Goal: Task Accomplishment & Management: Complete application form

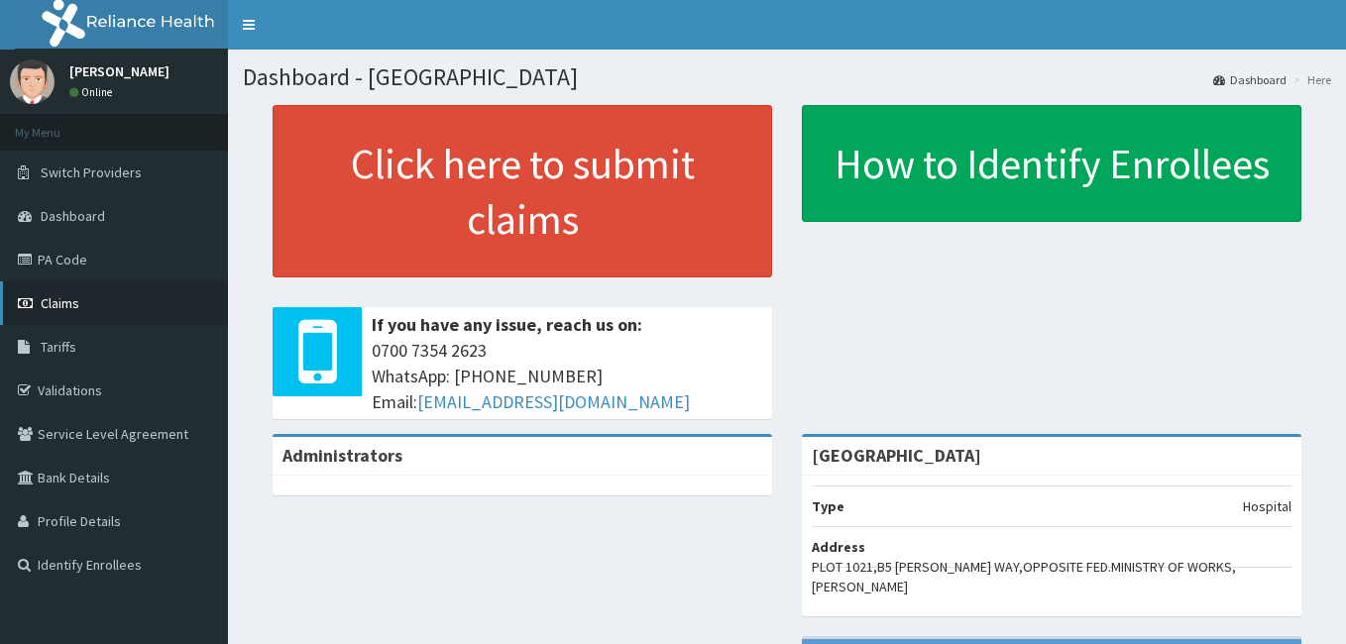
click at [64, 309] on span "Claims" at bounding box center [60, 303] width 39 height 18
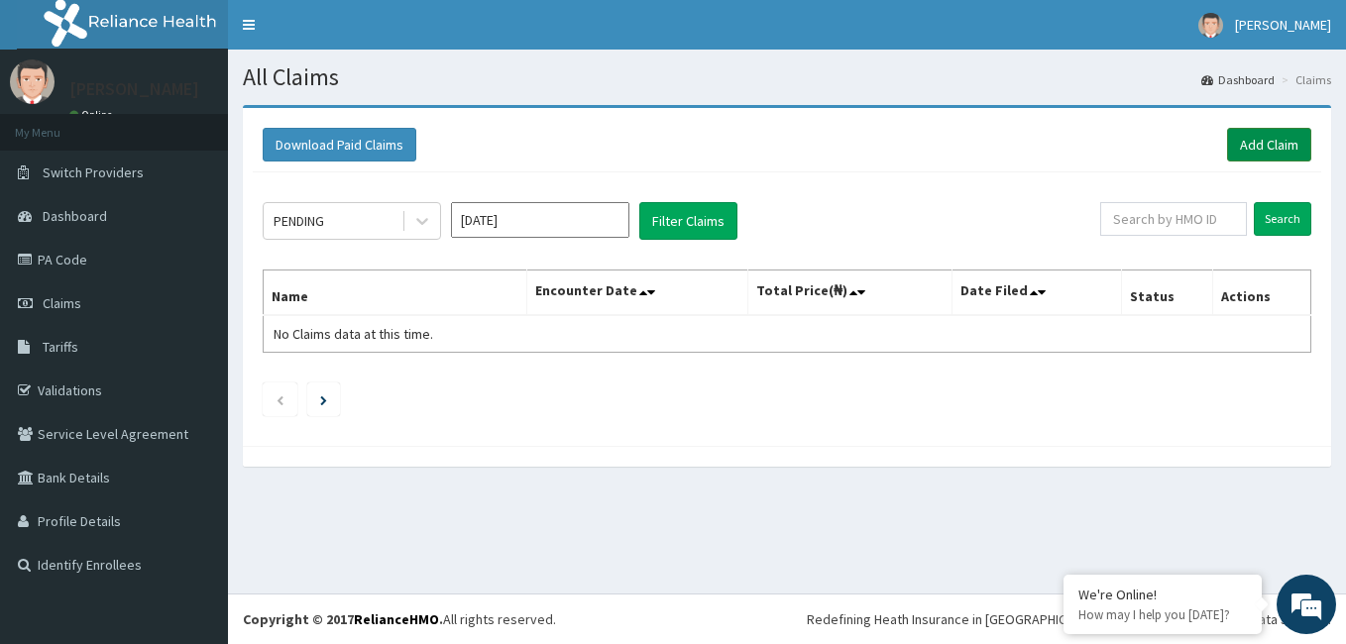
click at [1241, 140] on link "Add Claim" at bounding box center [1269, 145] width 84 height 34
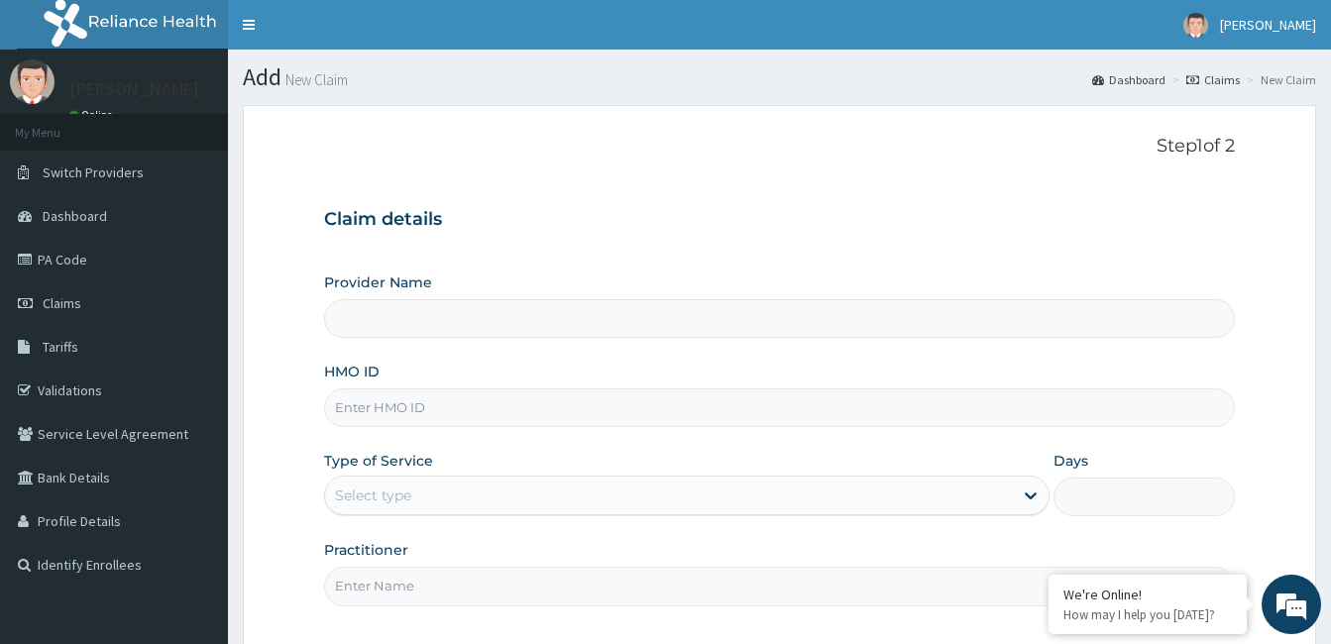
click at [470, 323] on input "Provider Name" at bounding box center [779, 318] width 911 height 39
type input "[GEOGRAPHIC_DATA]"
click at [439, 409] on input "HMO ID" at bounding box center [779, 408] width 911 height 39
type input "tsu/10005/a"
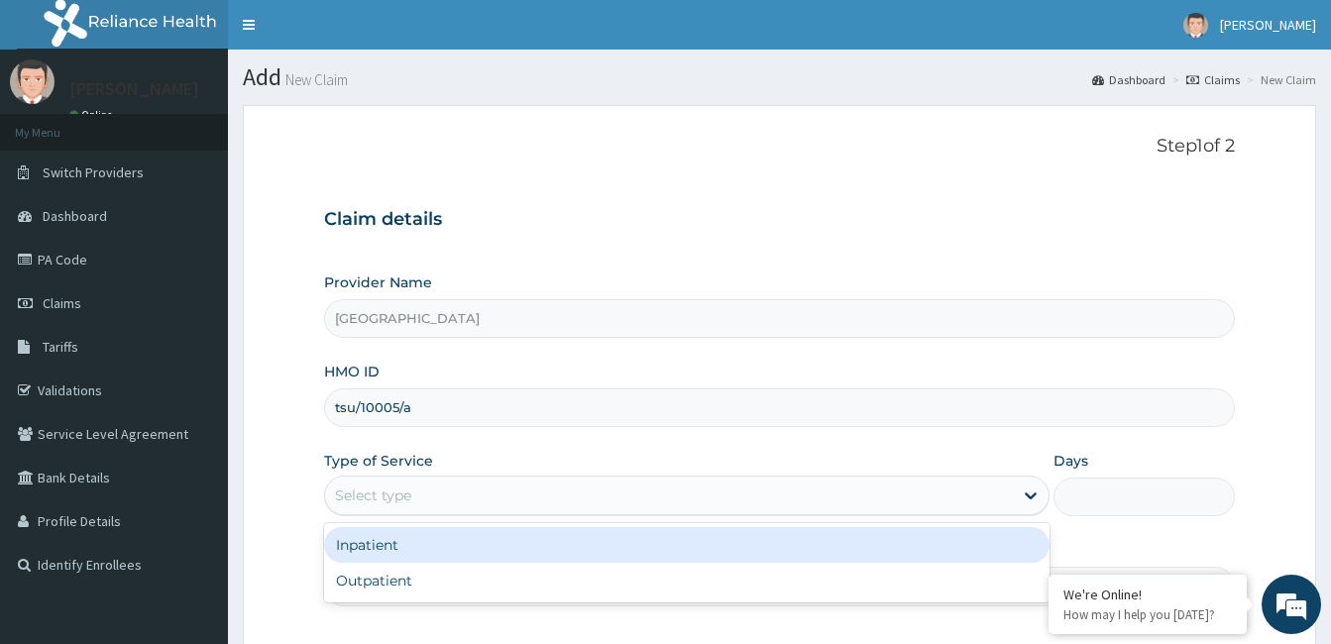
click at [504, 511] on div "Select type" at bounding box center [669, 496] width 688 height 32
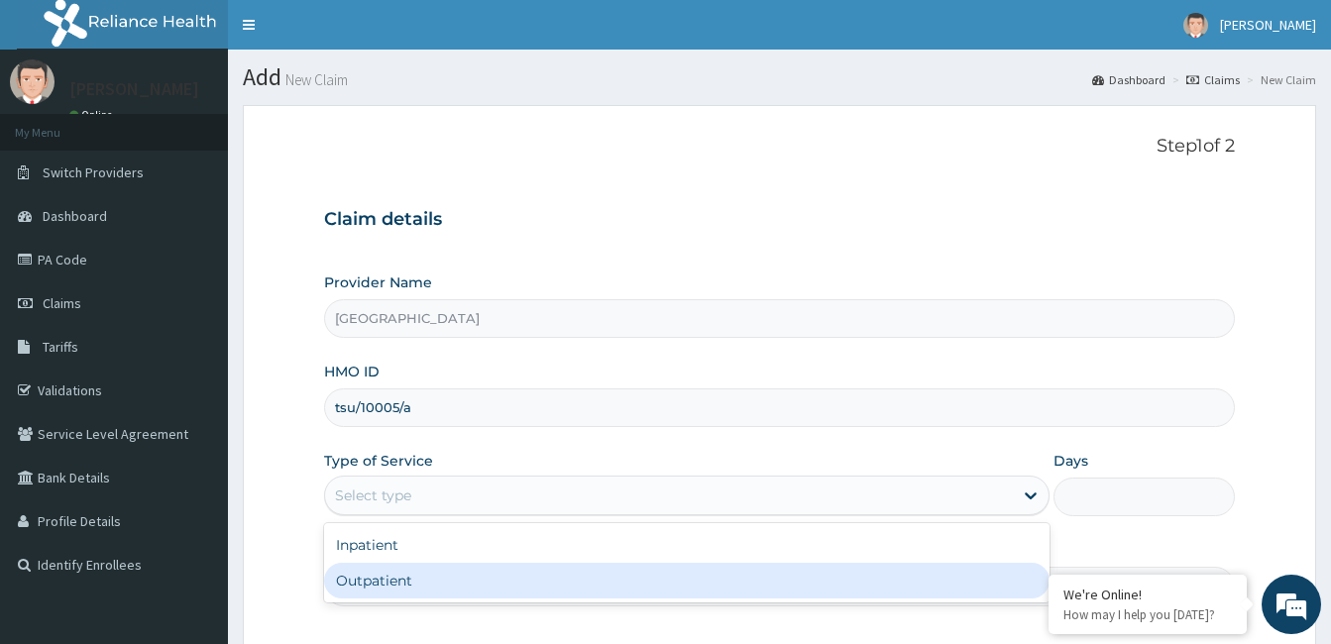
click at [466, 584] on div "Outpatient" at bounding box center [686, 581] width 725 height 36
type input "1"
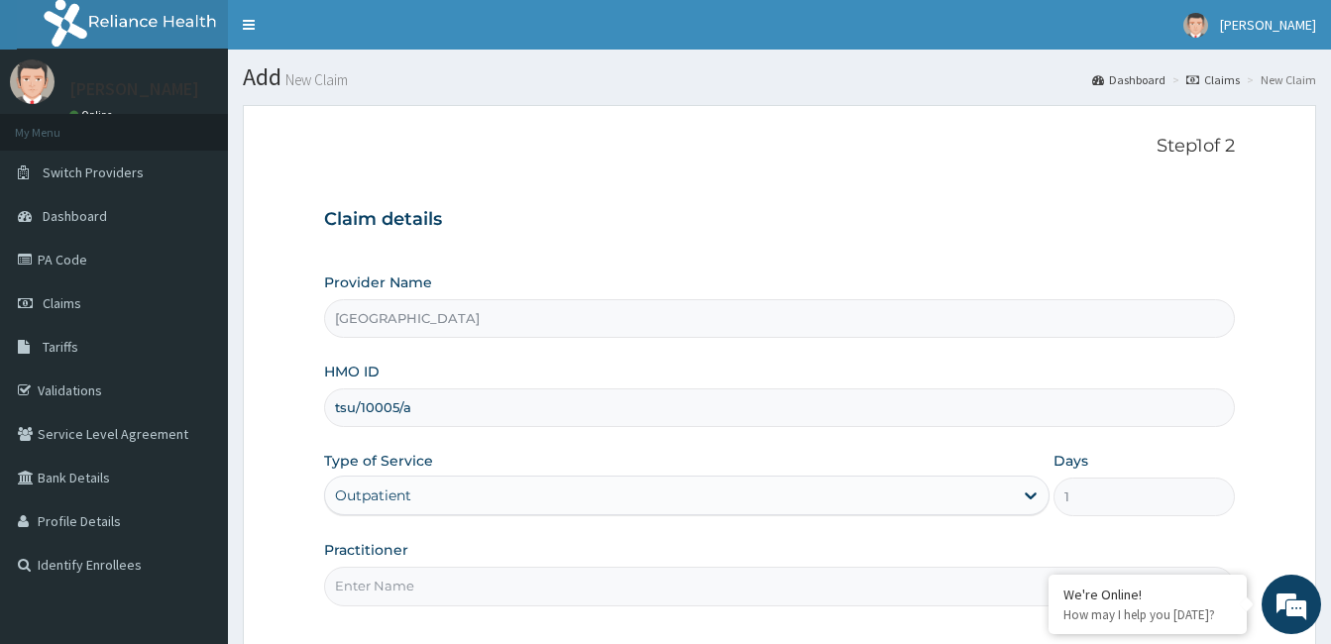
click at [445, 597] on input "Practitioner" at bounding box center [779, 586] width 911 height 39
paste input "Emmanuel Toriola"
click at [336, 587] on input "Emmanuel Toriola" at bounding box center [779, 586] width 911 height 39
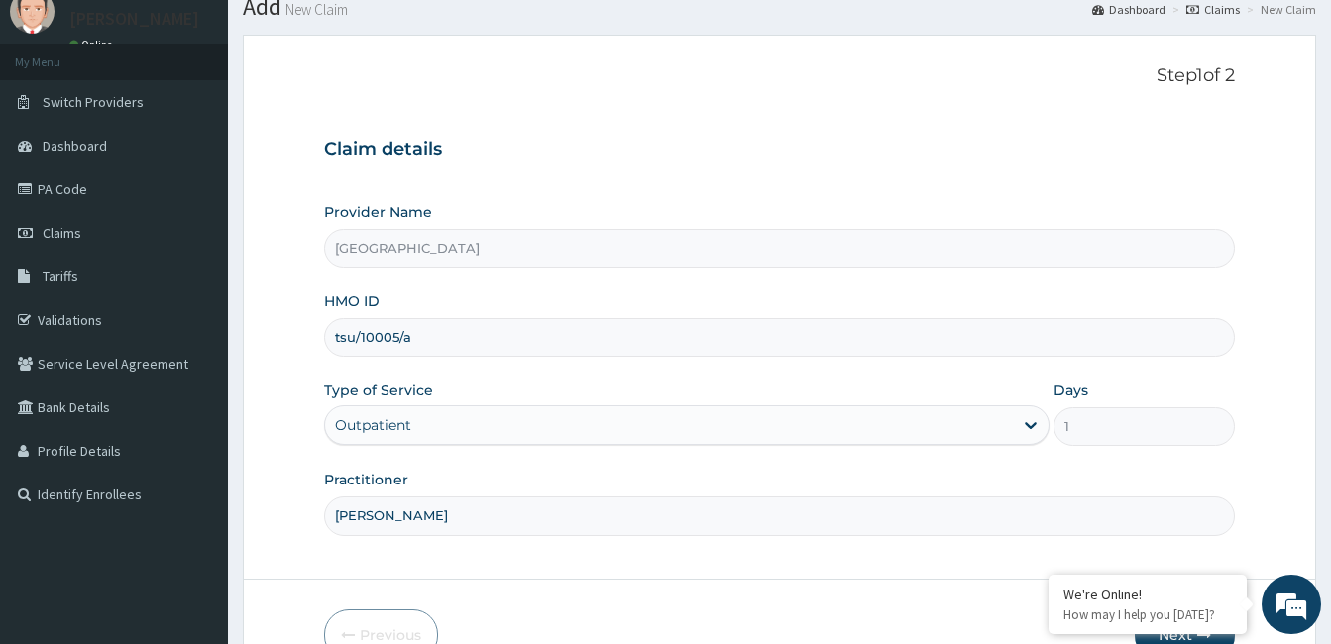
scroll to position [183, 0]
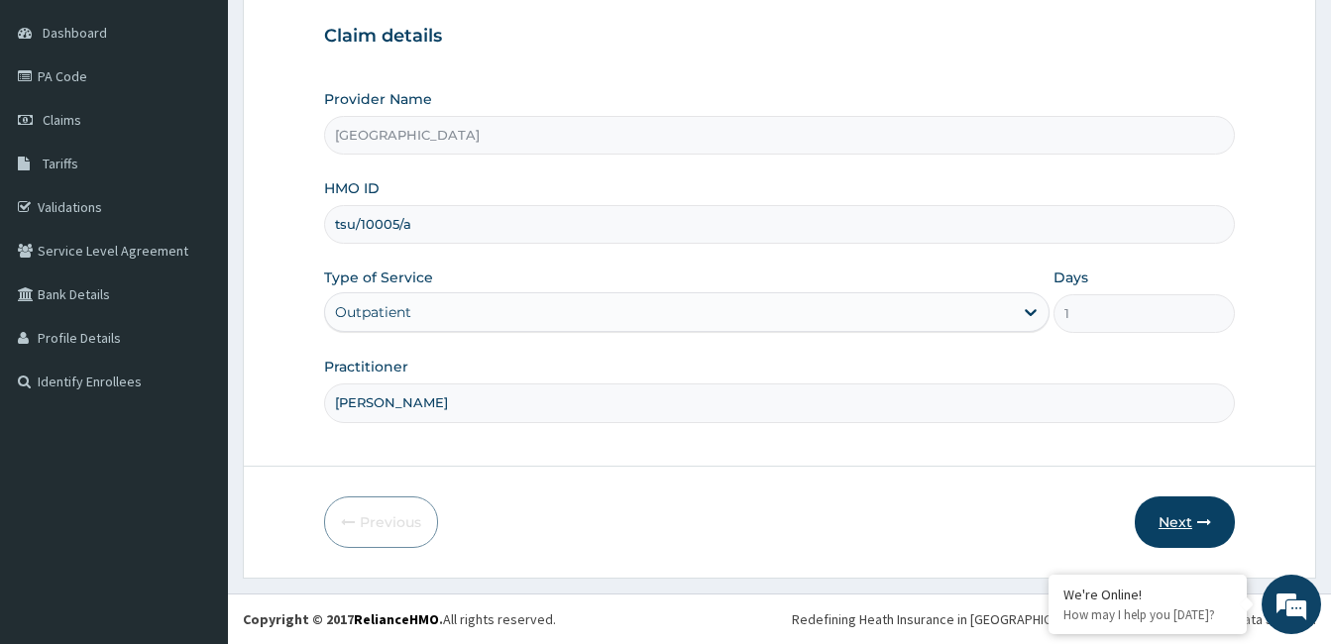
type input "Dr. Emmanuel Toriola"
click at [1181, 507] on button "Next" at bounding box center [1185, 523] width 100 height 52
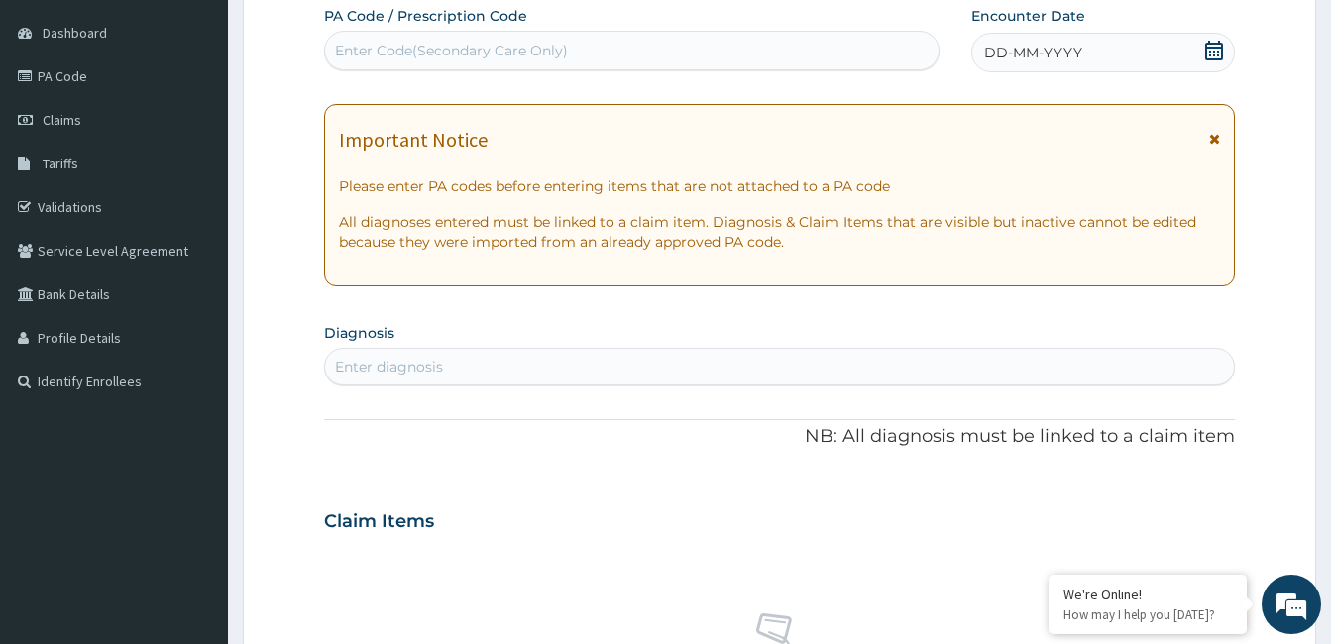
click at [1091, 53] on div "DD-MM-YYYY" at bounding box center [1103, 53] width 264 height 40
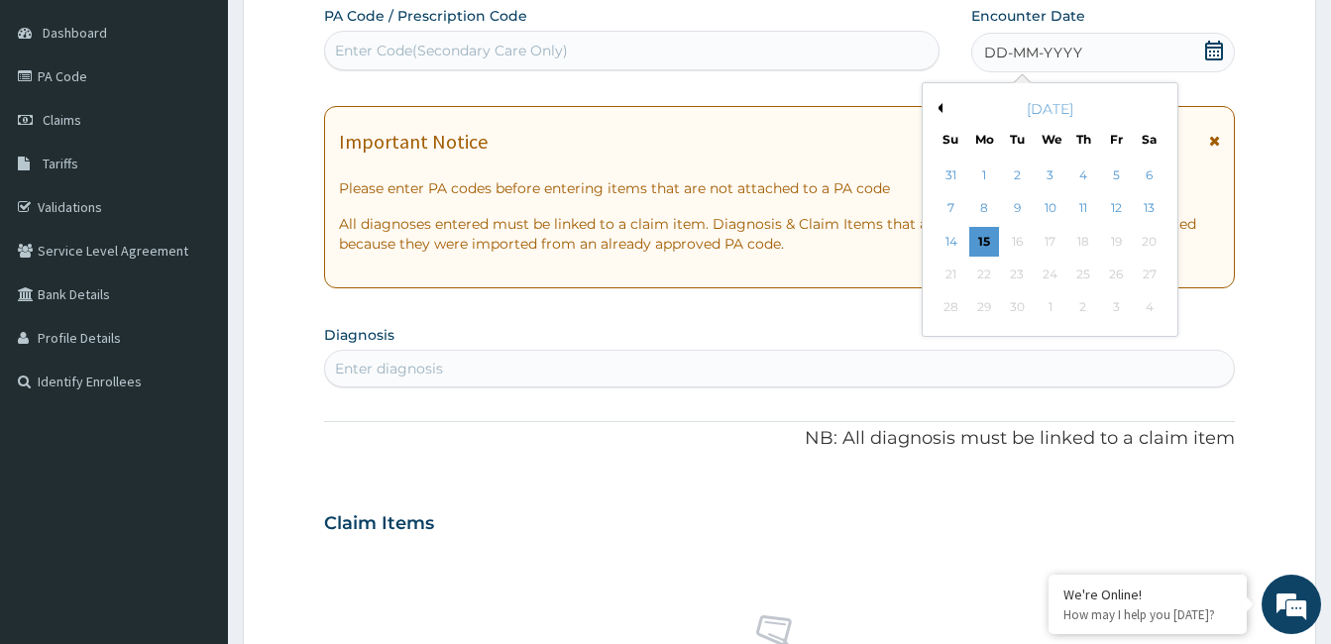
click at [940, 104] on button "Previous Month" at bounding box center [938, 108] width 10 height 10
click at [1094, 277] on div "24" at bounding box center [1083, 275] width 30 height 30
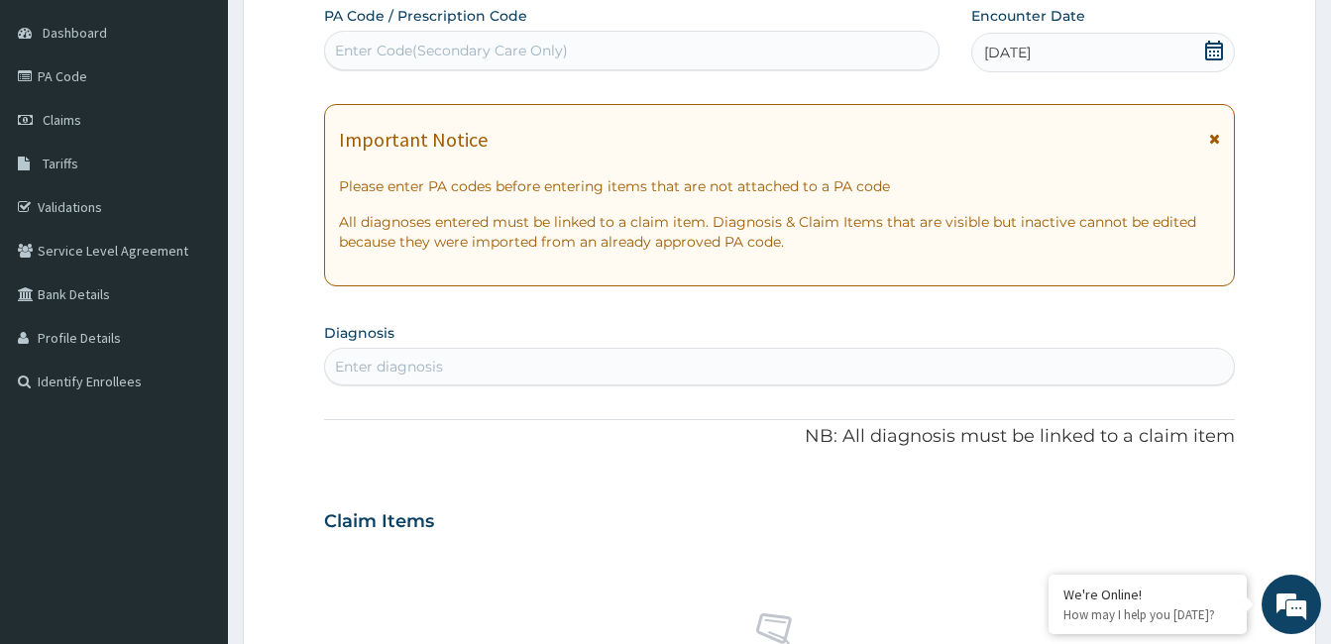
click at [488, 367] on div "Enter diagnosis" at bounding box center [779, 367] width 909 height 32
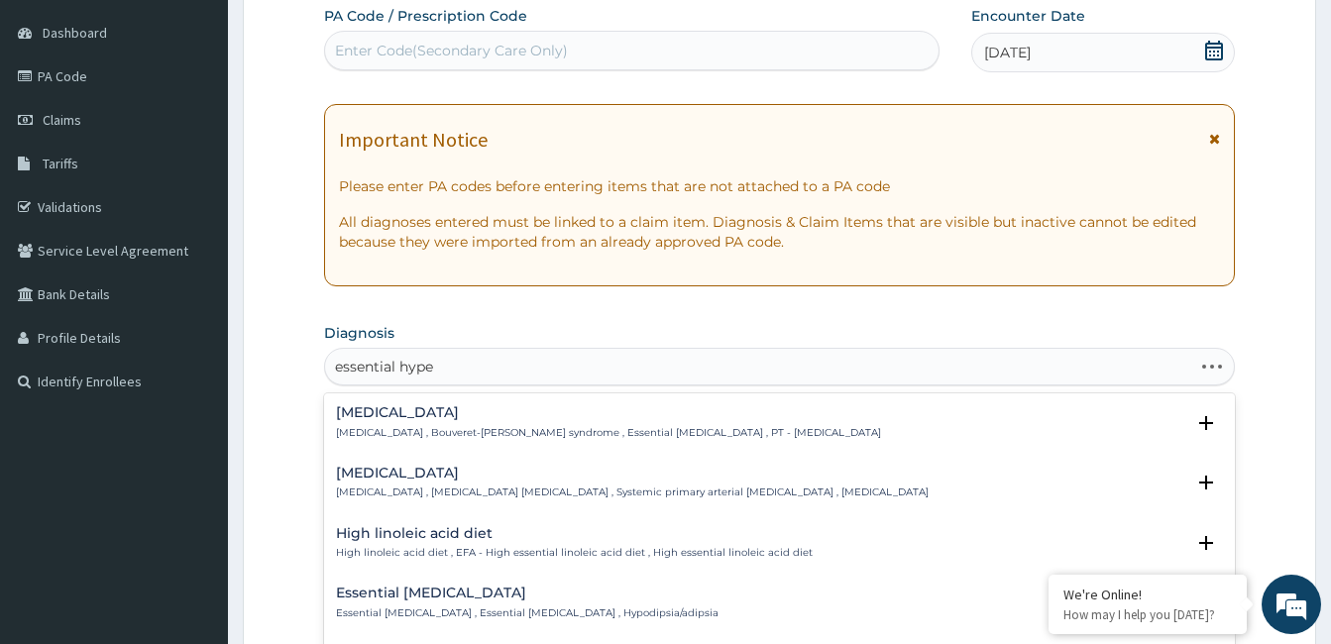
type input "essential hyper"
click at [451, 469] on h4 "Essential hypertension" at bounding box center [632, 473] width 593 height 15
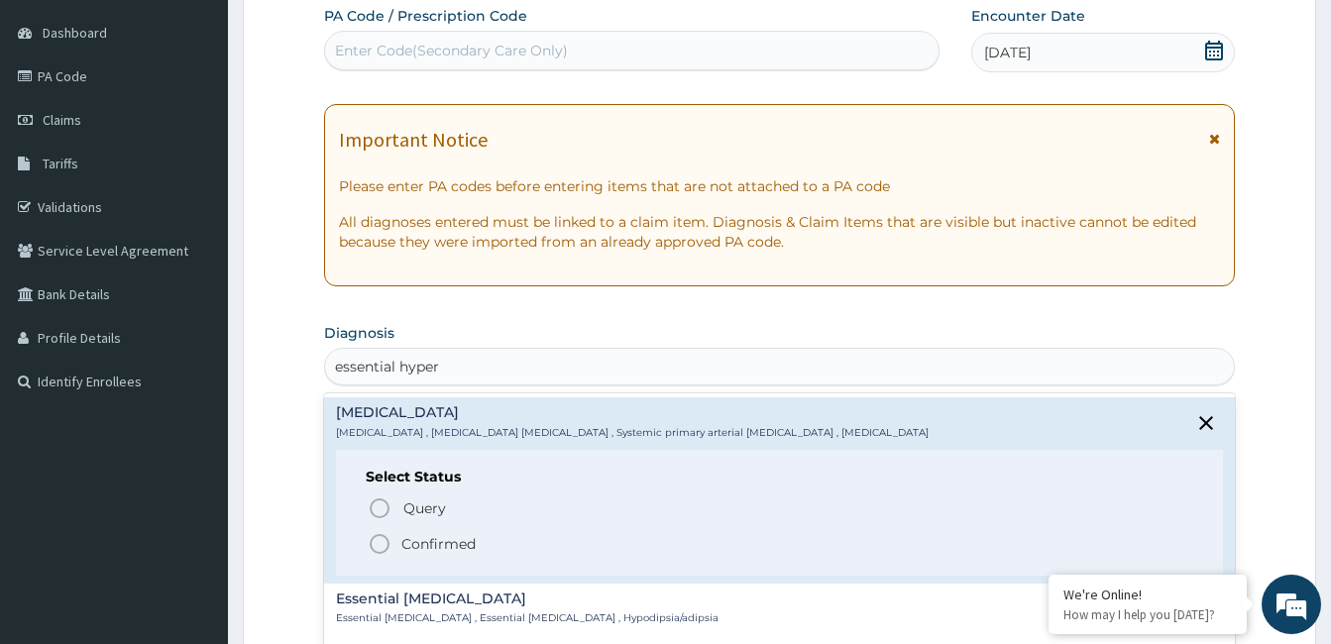
click at [377, 560] on div "Essential hypertension Essential hypertension , Idiopathic hypertension , Syste…" at bounding box center [779, 541] width 911 height 297
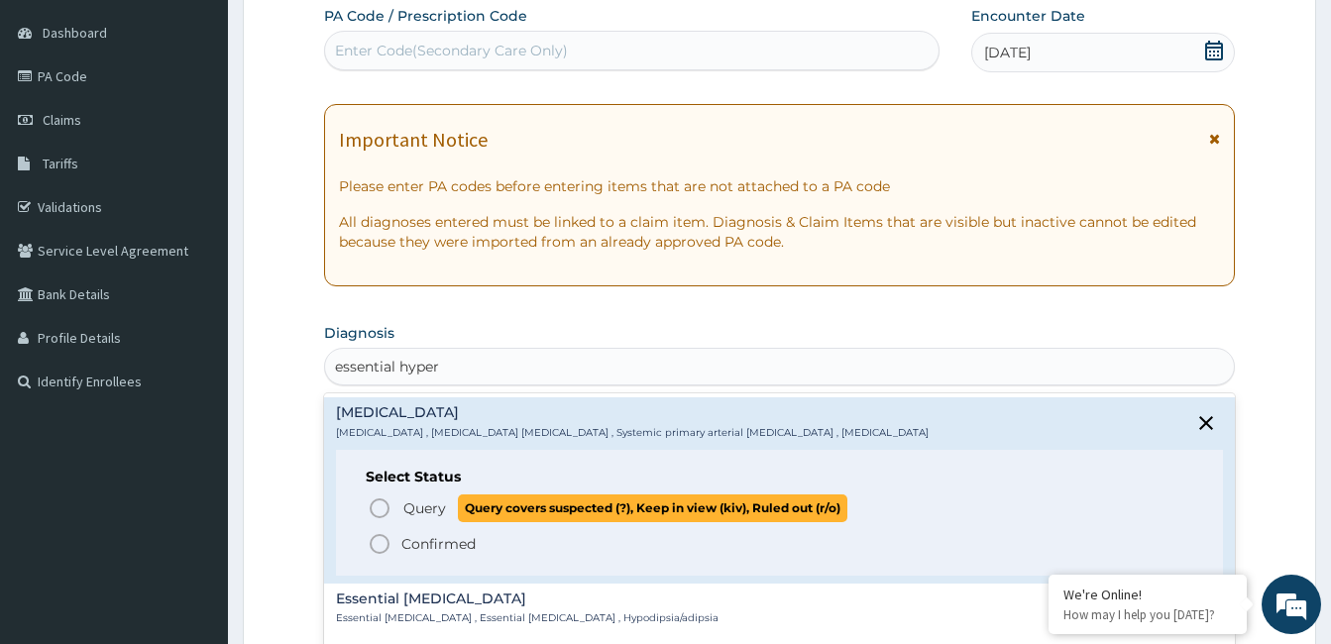
click at [383, 499] on icon "status option query" at bounding box center [380, 509] width 24 height 24
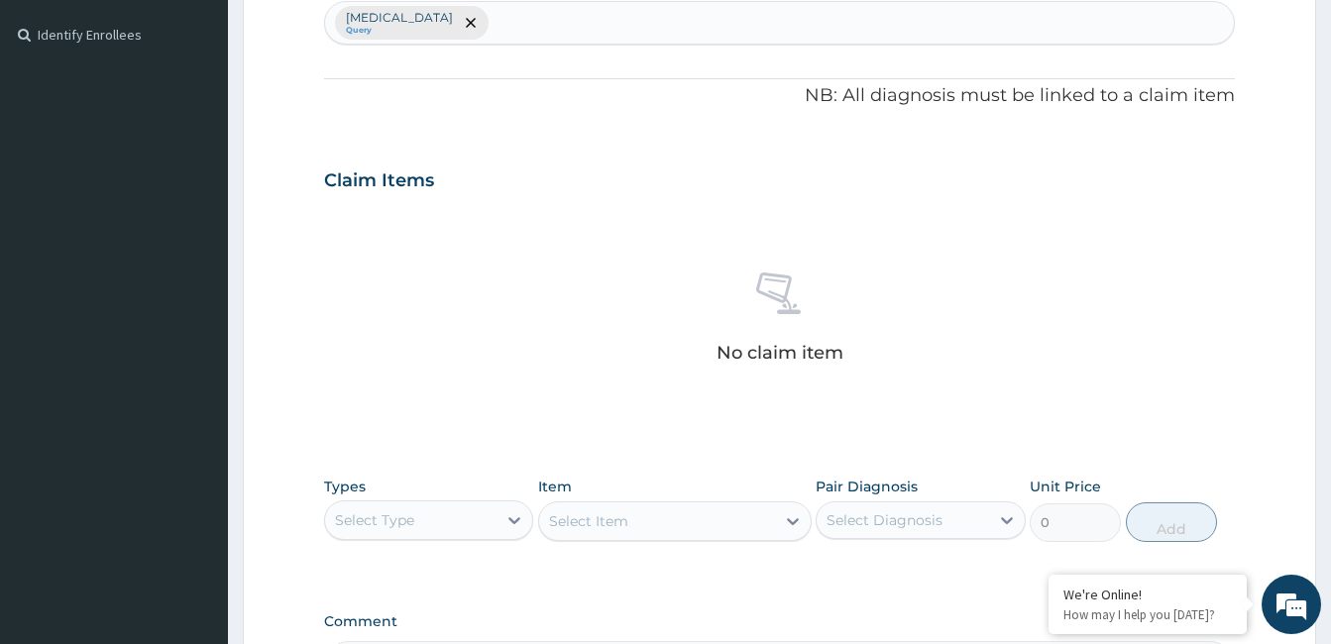
scroll to position [580, 0]
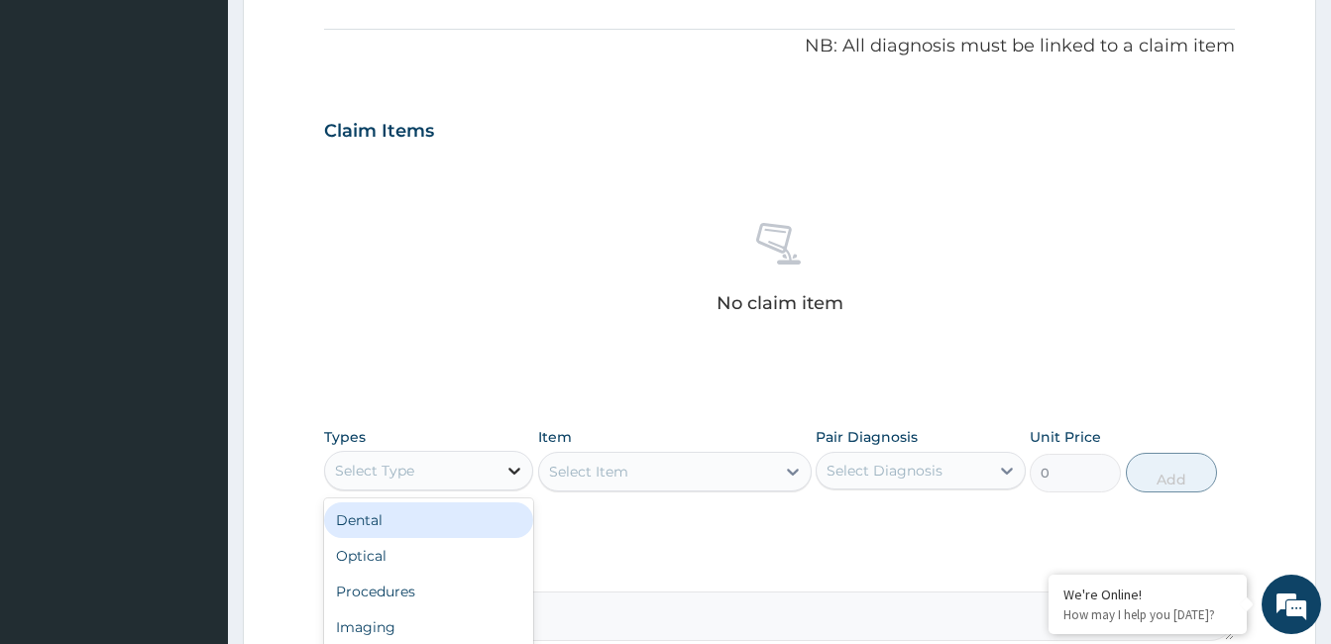
click at [511, 471] on icon at bounding box center [515, 471] width 12 height 7
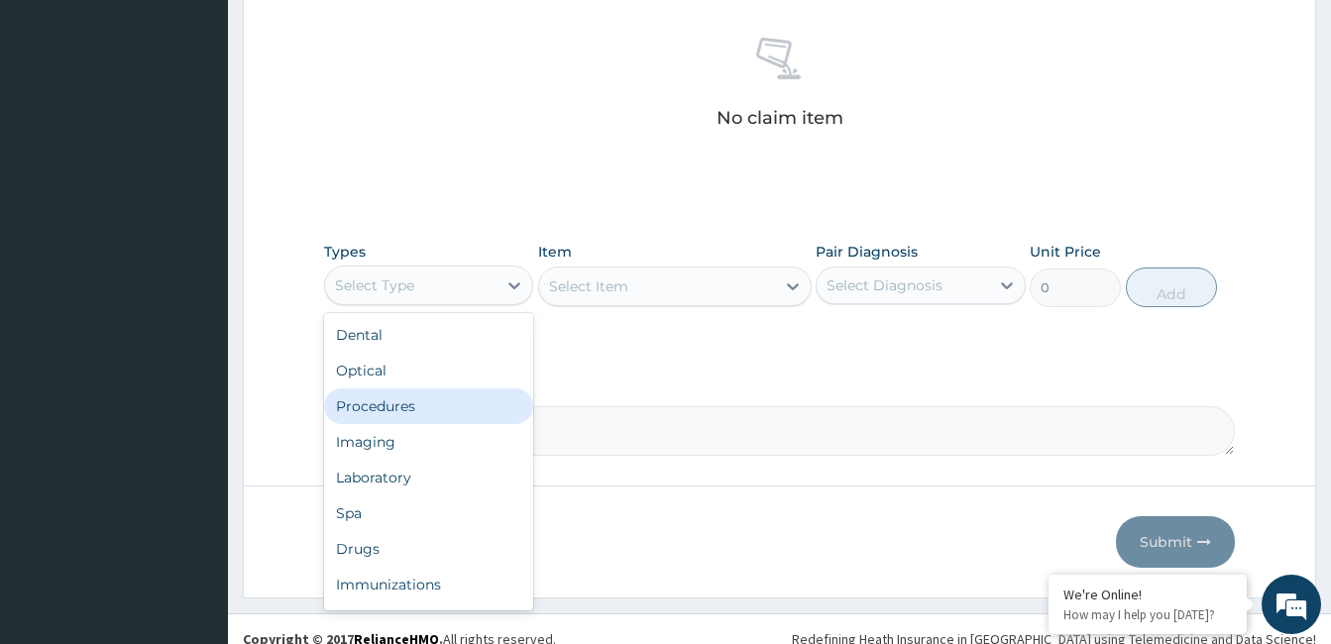
scroll to position [778, 0]
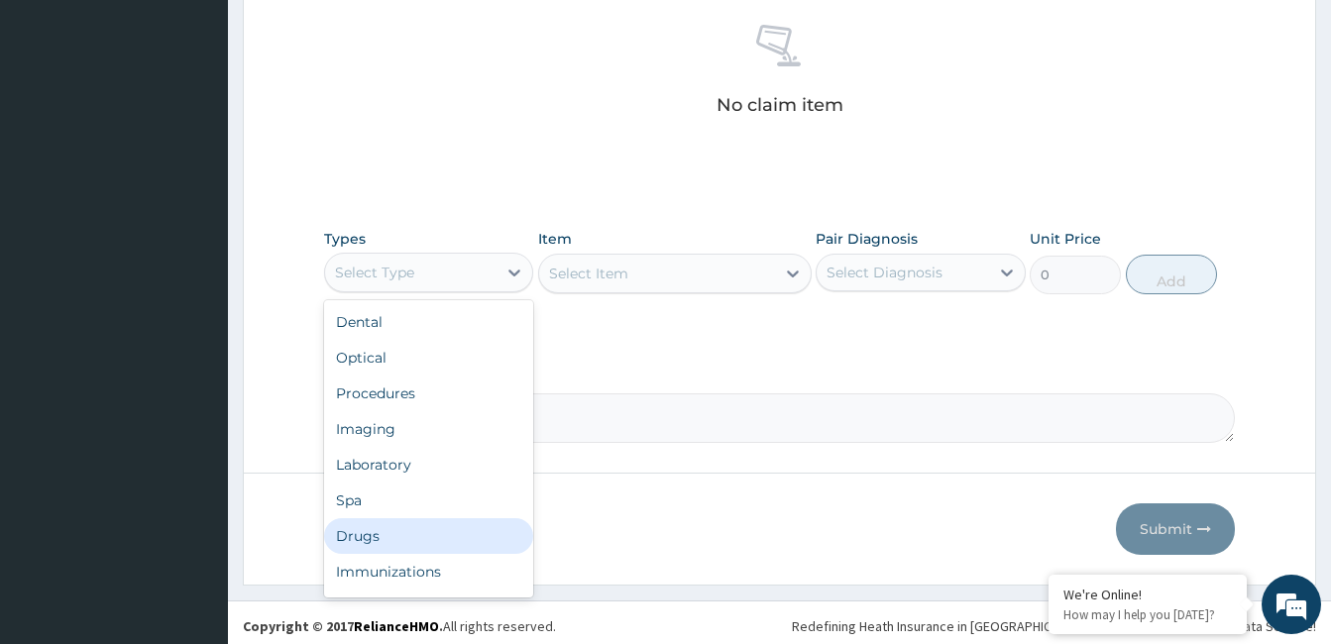
click at [462, 523] on div "Drugs" at bounding box center [428, 536] width 209 height 36
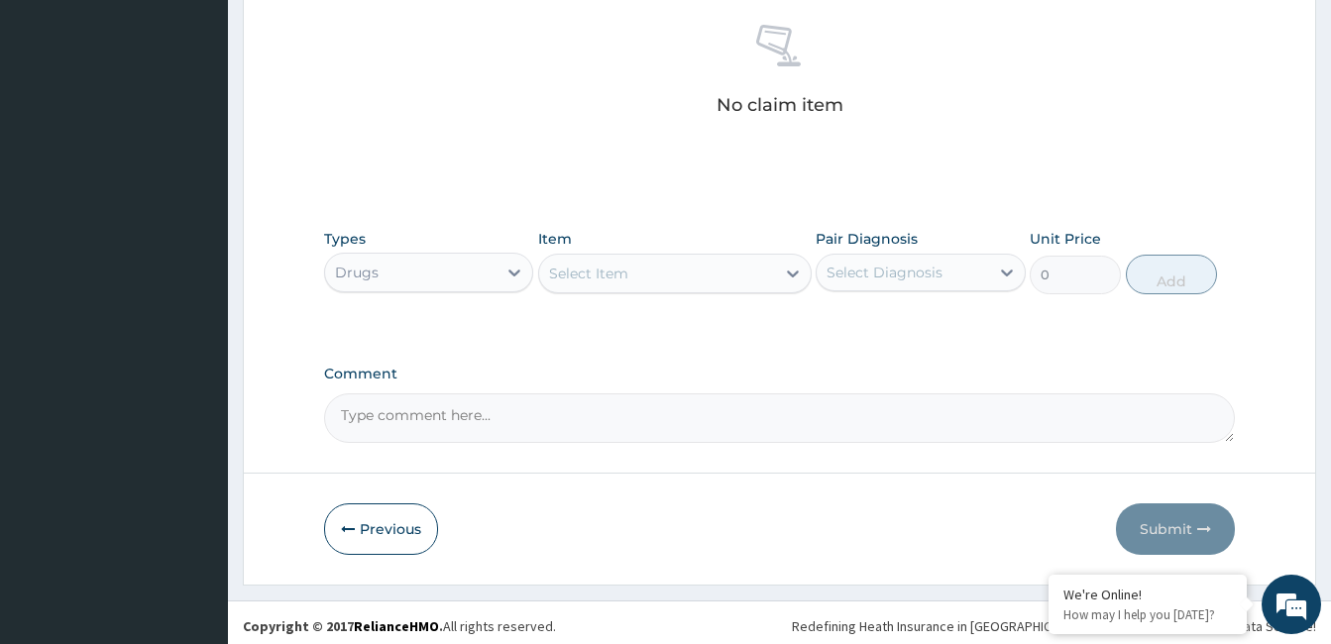
click at [725, 280] on div "Select Item" at bounding box center [657, 274] width 236 height 32
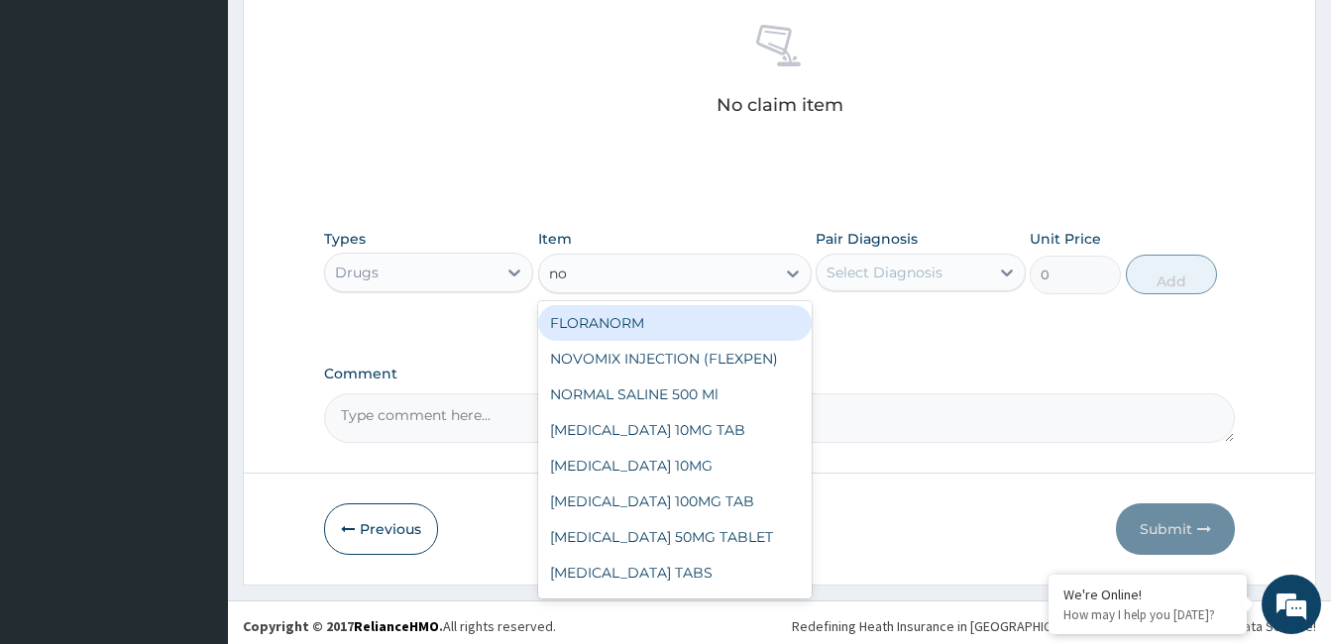
type input "nor"
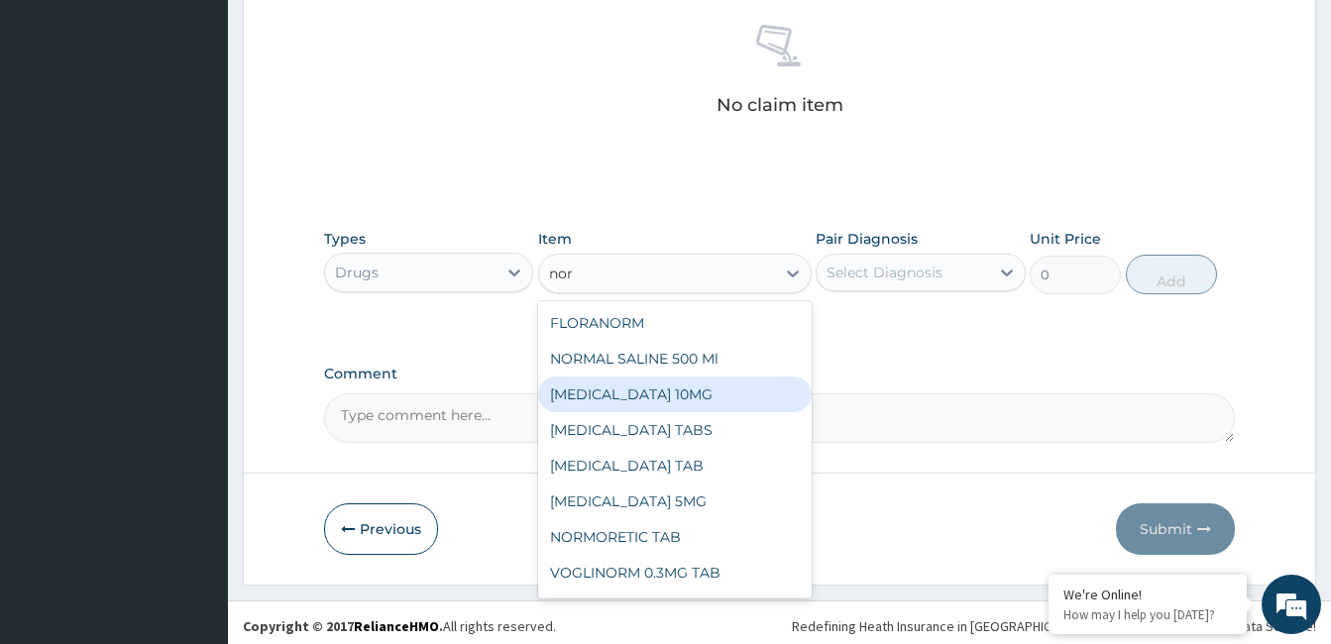
click at [666, 409] on div "NORVASC 10MG" at bounding box center [675, 395] width 274 height 36
type input "1100"
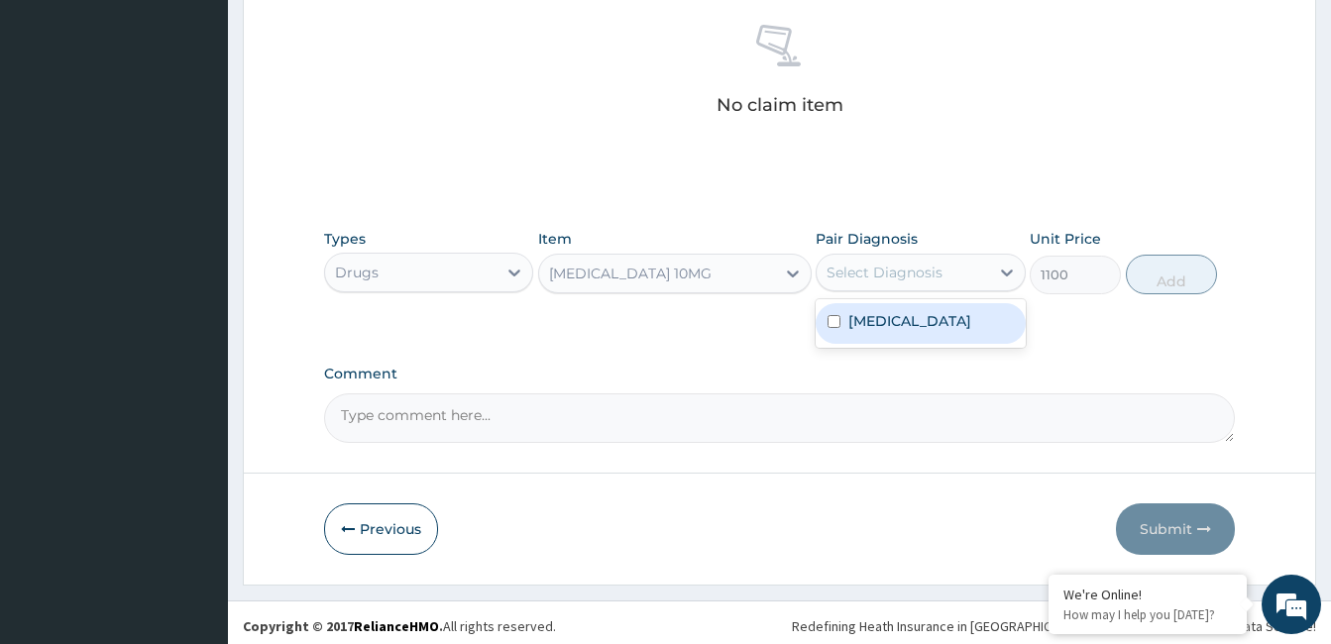
click at [901, 275] on div "Select Diagnosis" at bounding box center [885, 273] width 116 height 20
click at [907, 317] on label "Essential hypertension" at bounding box center [909, 321] width 123 height 20
checkbox input "true"
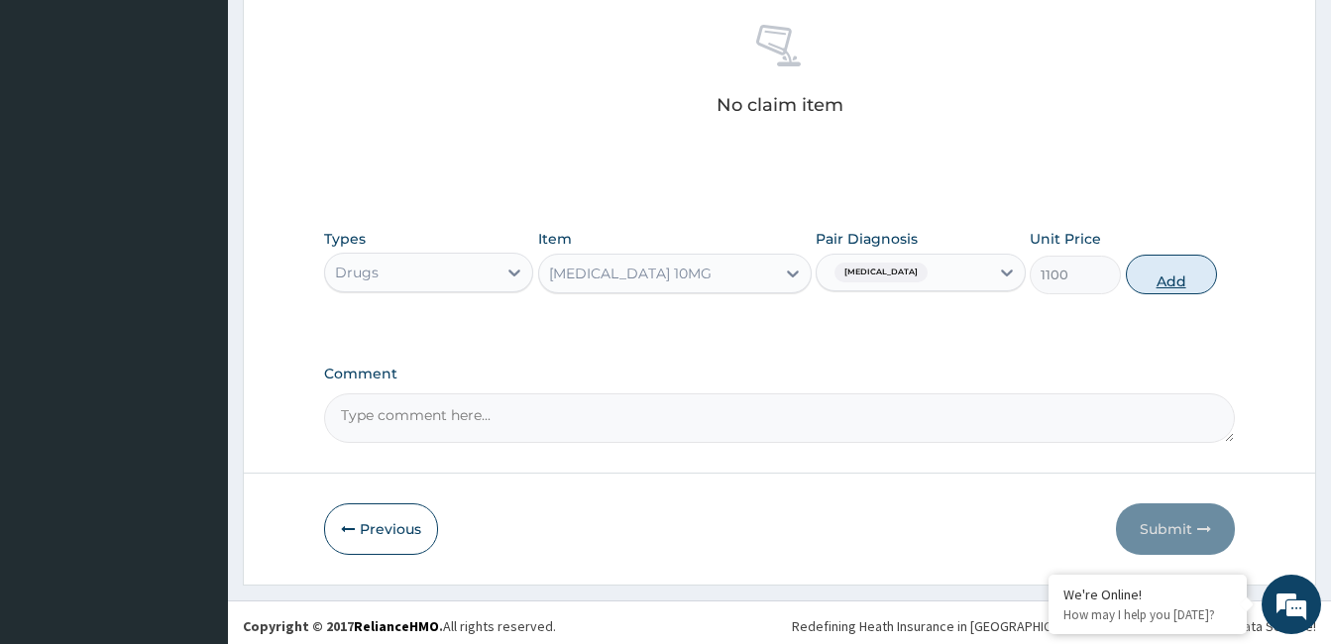
click at [1148, 279] on button "Add" at bounding box center [1171, 275] width 91 height 40
type input "0"
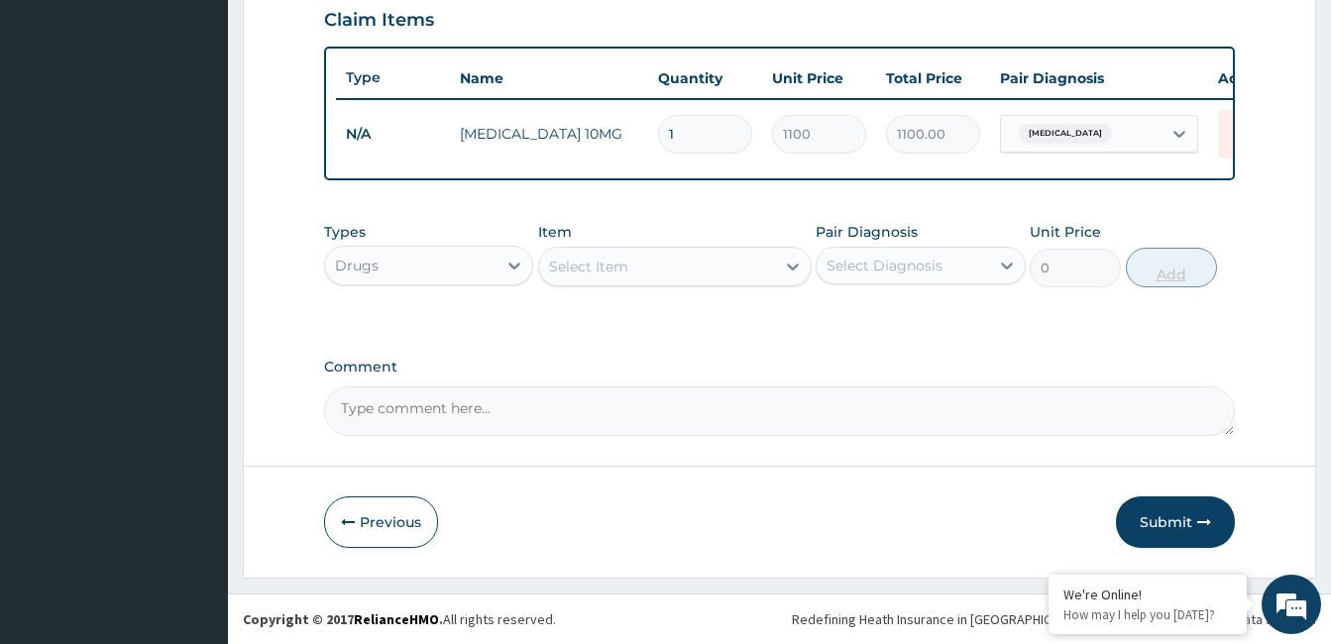
scroll to position [706, 0]
type input "0.00"
type input "3"
type input "3300.00"
type input "30"
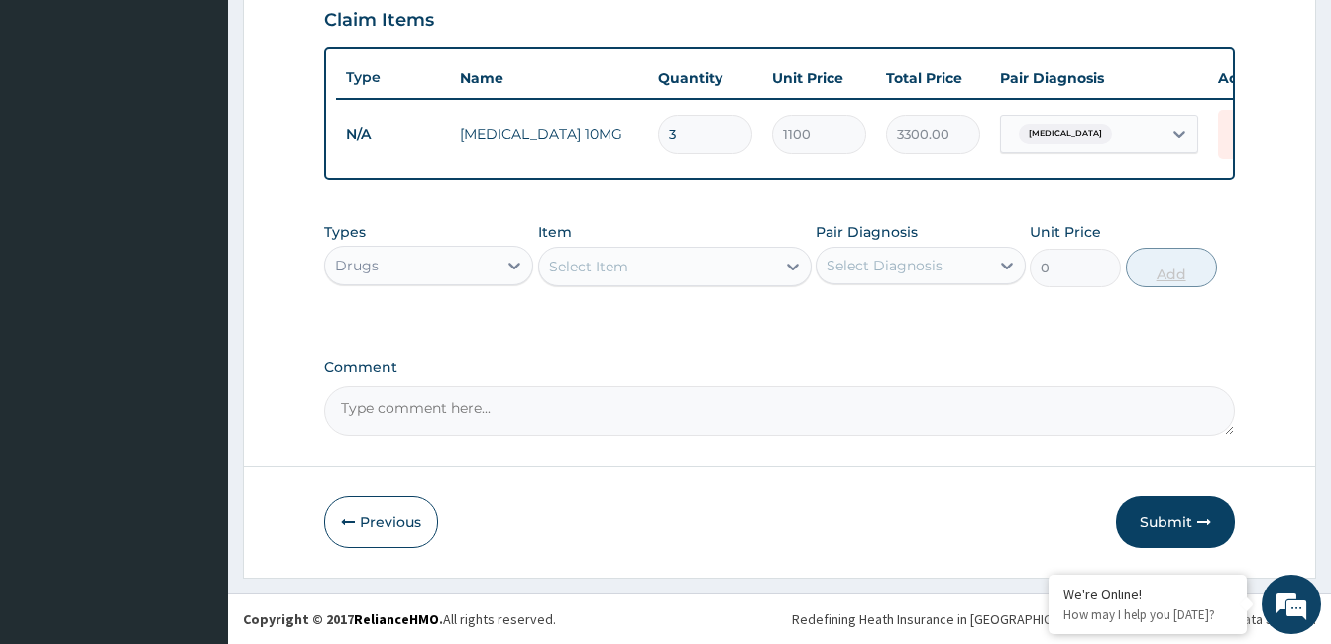
type input "33000.00"
type input "30"
click at [516, 266] on icon at bounding box center [515, 266] width 12 height 7
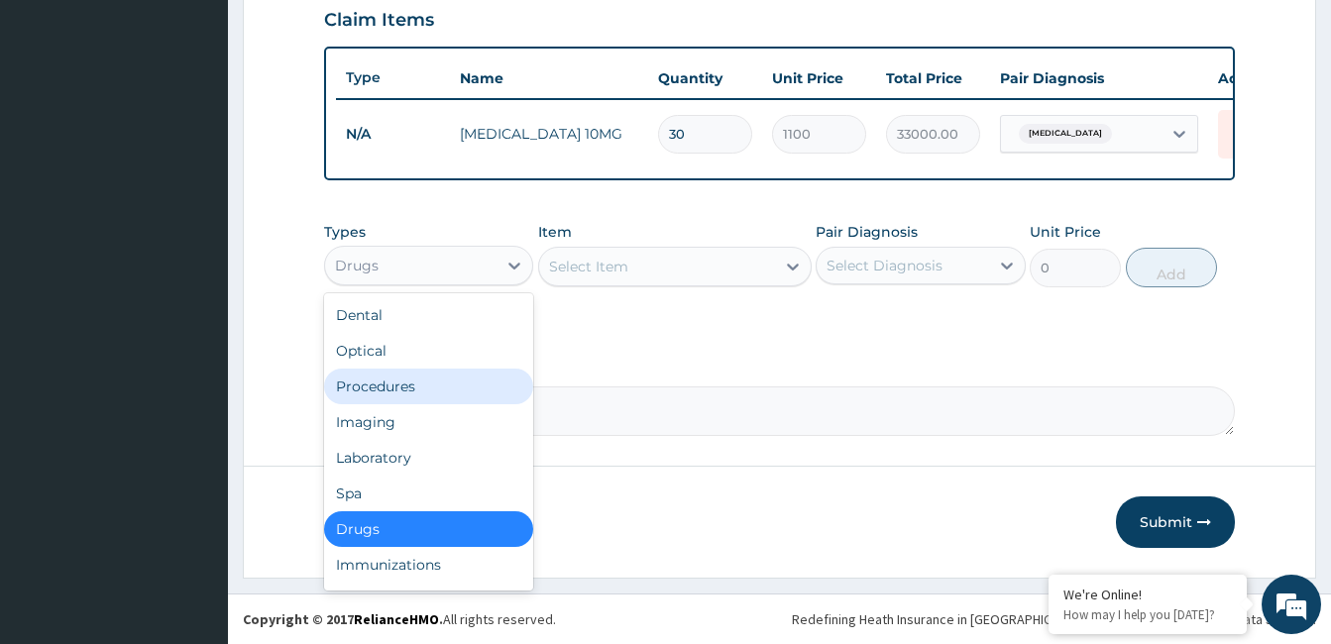
click at [473, 397] on div "Procedures" at bounding box center [428, 387] width 209 height 36
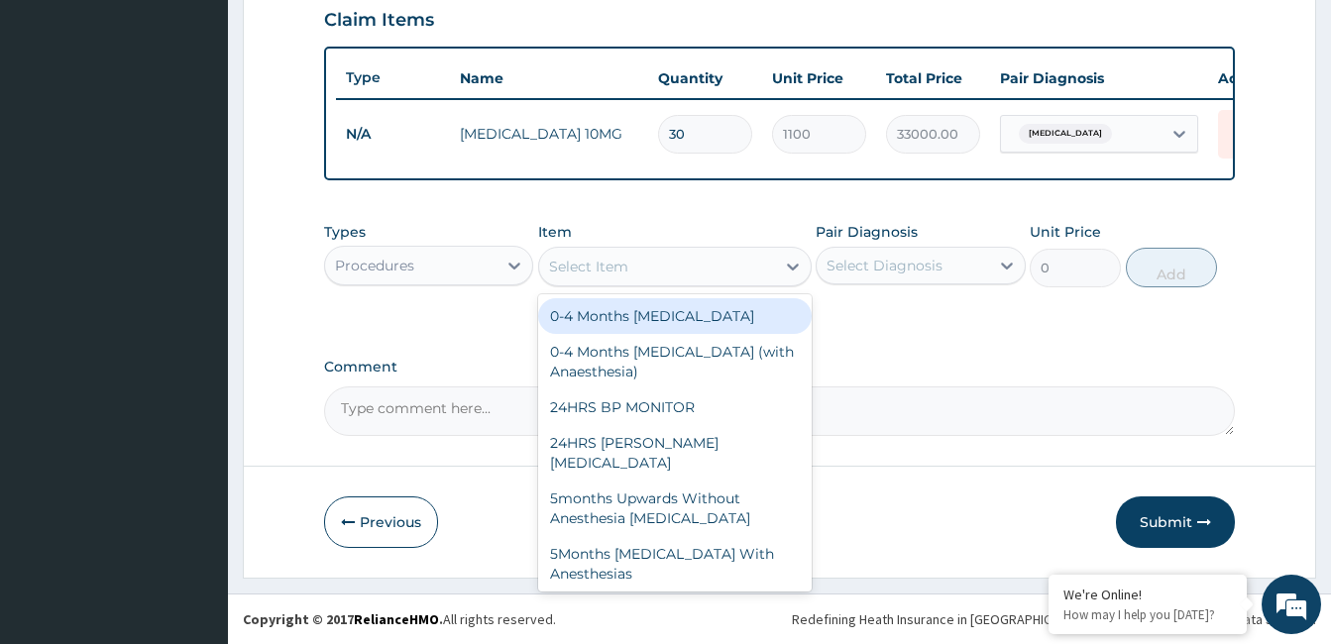
click at [680, 273] on div "Select Item" at bounding box center [657, 267] width 236 height 32
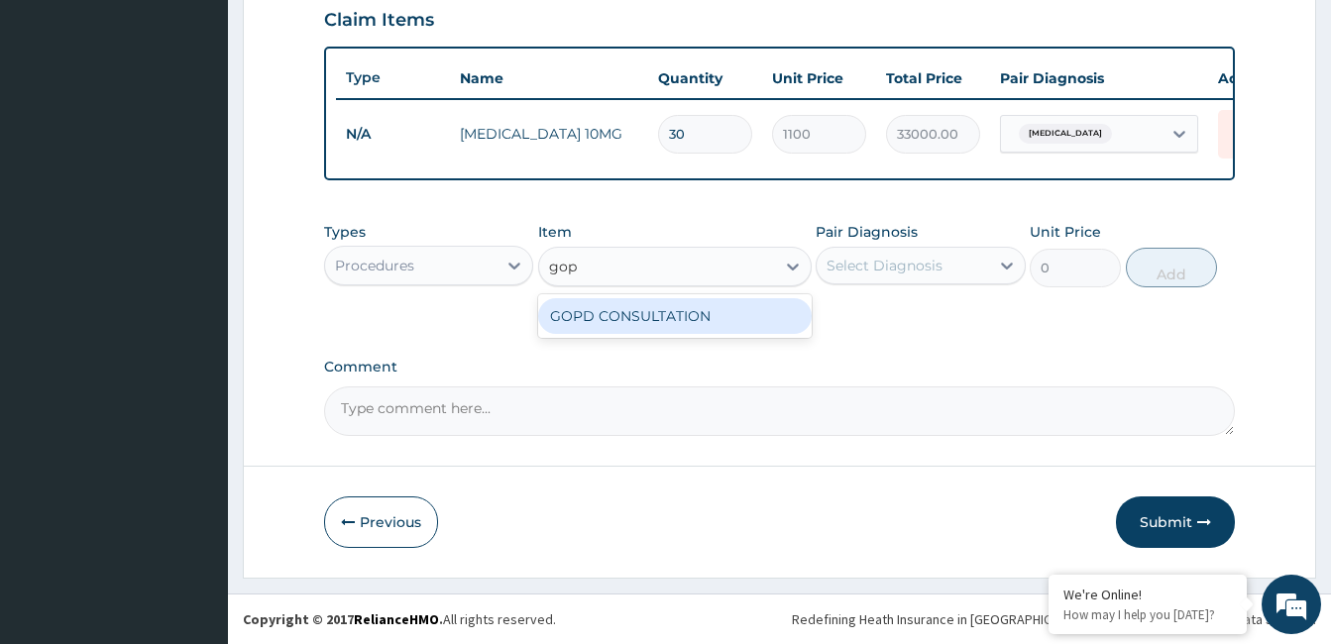
type input "gopd"
click at [681, 308] on div "GOPD CONSULTATION" at bounding box center [675, 316] width 274 height 36
type input "10000"
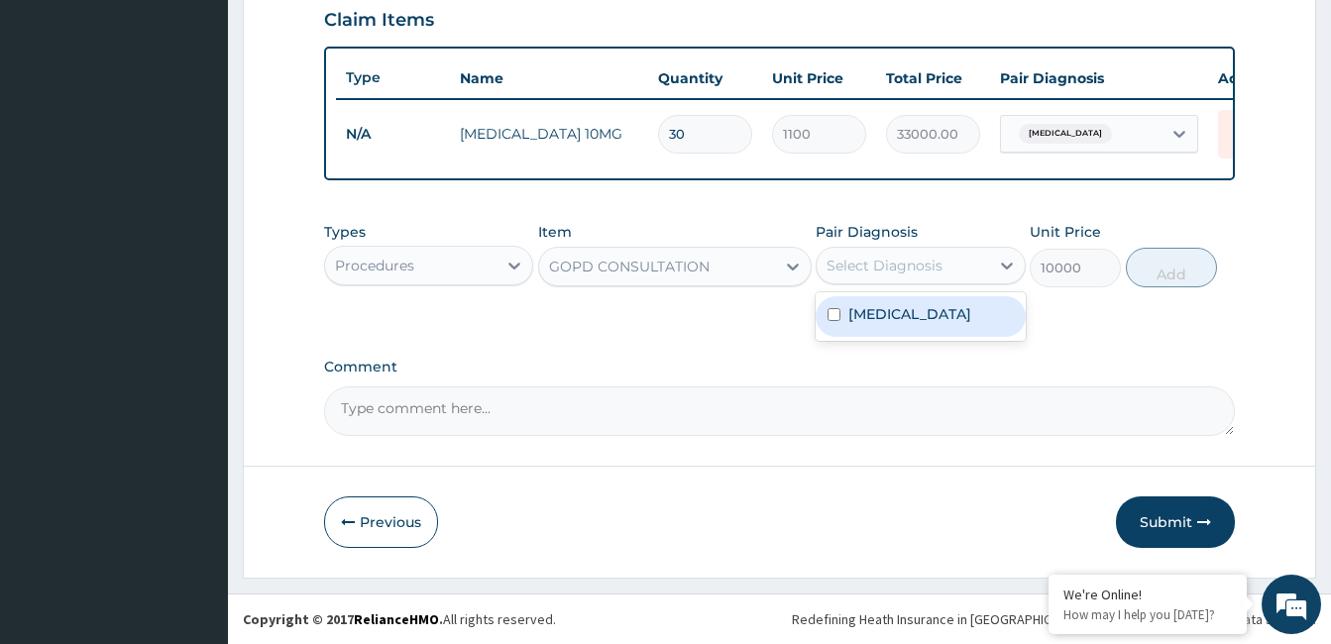
click at [858, 274] on div "Select Diagnosis" at bounding box center [885, 266] width 116 height 20
click at [883, 311] on label "Essential hypertension" at bounding box center [909, 314] width 123 height 20
checkbox input "true"
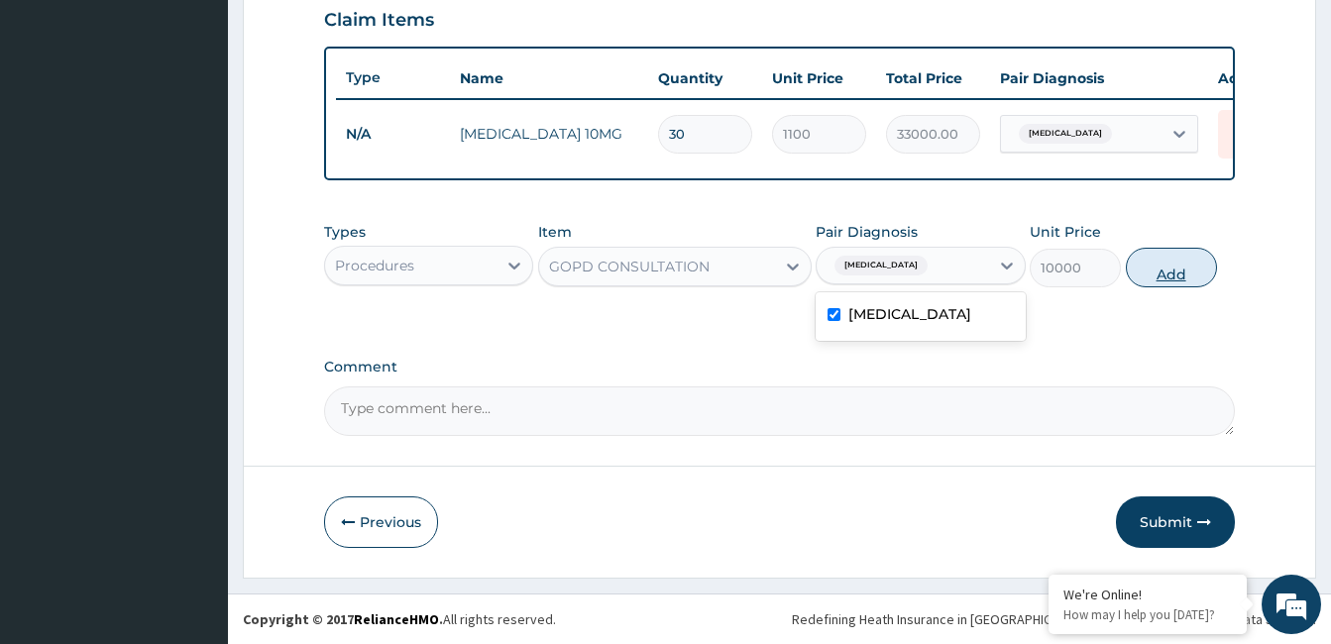
click at [1146, 262] on button "Add" at bounding box center [1171, 268] width 91 height 40
type input "0"
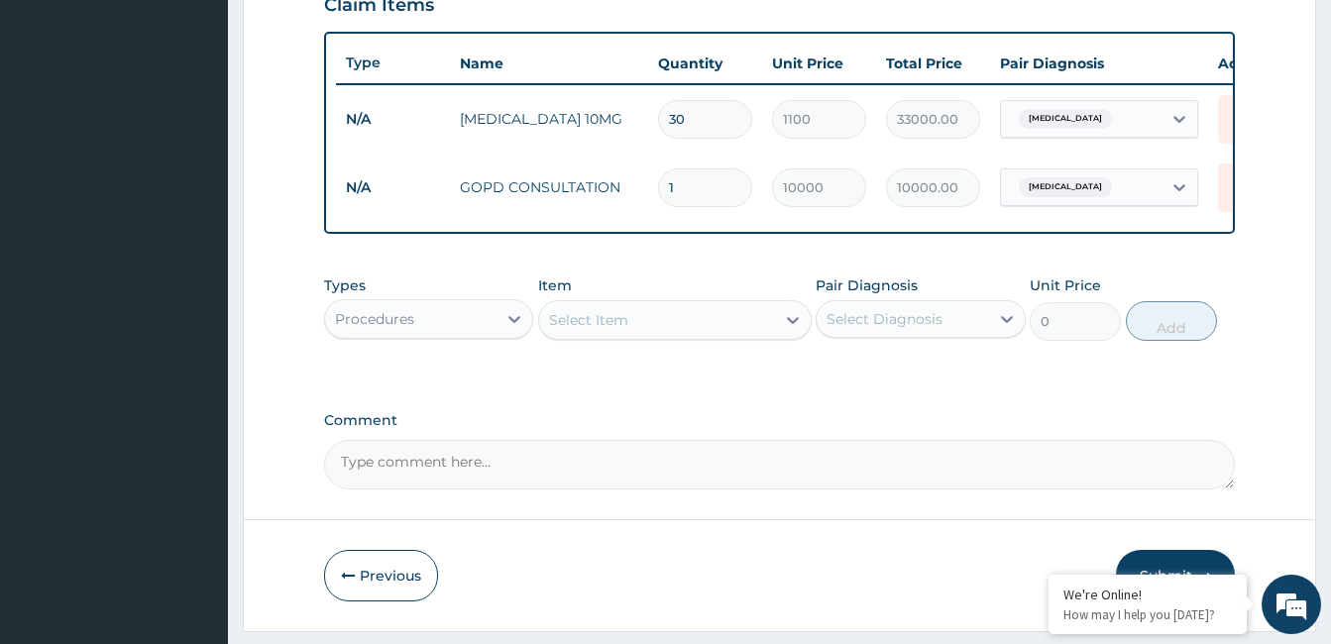
click at [584, 487] on textarea "Comment" at bounding box center [779, 465] width 911 height 50
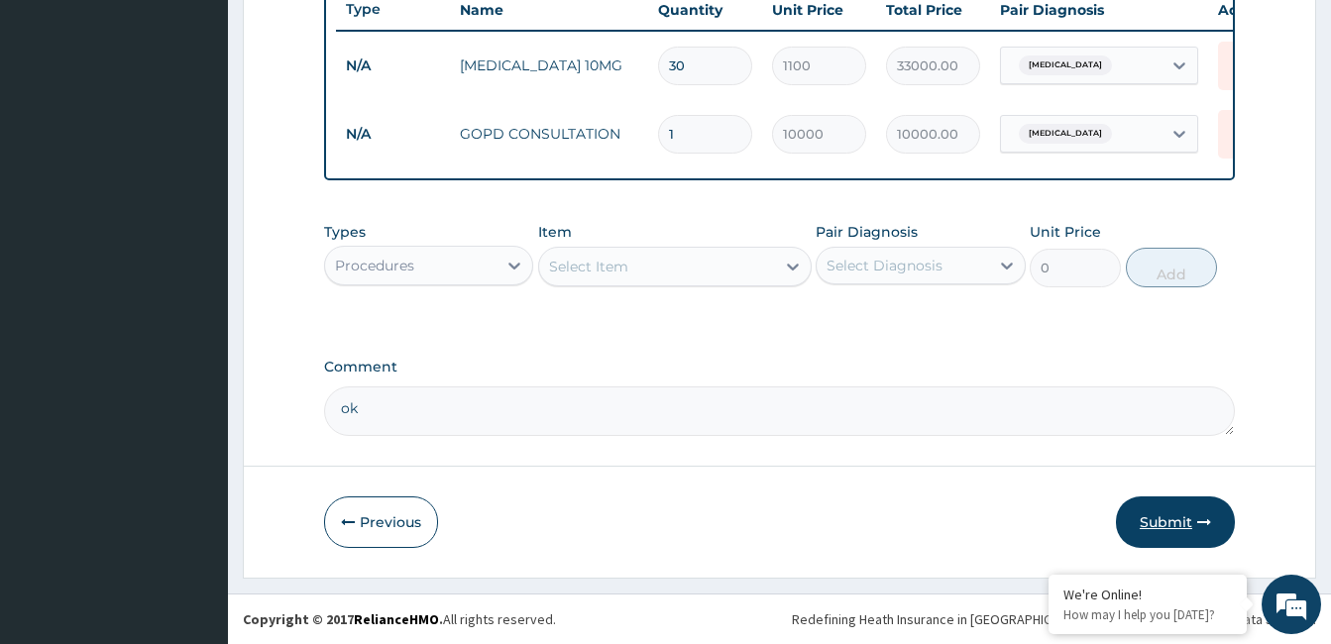
type textarea "ok"
click at [1159, 513] on button "Submit" at bounding box center [1175, 523] width 119 height 52
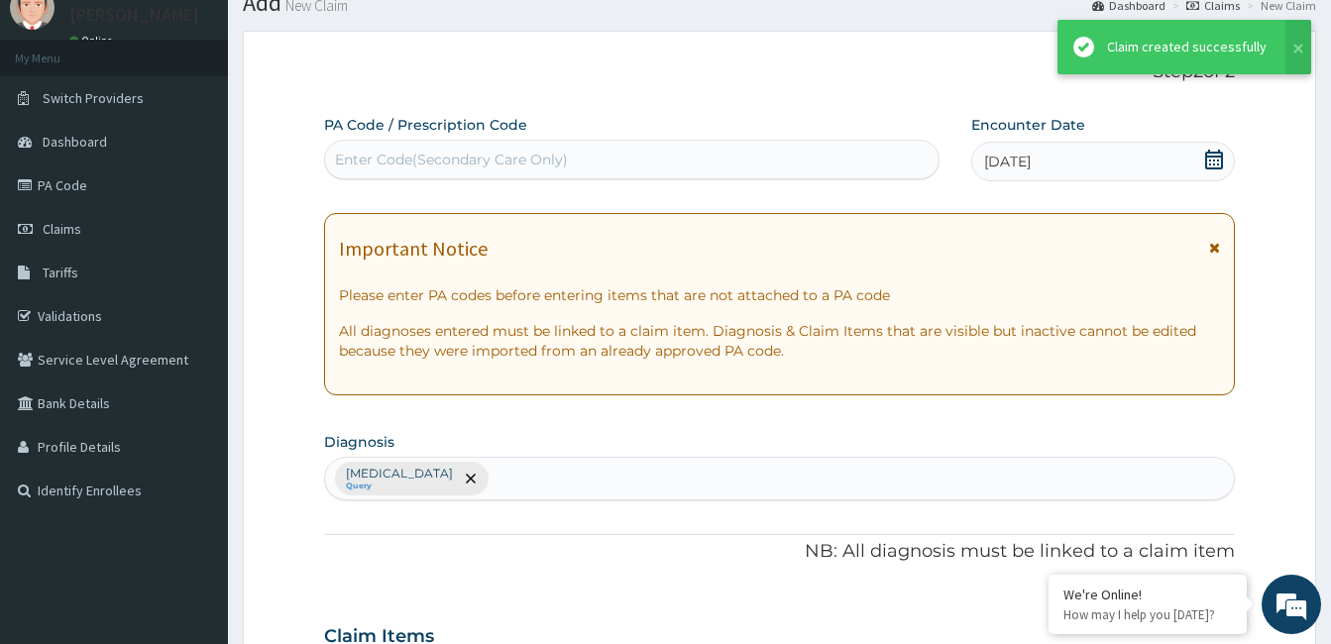
scroll to position [774, 0]
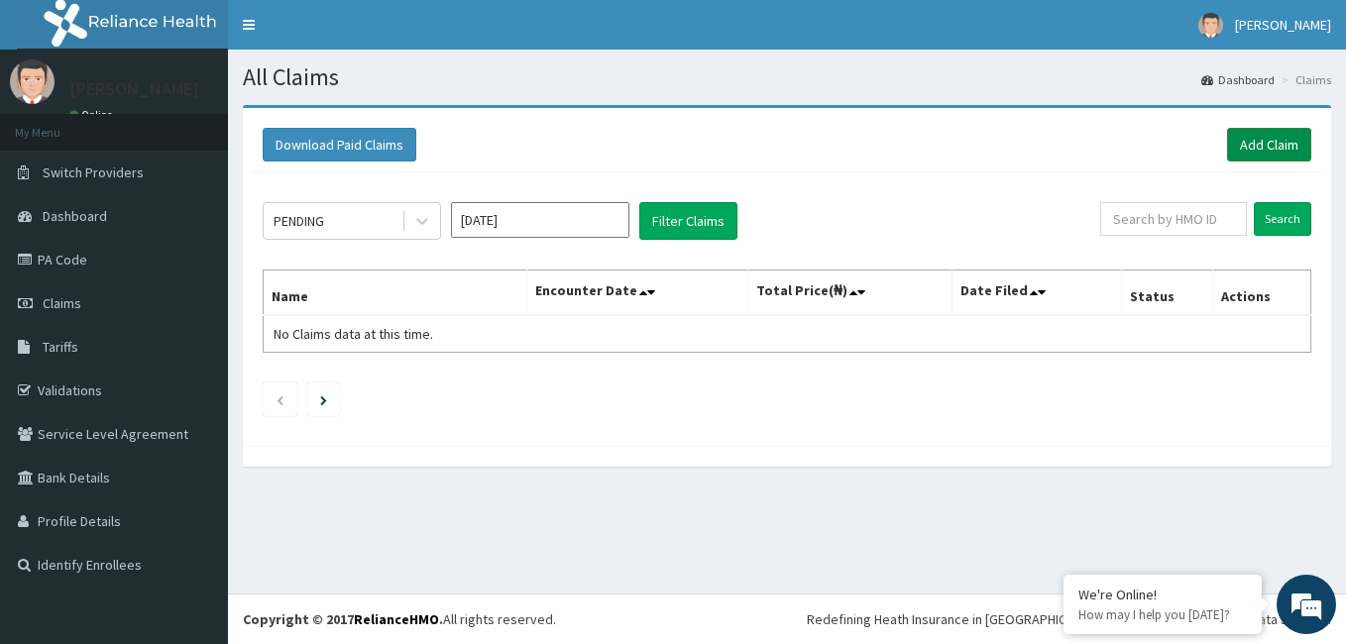
click at [1277, 141] on link "Add Claim" at bounding box center [1269, 145] width 84 height 34
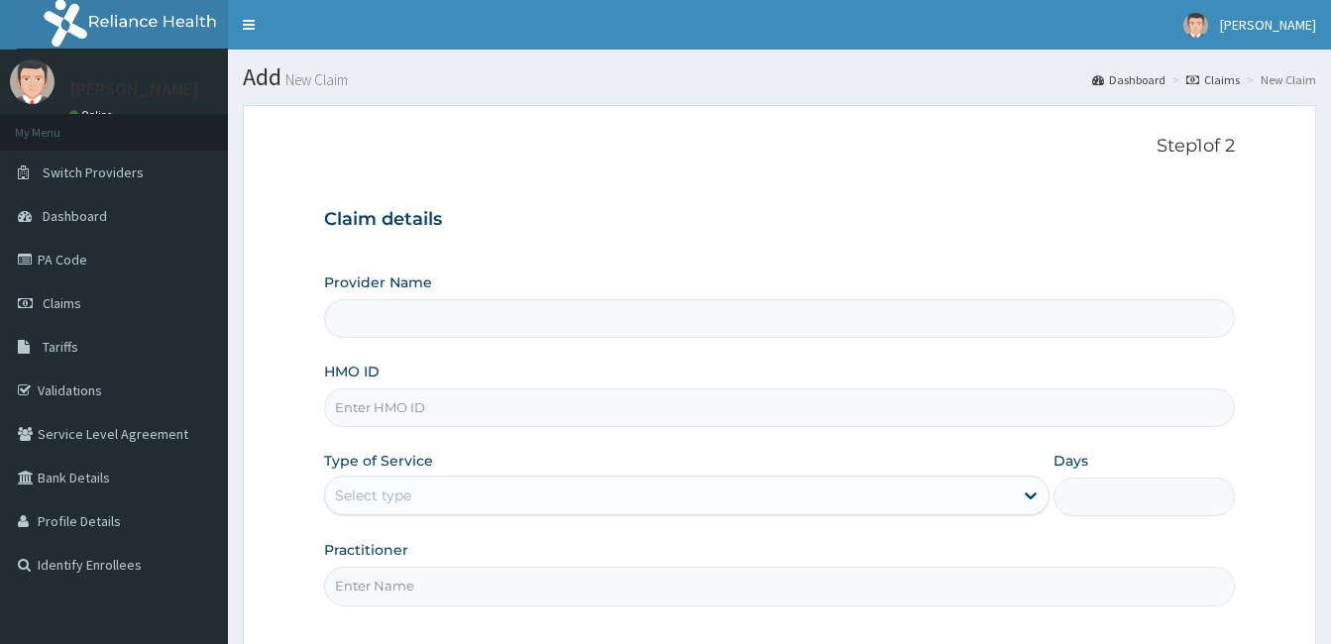
type input "ZANKLI MEDICAL CENTRE"
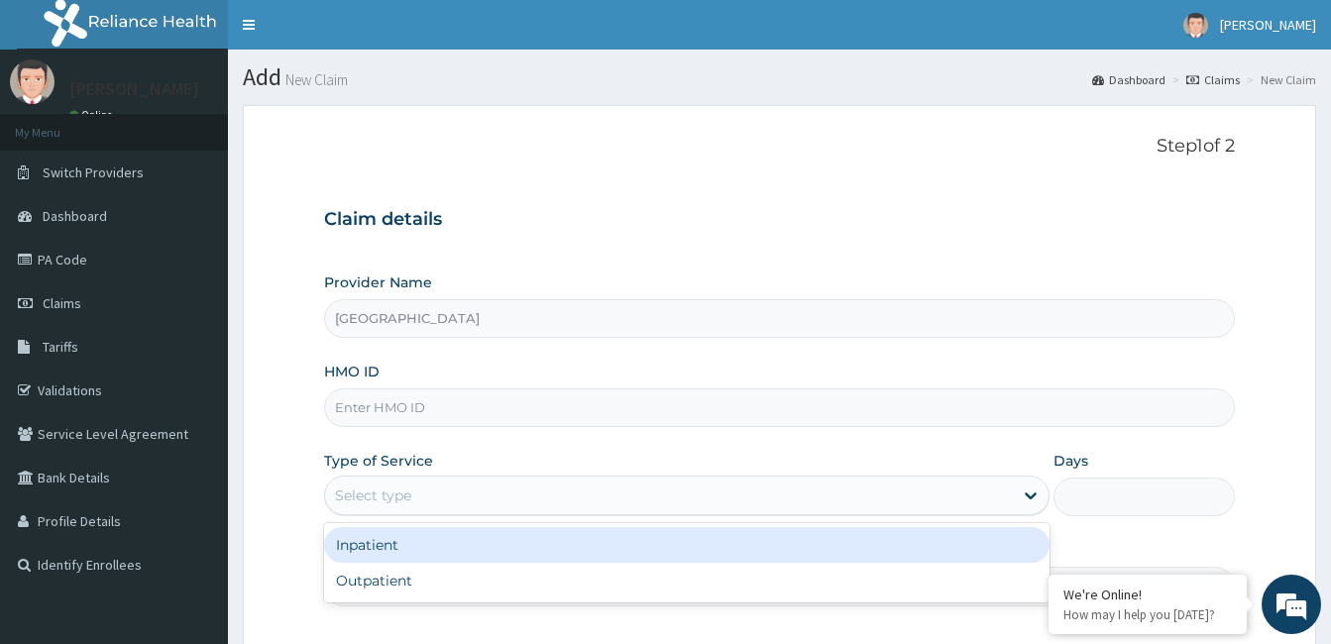
click at [464, 492] on div "Select type" at bounding box center [669, 496] width 688 height 32
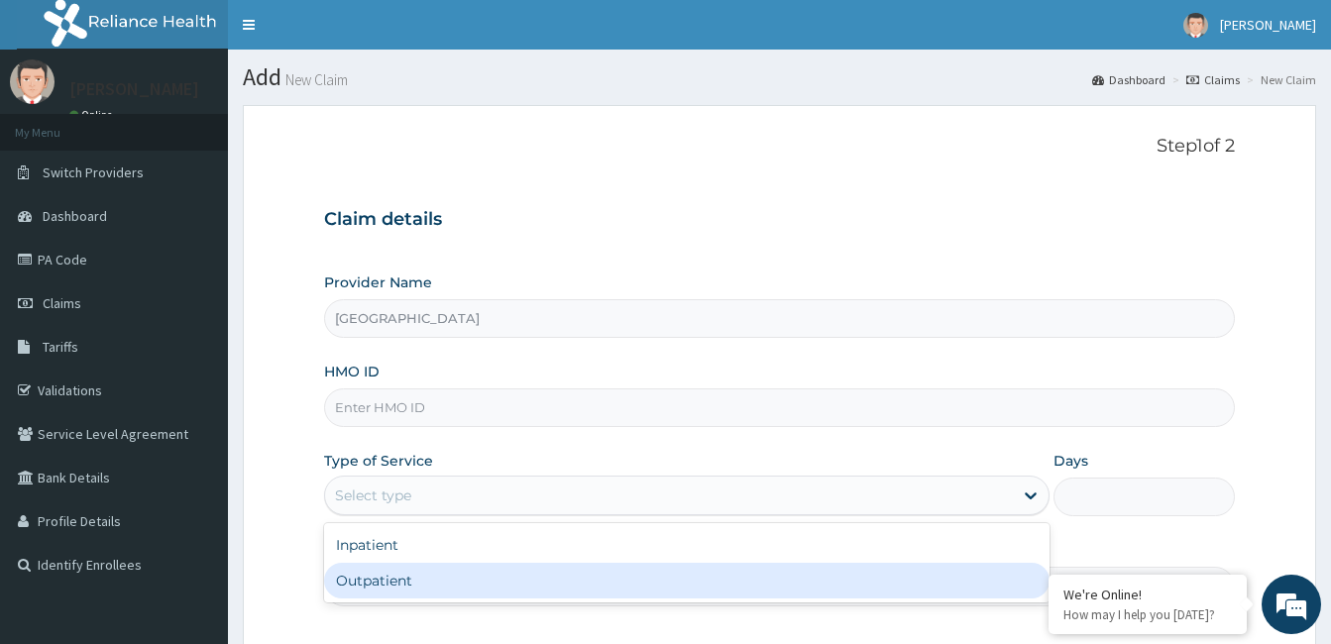
click at [460, 572] on div "Outpatient" at bounding box center [686, 581] width 725 height 36
type input "1"
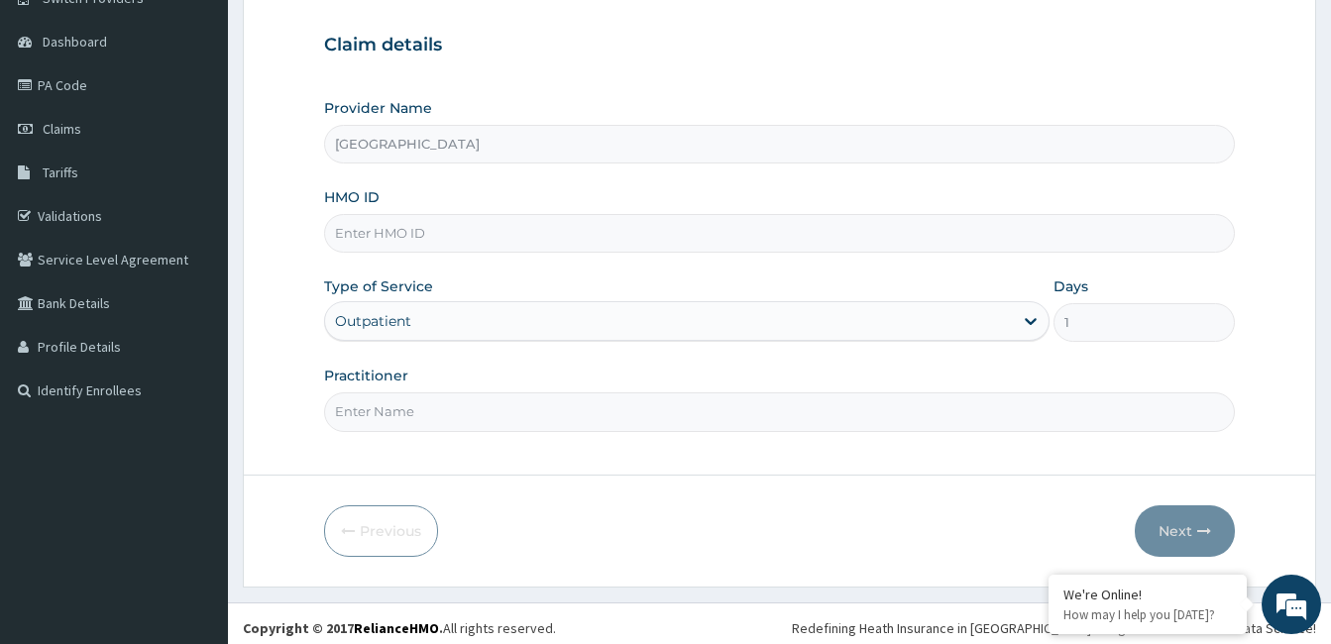
scroll to position [183, 0]
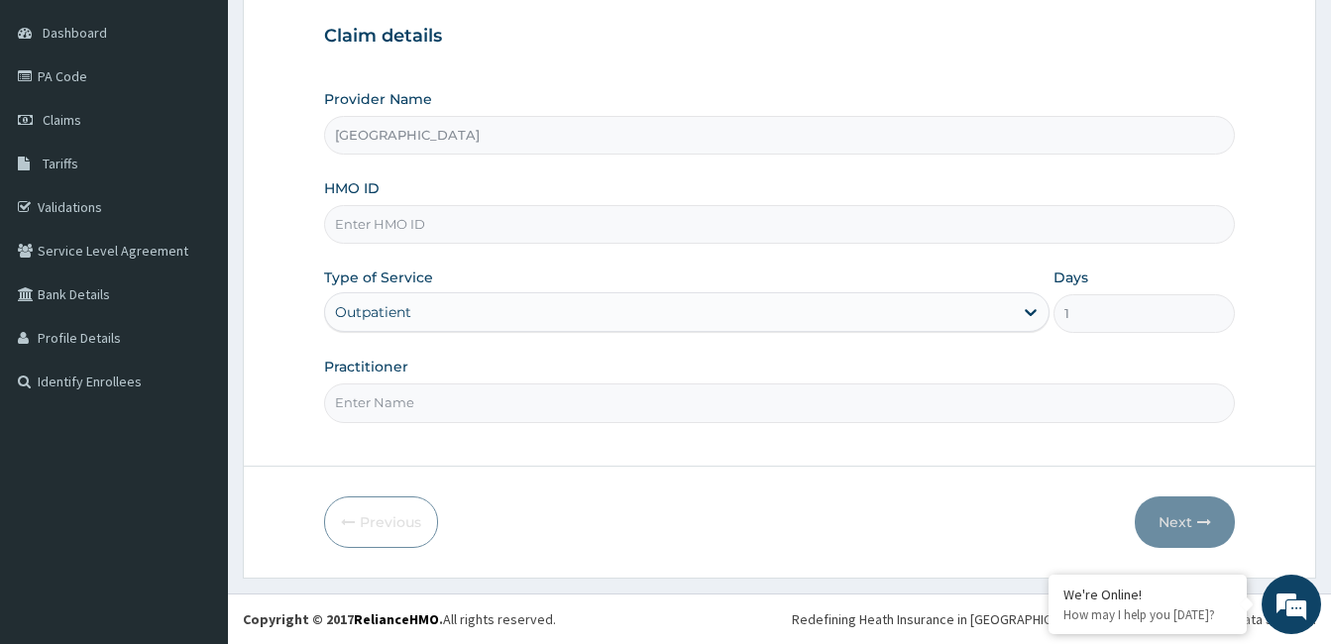
click at [397, 406] on input "Practitioner" at bounding box center [779, 403] width 911 height 39
paste input "Ifeoma Umeojiaku"
click at [333, 408] on input "Ifeoma Umeojiaku" at bounding box center [779, 403] width 911 height 39
type input "Dr.Ifeoma Umeojiaku"
click at [596, 223] on input "HMO ID" at bounding box center [779, 224] width 911 height 39
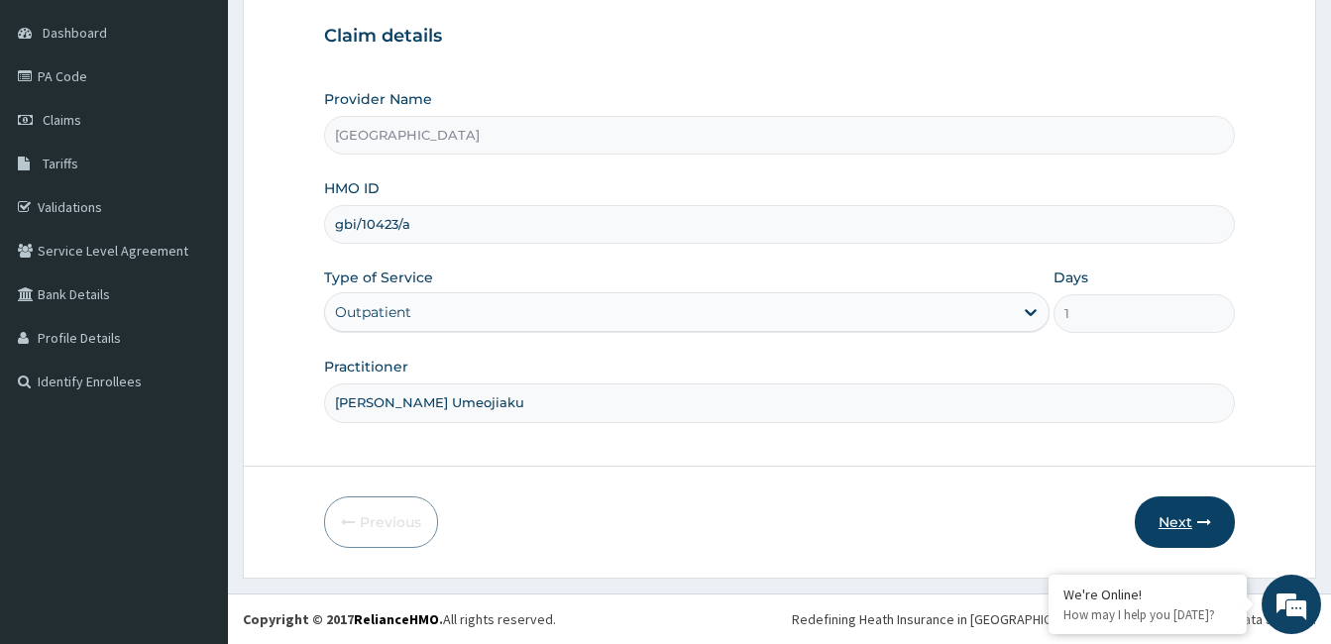
type input "gbi/10423/a"
click at [1195, 515] on button "Next" at bounding box center [1185, 523] width 100 height 52
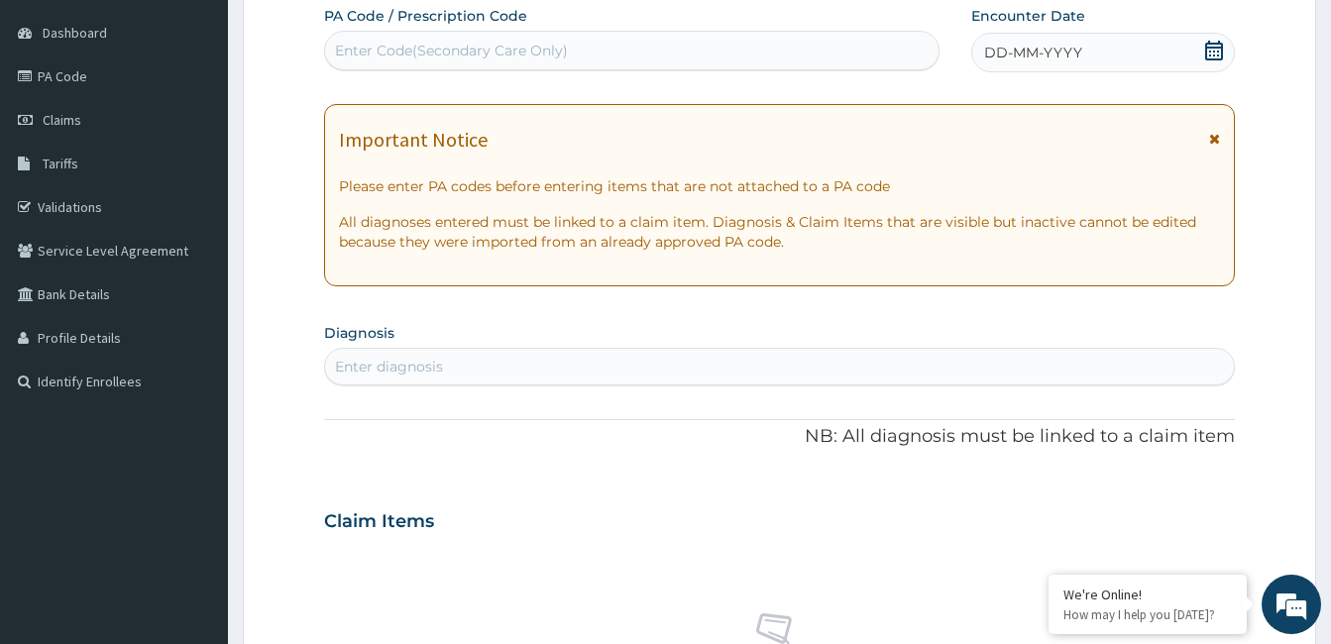
click at [1104, 52] on div "DD-MM-YYYY" at bounding box center [1103, 53] width 264 height 40
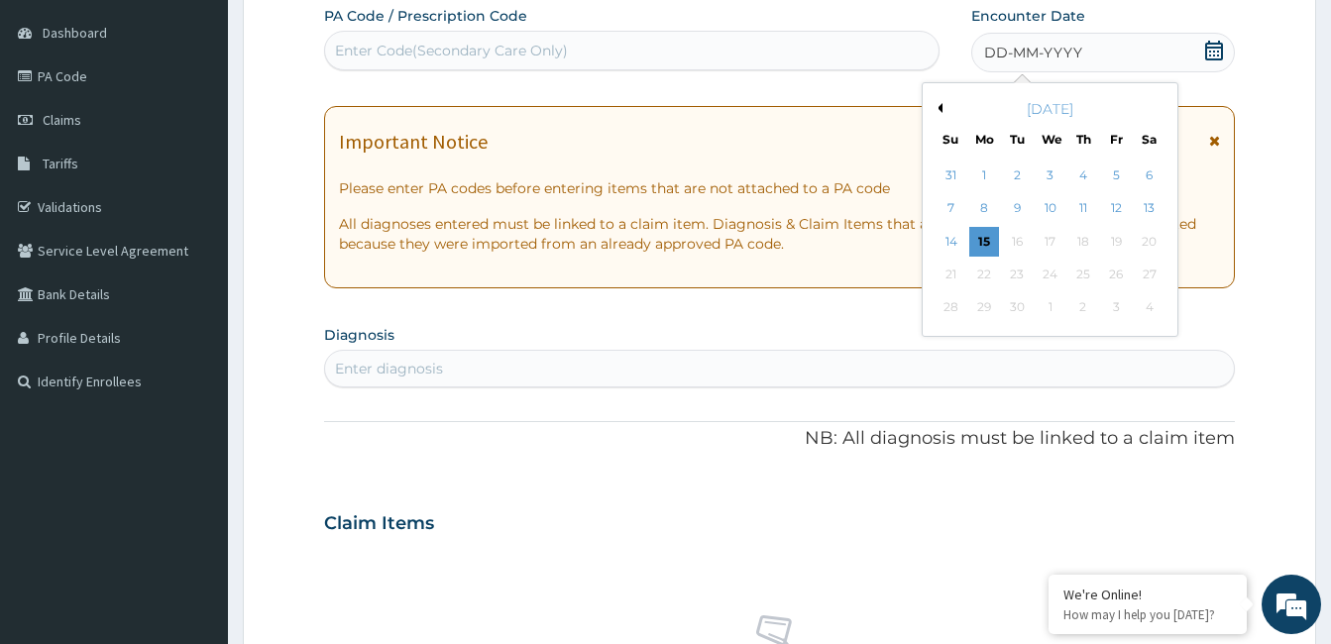
click at [940, 108] on button "Previous Month" at bounding box center [938, 108] width 10 height 10
click at [1059, 244] on div "16" at bounding box center [1050, 242] width 30 height 30
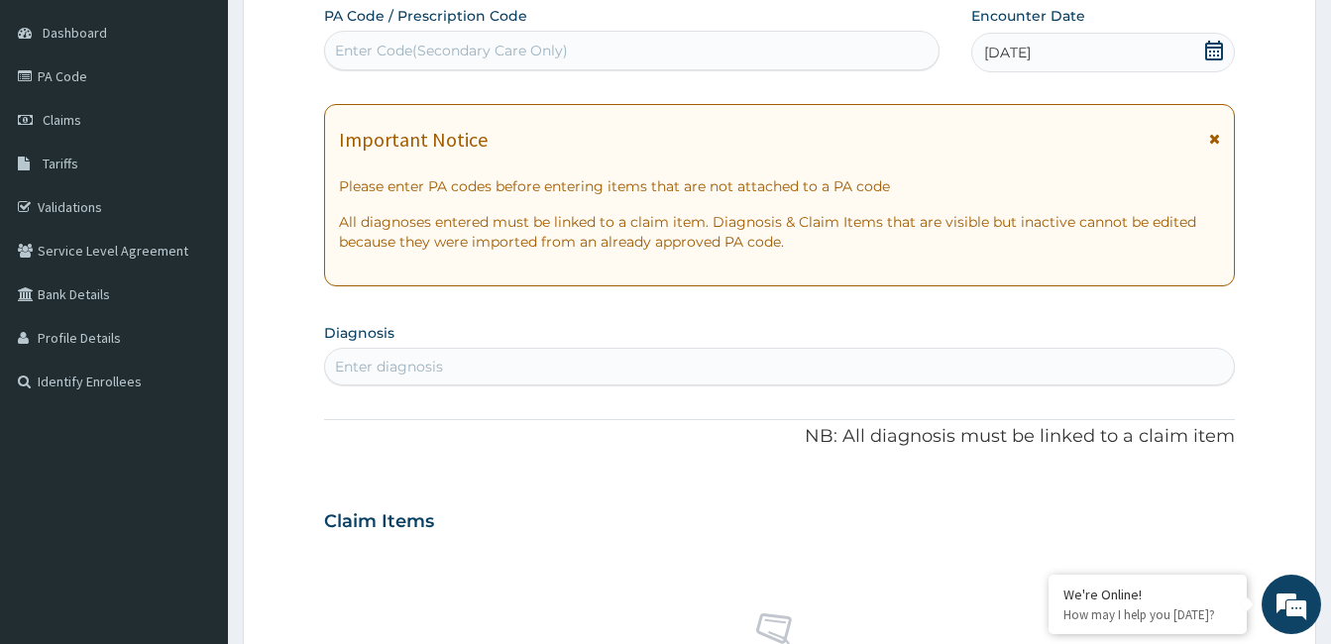
click at [571, 363] on div "Enter diagnosis" at bounding box center [779, 367] width 909 height 32
type input "malaria"
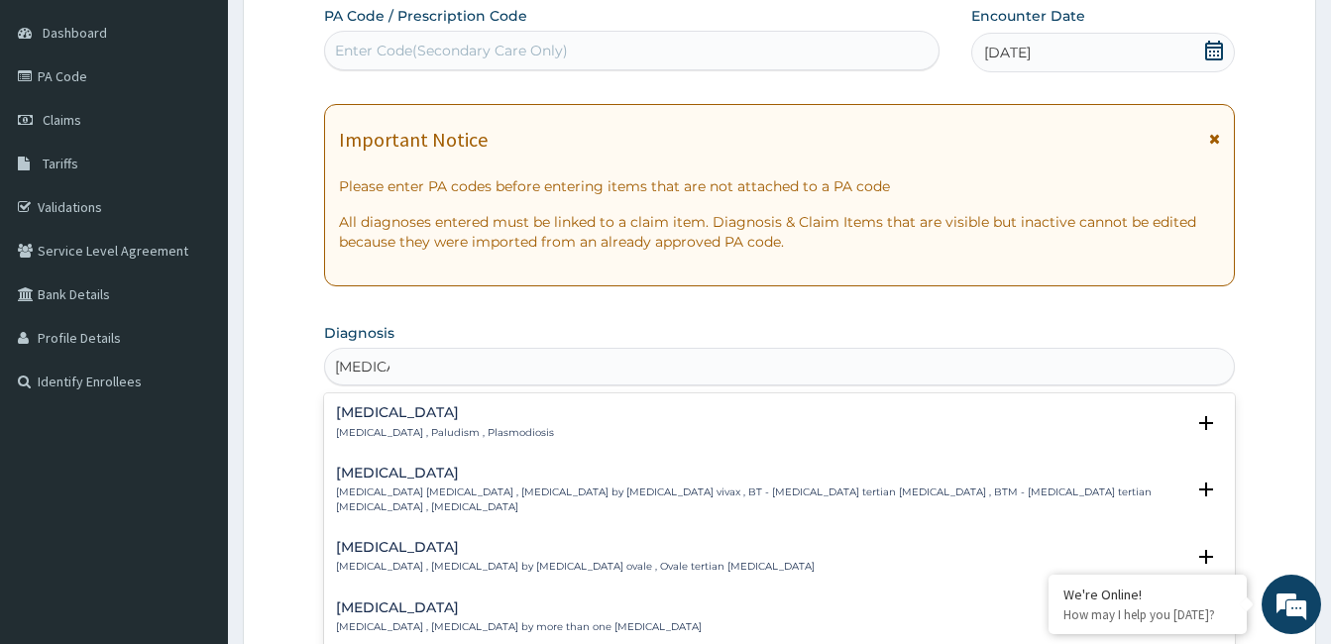
click at [418, 432] on p "Malaria , Paludism , Plasmodiosis" at bounding box center [445, 433] width 218 height 14
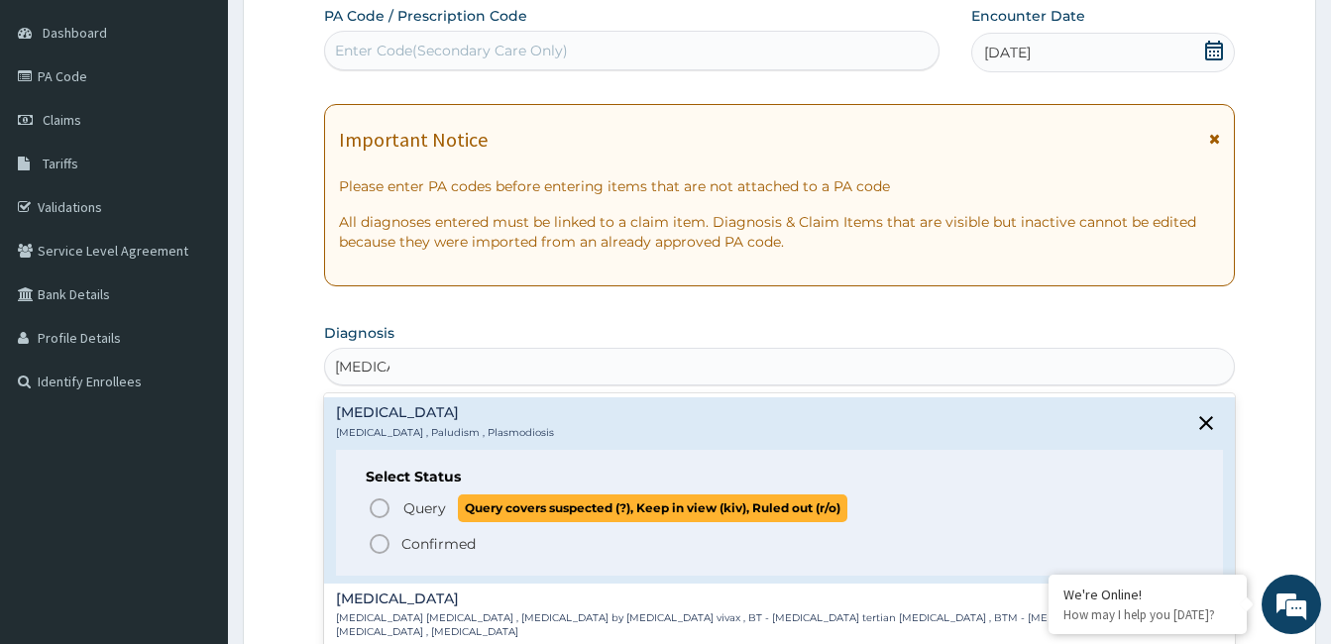
click at [384, 508] on icon "status option query" at bounding box center [380, 509] width 24 height 24
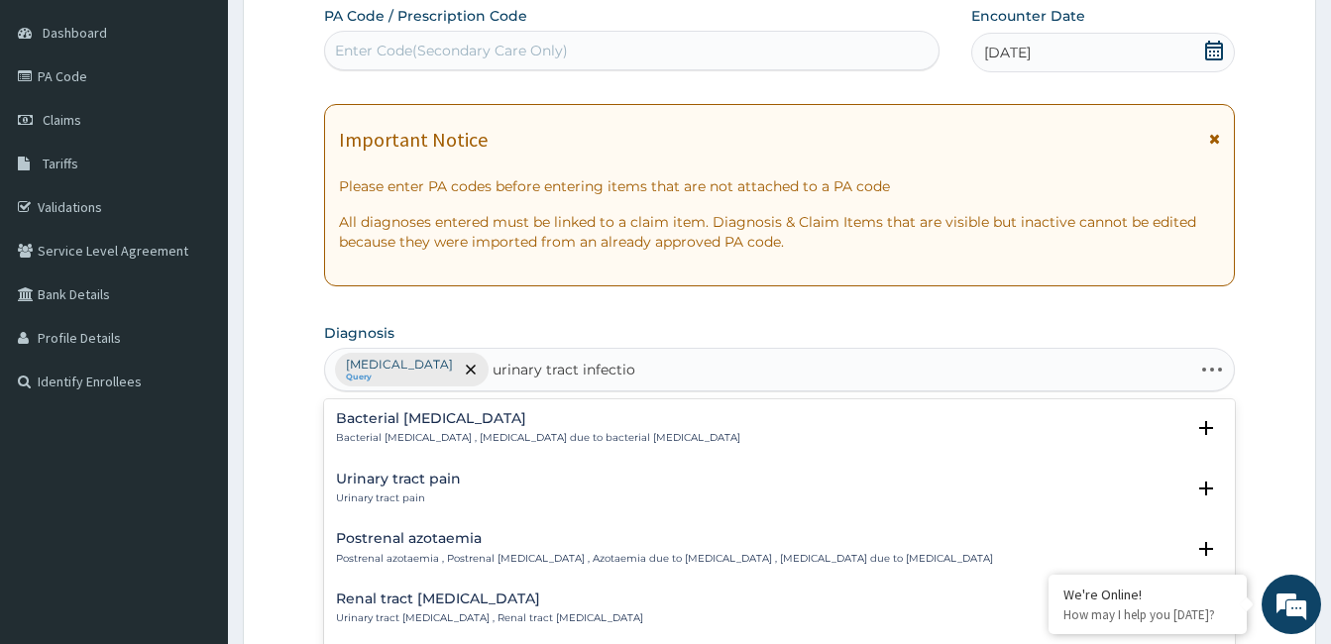
type input "urinary tract infection"
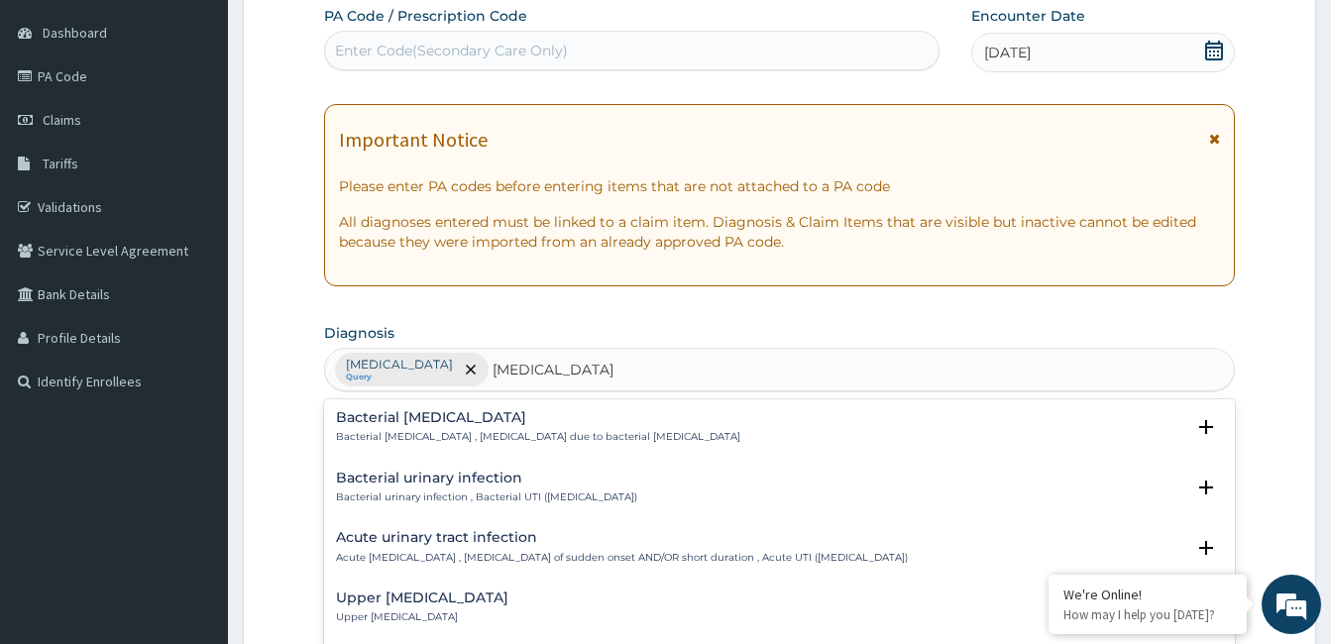
scroll to position [0, 0]
click at [512, 538] on h4 "Acute urinary tract infection" at bounding box center [622, 538] width 572 height 15
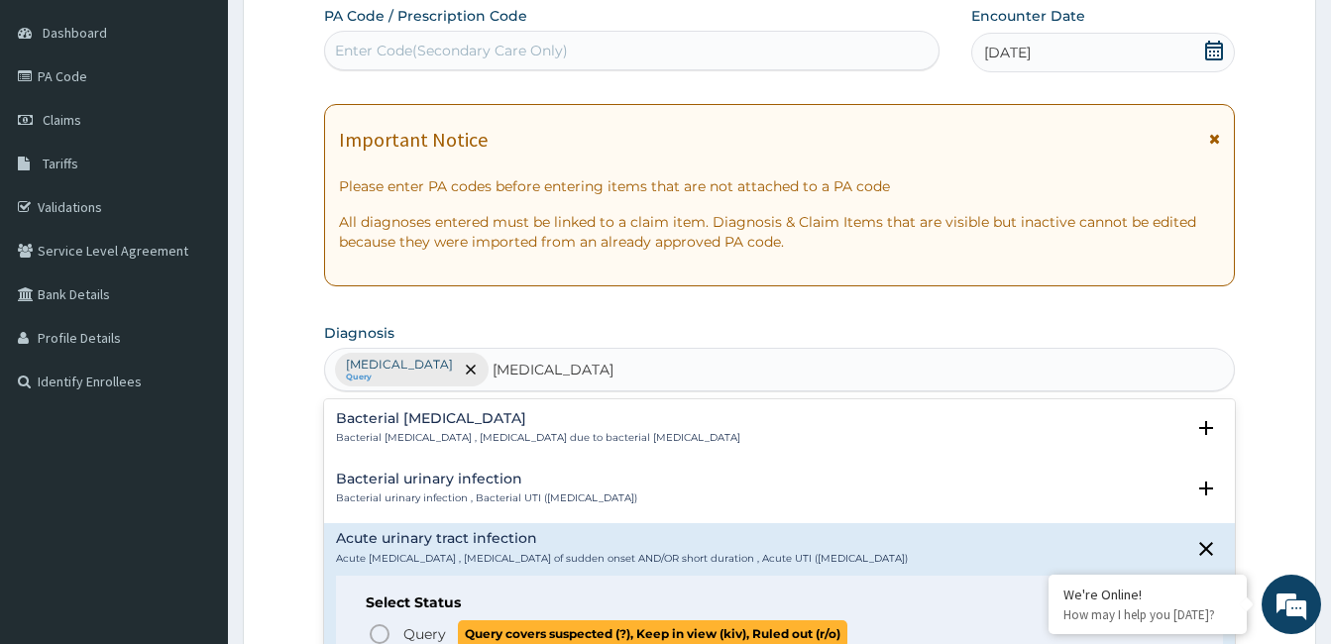
click at [380, 637] on icon "status option query" at bounding box center [380, 634] width 24 height 24
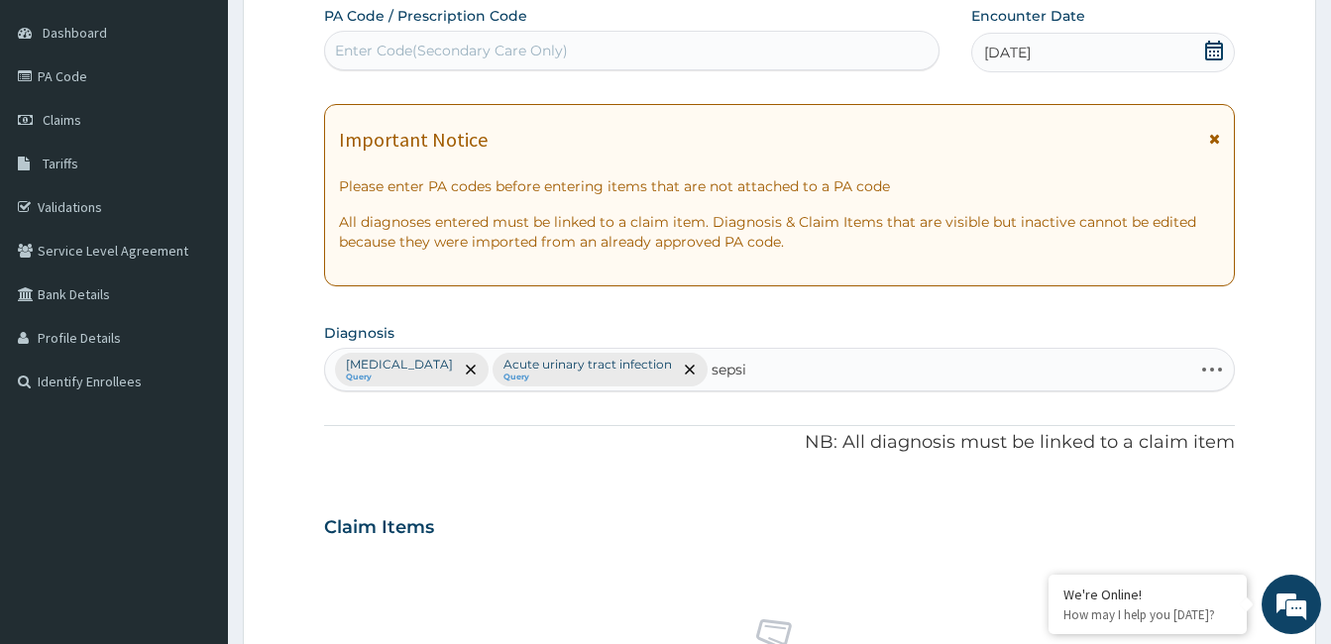
type input "sepsis"
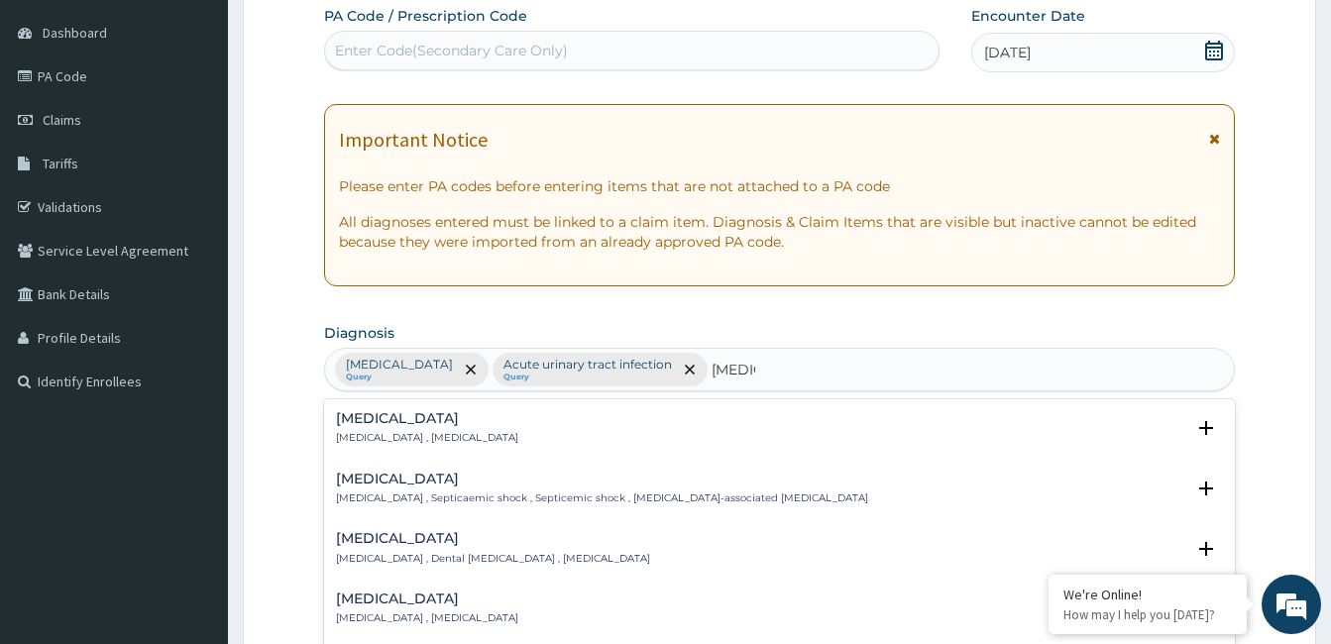
click at [419, 430] on div "Sepsis Systemic infection , Sepsis" at bounding box center [427, 428] width 182 height 35
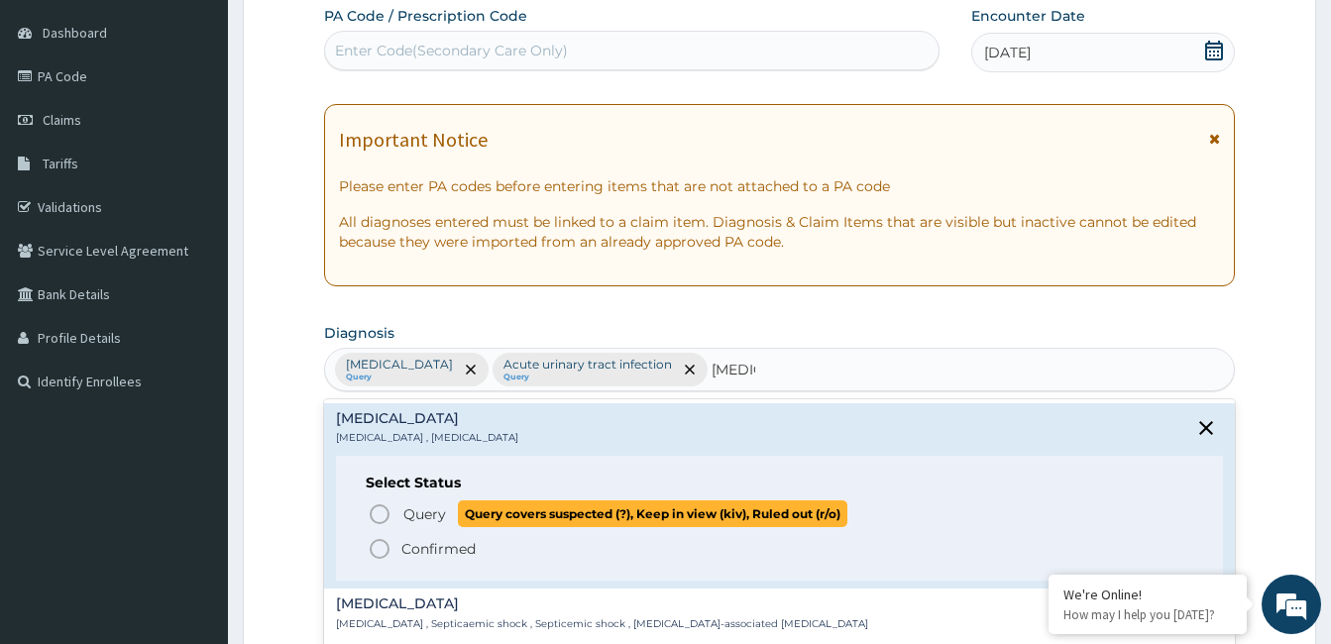
click at [391, 505] on icon "status option query" at bounding box center [380, 514] width 24 height 24
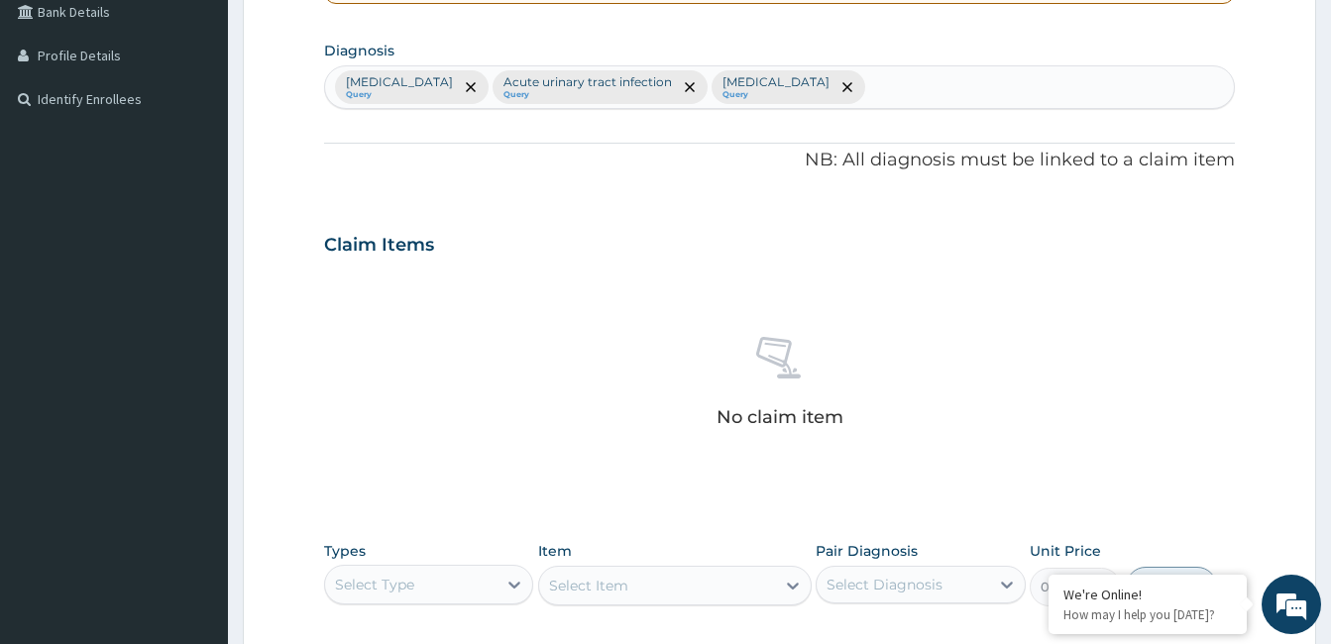
scroll to position [481, 0]
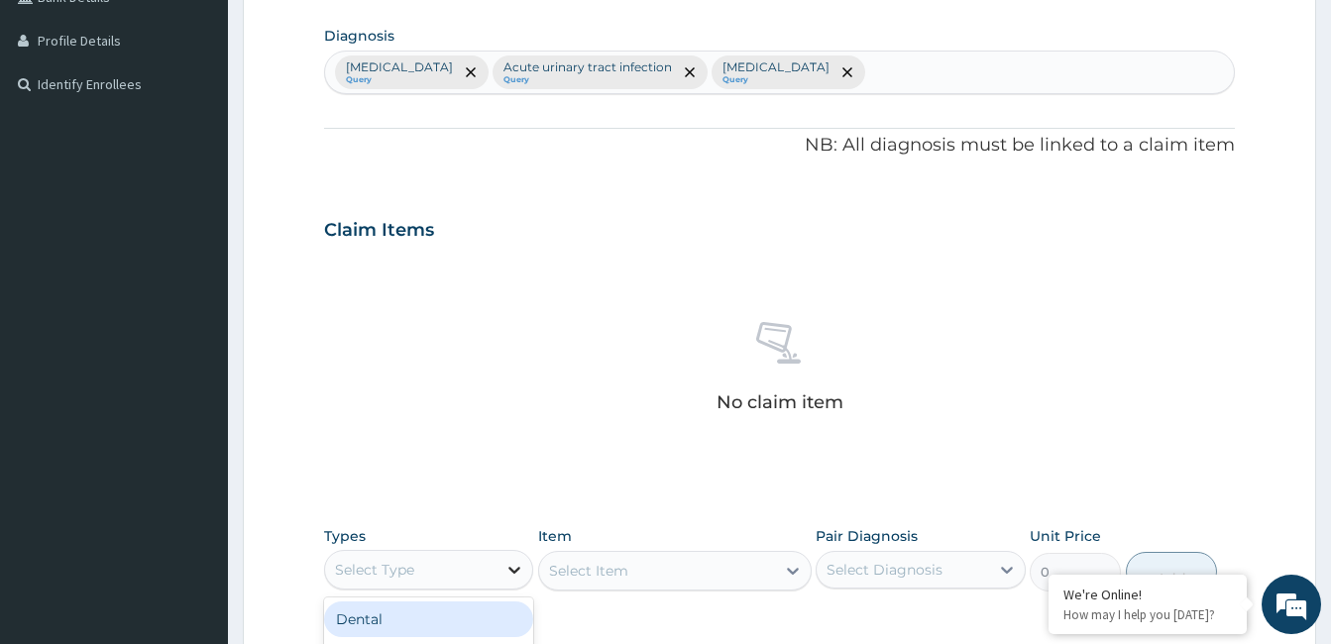
click at [513, 568] on icon at bounding box center [514, 570] width 20 height 20
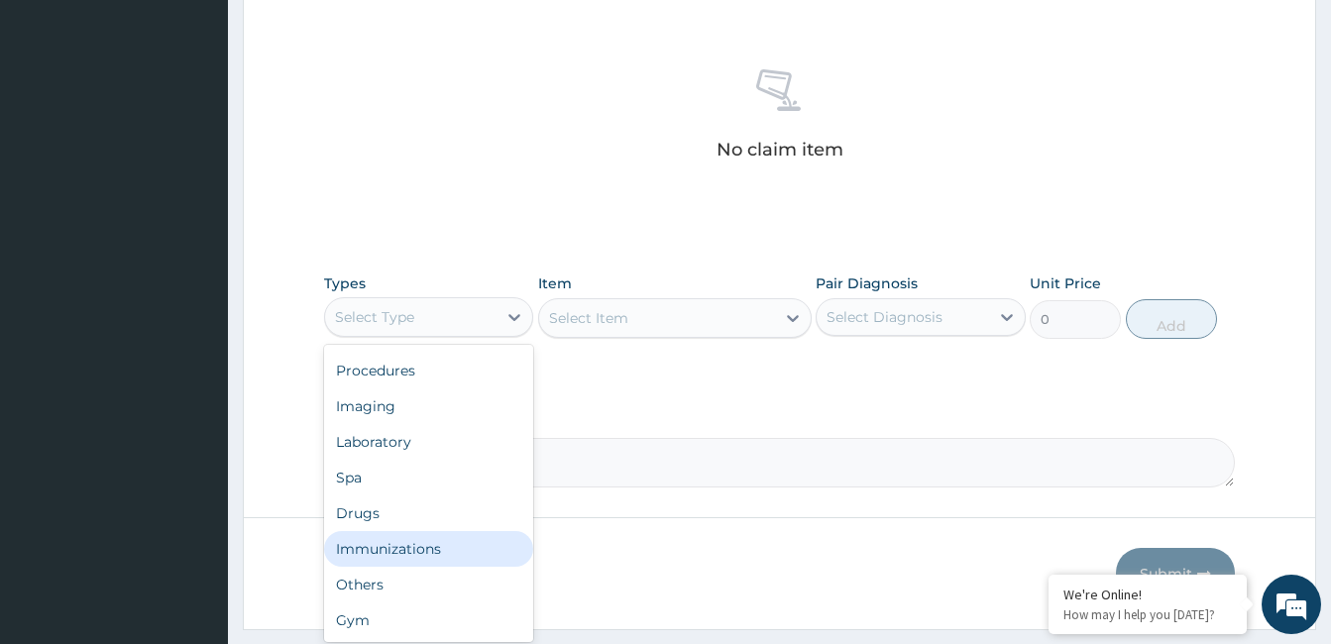
scroll to position [785, 0]
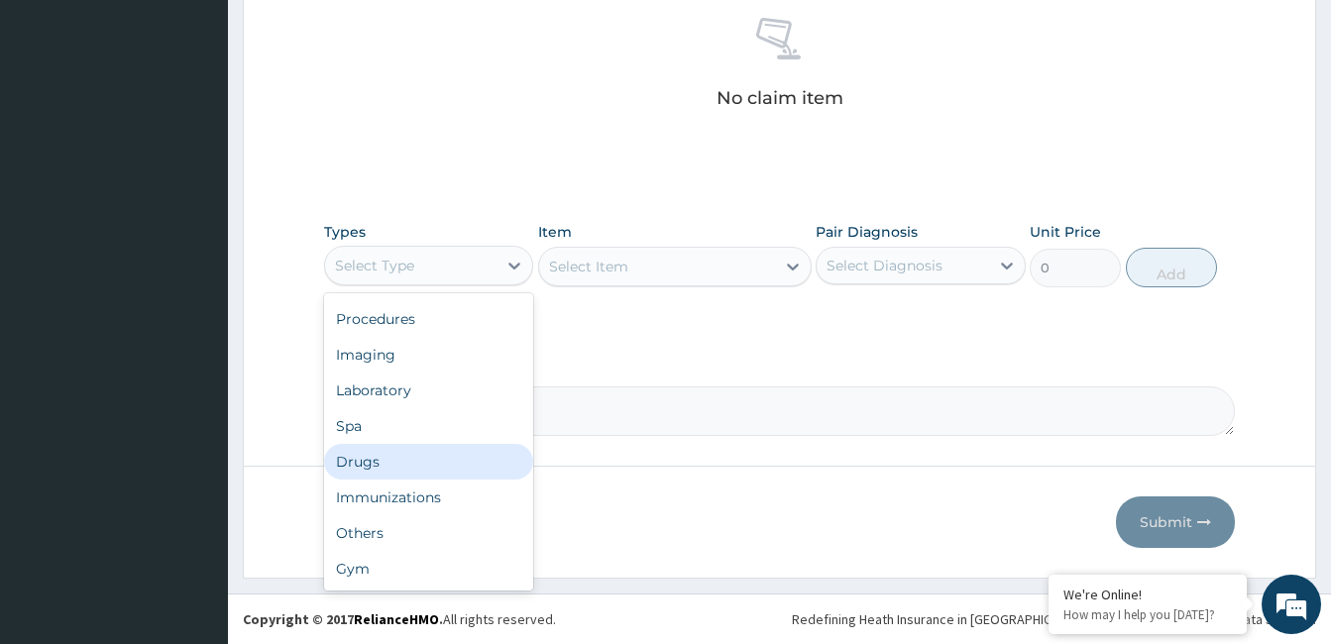
click at [452, 459] on div "Drugs" at bounding box center [428, 462] width 209 height 36
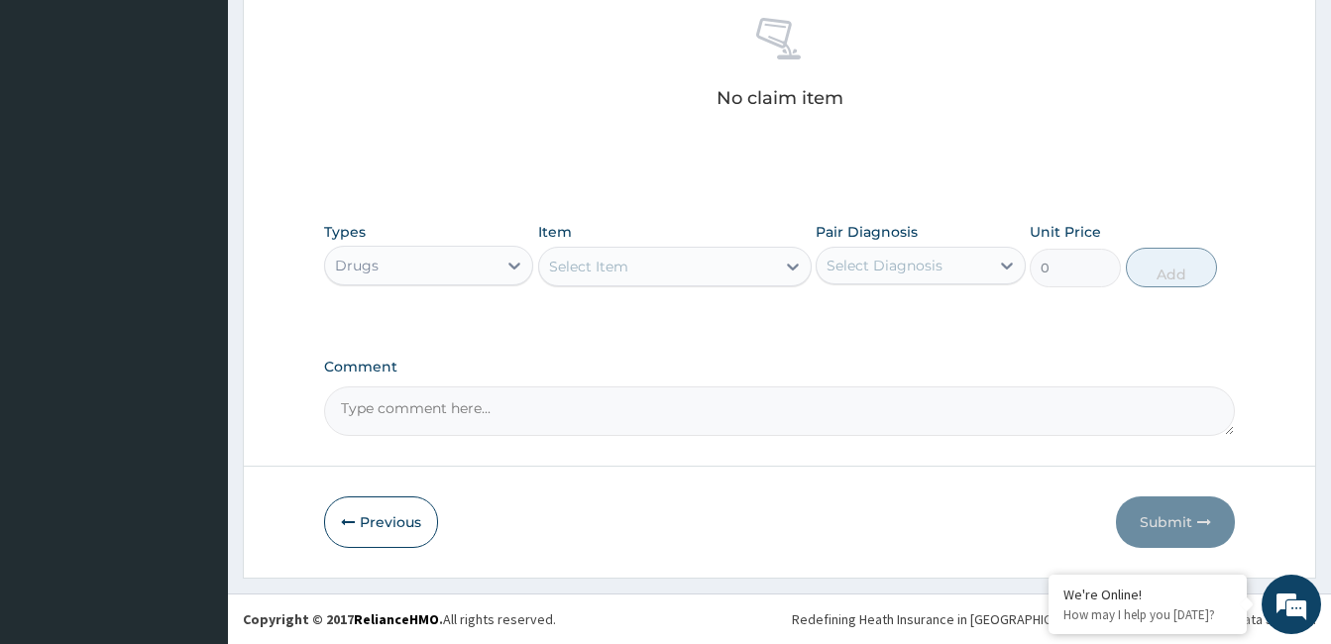
click at [718, 273] on div "Select Item" at bounding box center [657, 267] width 236 height 32
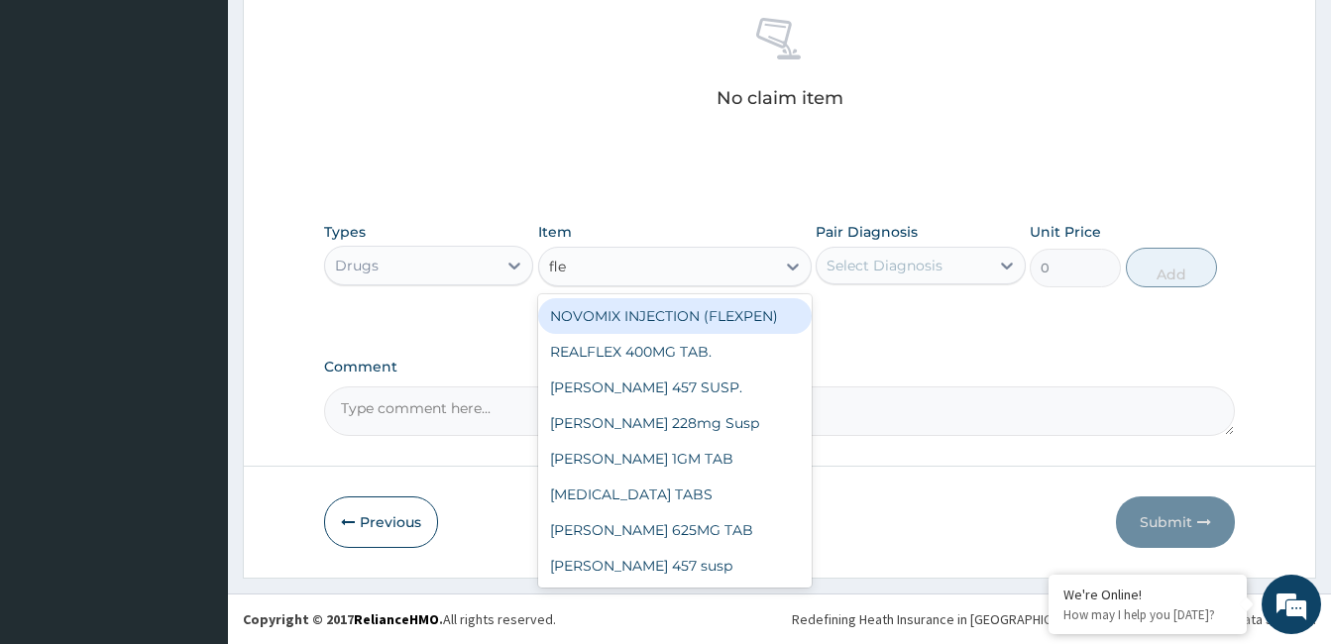
type input "flem"
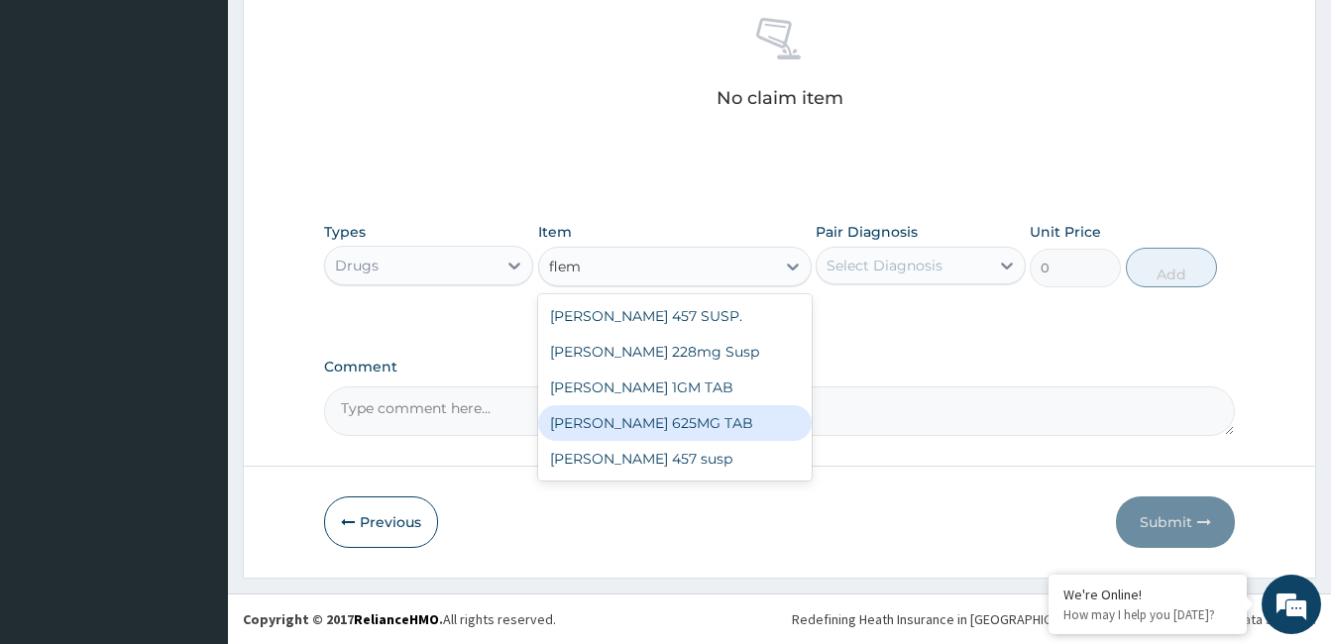
click at [678, 424] on div "FLEMING 625MG TAB" at bounding box center [675, 423] width 274 height 36
type input "1000"
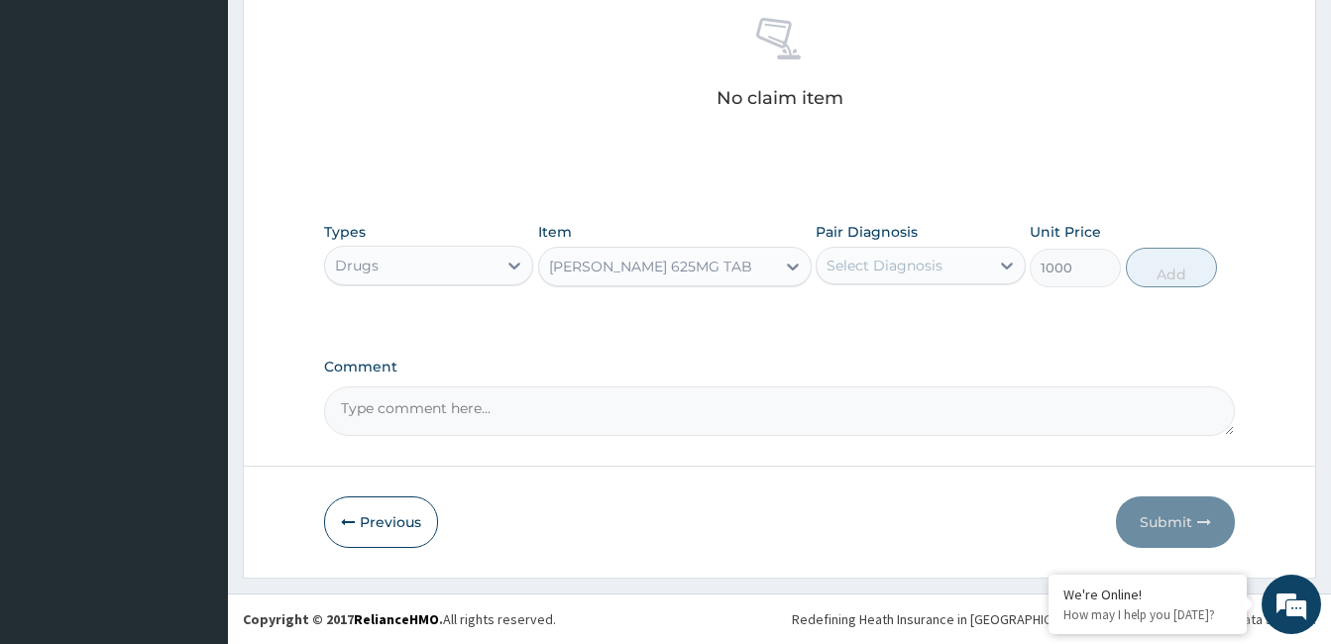
click at [869, 270] on div "Select Diagnosis" at bounding box center [885, 266] width 116 height 20
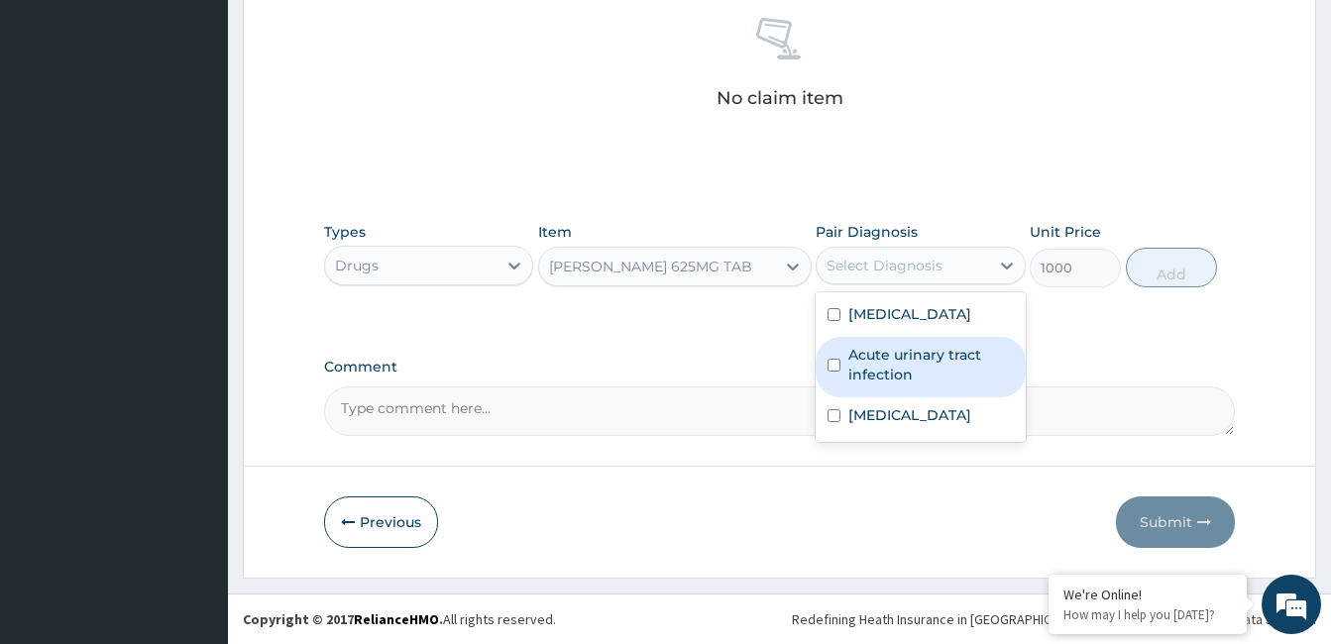
click at [876, 358] on label "Acute urinary tract infection" at bounding box center [930, 365] width 165 height 40
checkbox input "true"
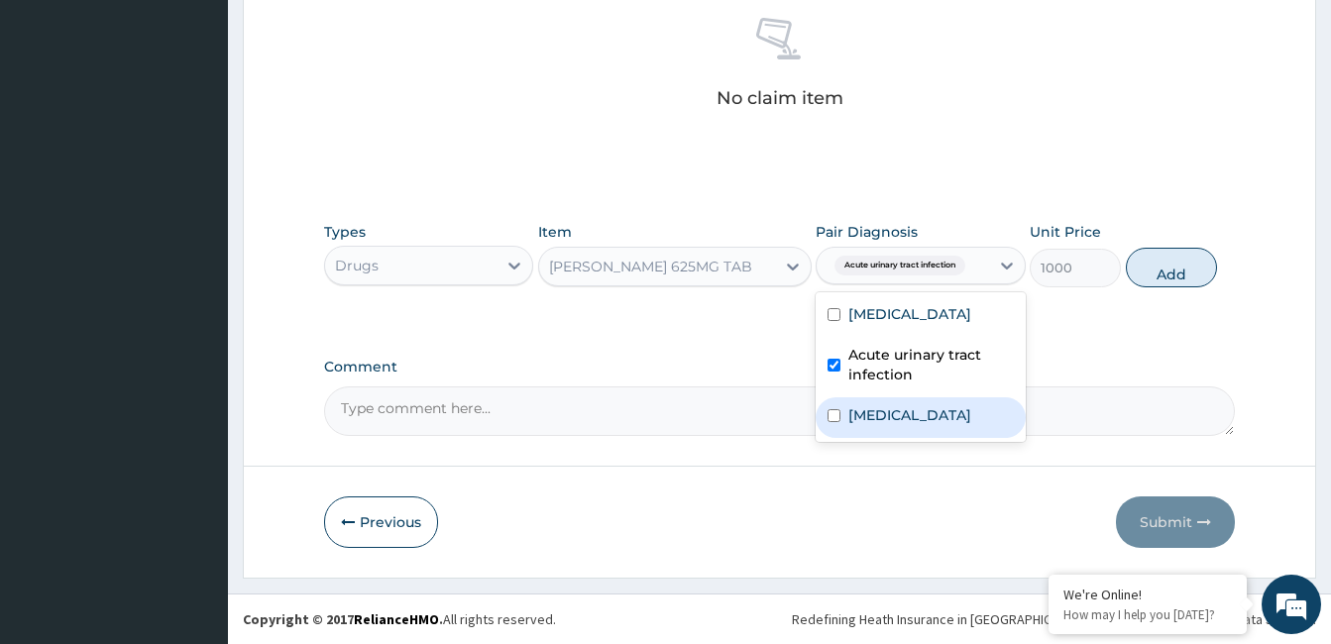
click at [881, 413] on label "Sepsis" at bounding box center [909, 415] width 123 height 20
checkbox input "true"
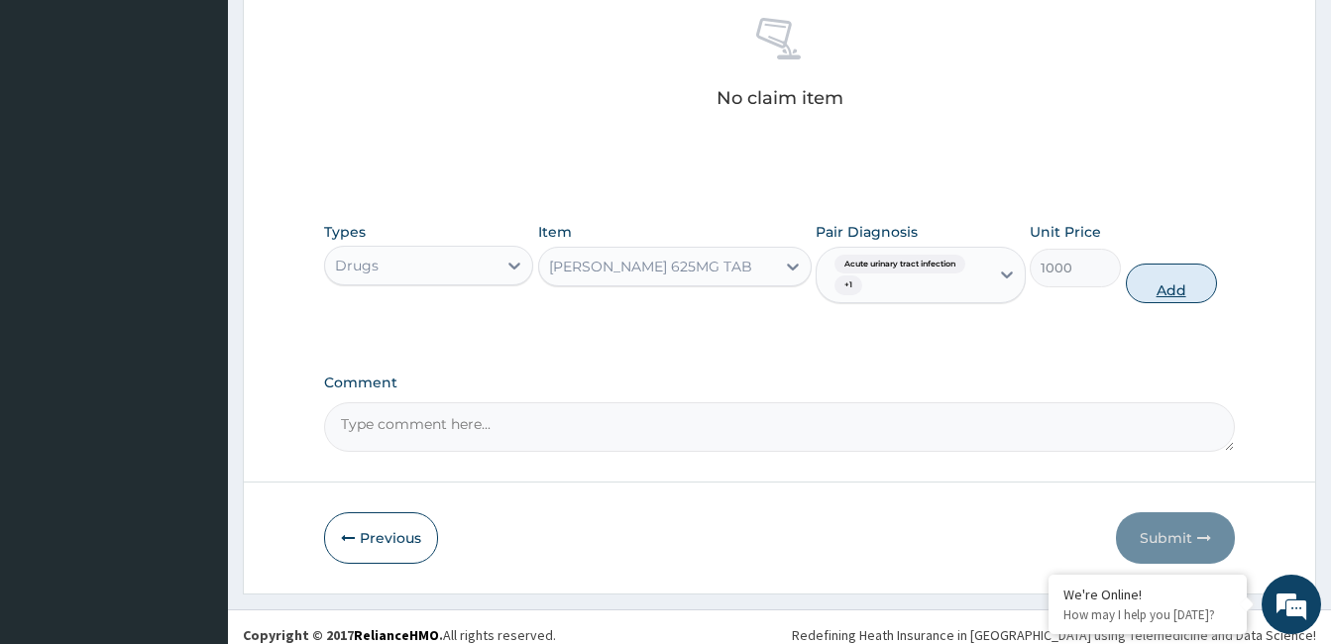
click at [1133, 277] on button "Add" at bounding box center [1171, 284] width 91 height 40
type input "0"
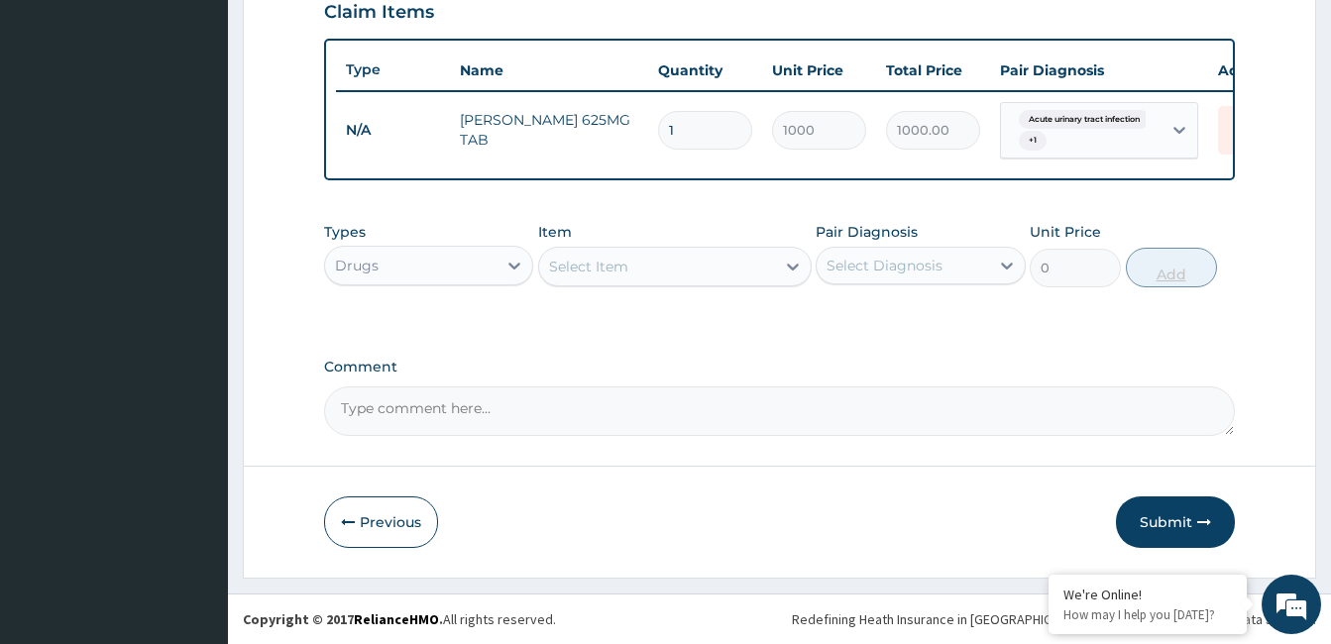
scroll to position [714, 0]
type input "14"
type input "14000.00"
type input "14"
click at [623, 257] on div "Select Item" at bounding box center [588, 267] width 79 height 20
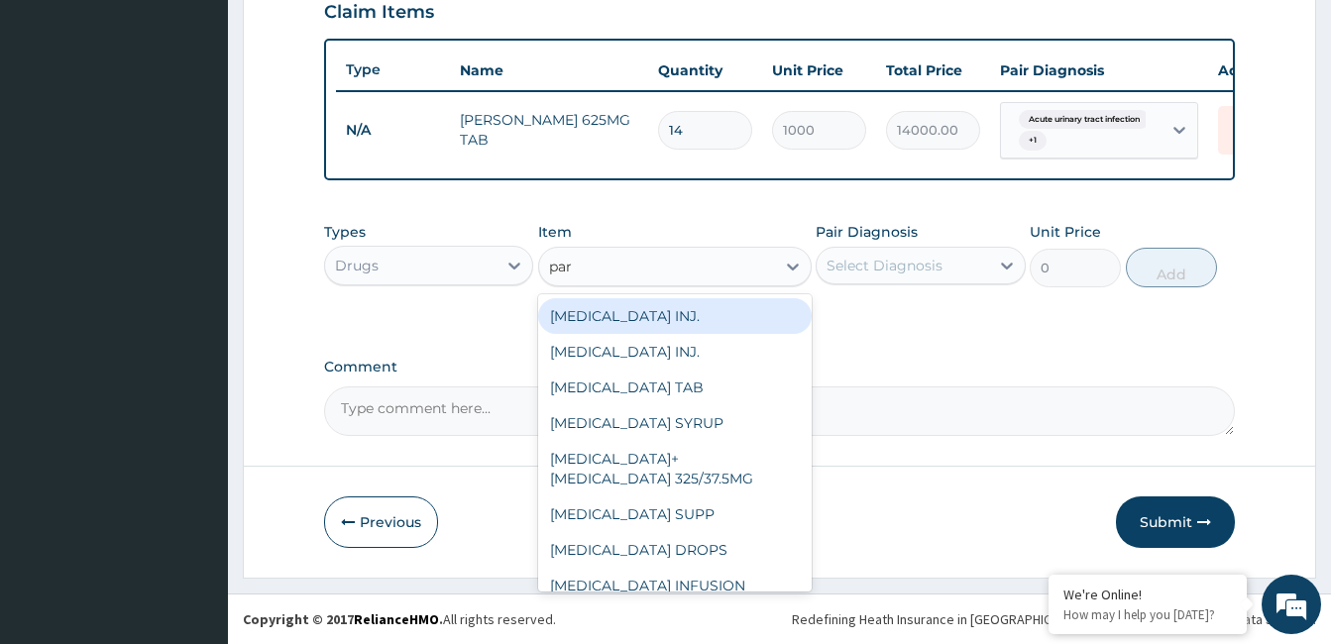
type input "para"
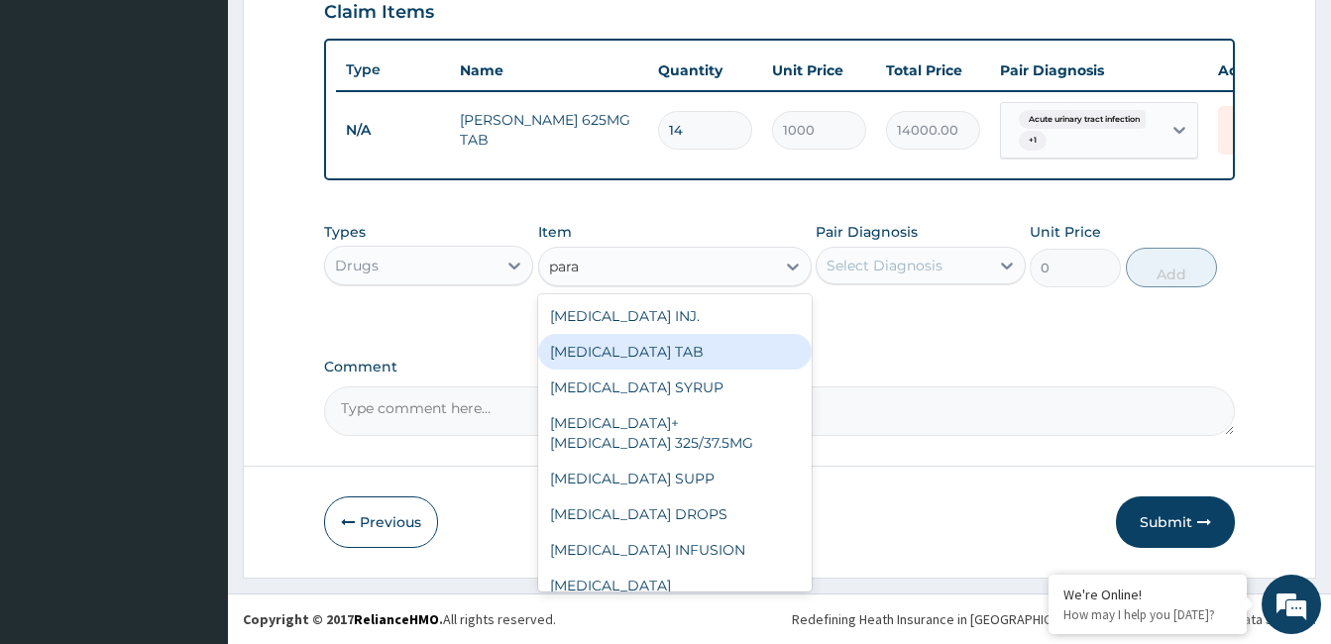
click at [638, 349] on div "PARACETAMOL TAB" at bounding box center [675, 352] width 274 height 36
type input "20"
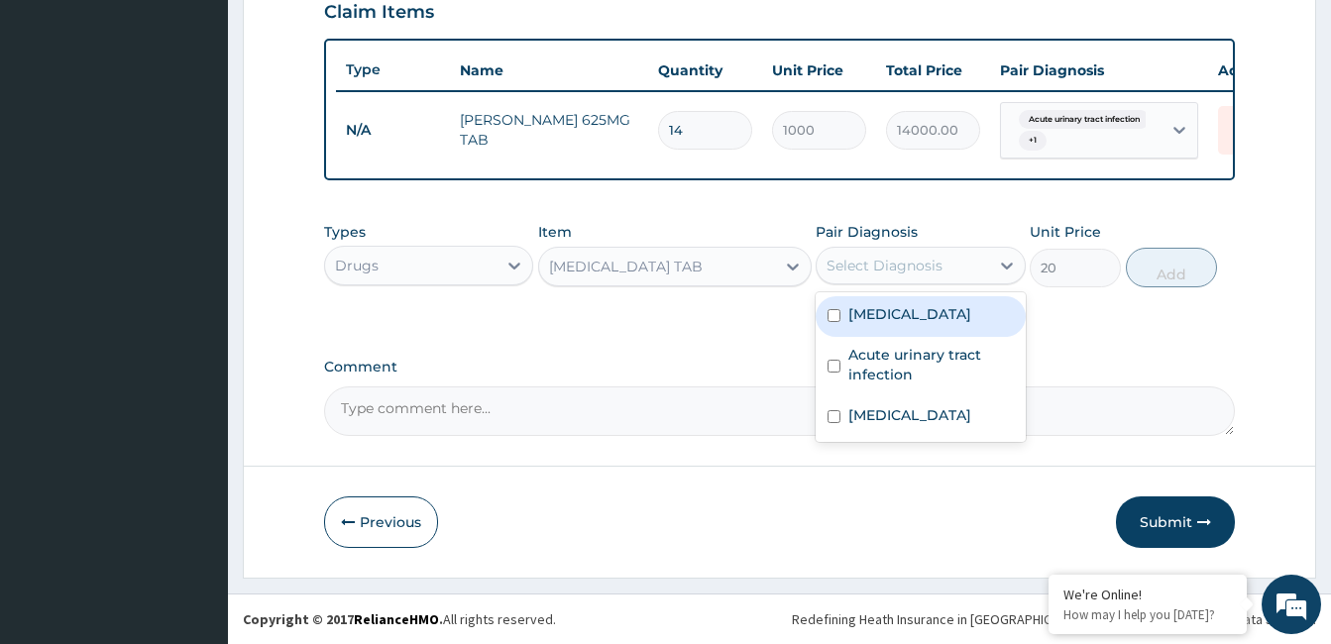
click at [892, 262] on div "Select Diagnosis" at bounding box center [885, 266] width 116 height 20
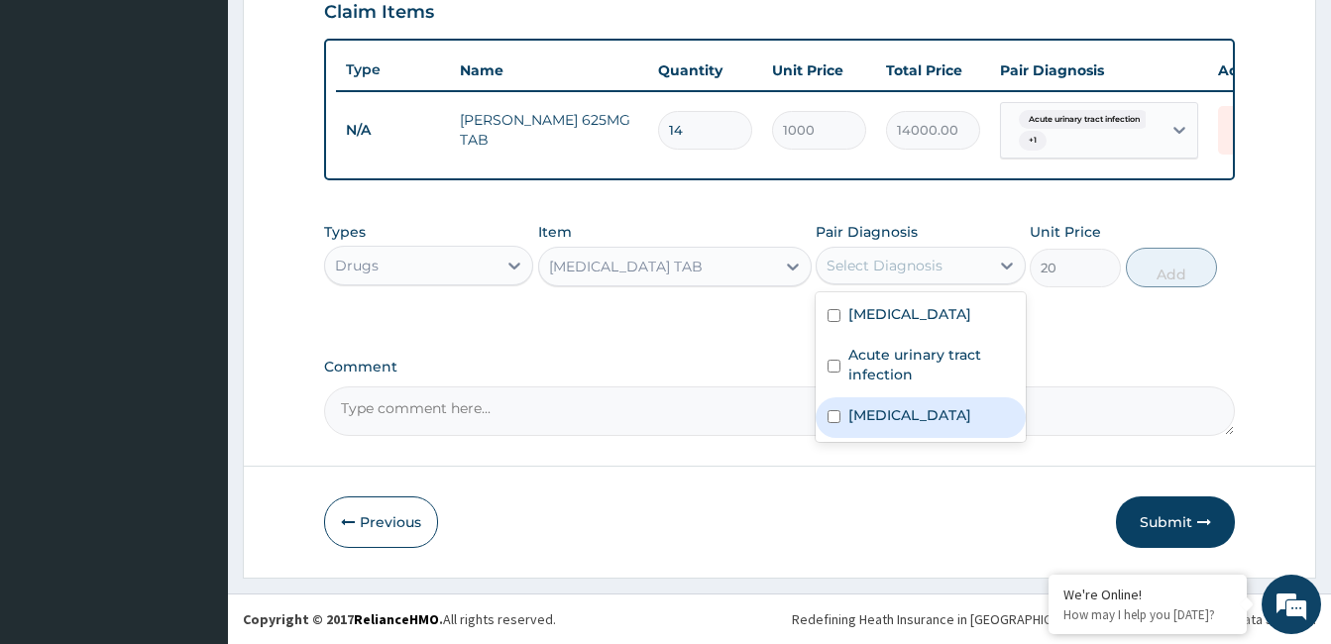
click at [878, 413] on label "Sepsis" at bounding box center [909, 415] width 123 height 20
checkbox input "true"
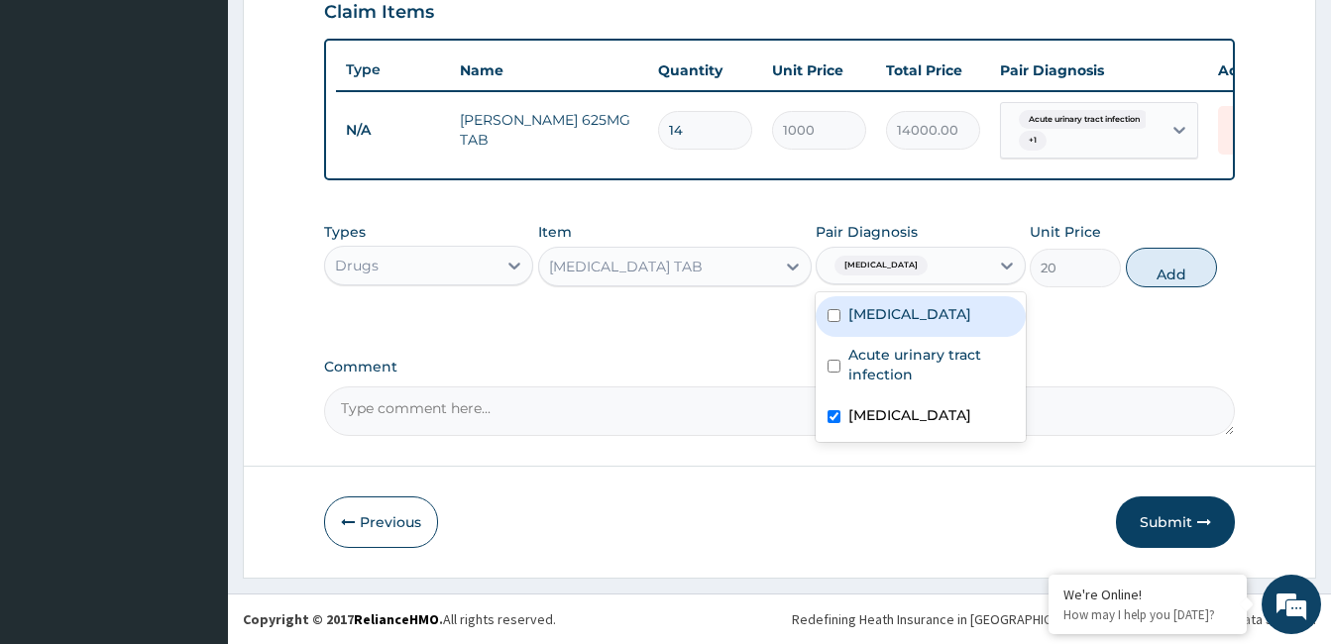
click at [875, 315] on label "Malaria" at bounding box center [909, 314] width 123 height 20
checkbox input "true"
click at [1187, 270] on button "Add" at bounding box center [1171, 268] width 91 height 40
type input "0"
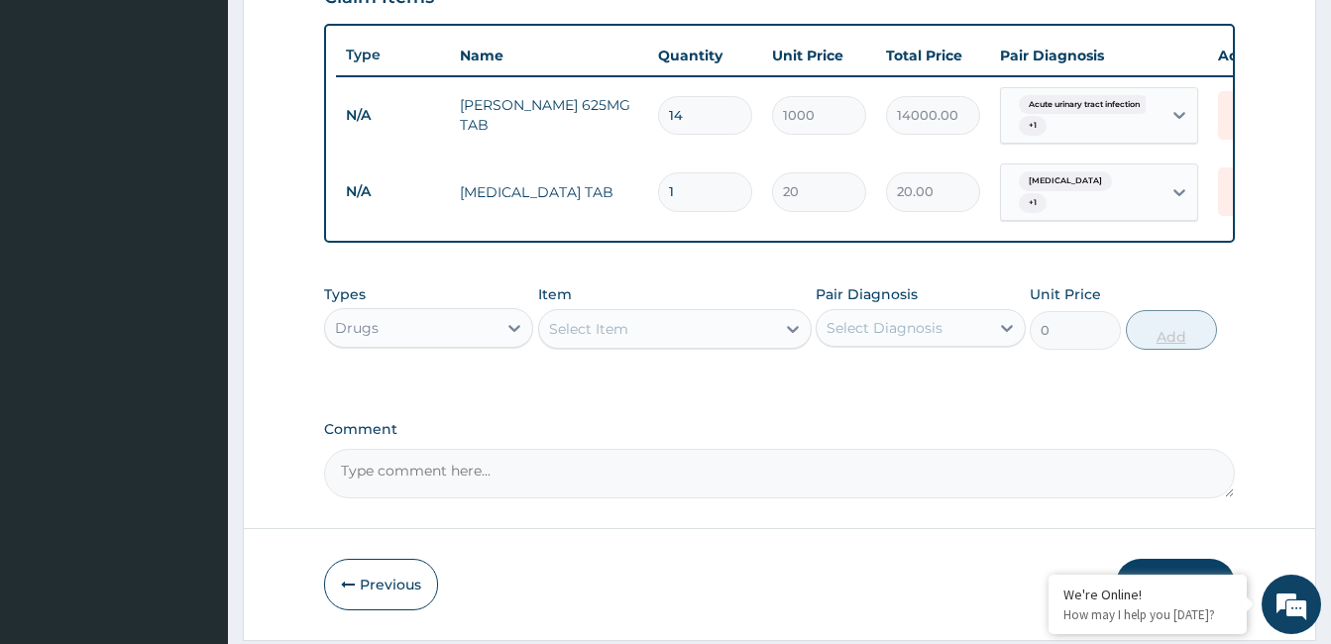
type input "18"
type input "360.00"
type input "18"
click at [621, 332] on div "Select Item" at bounding box center [588, 329] width 79 height 20
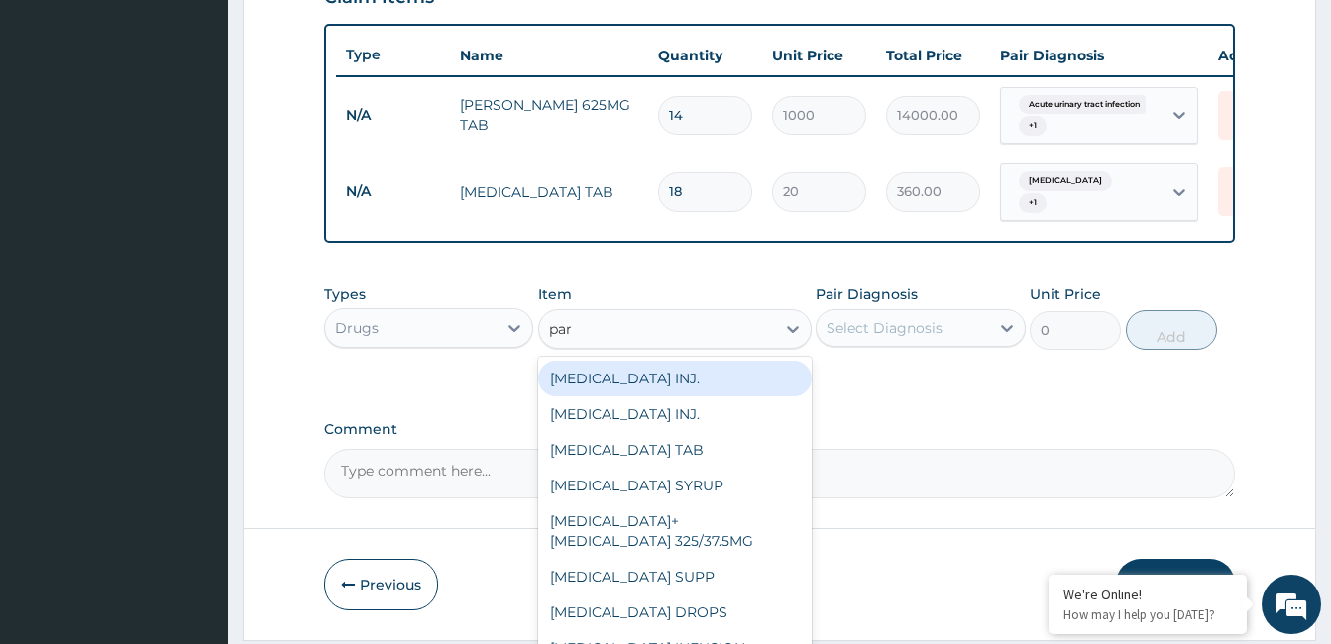
type input "para"
click at [602, 382] on div "PARACETAMOL INJ." at bounding box center [675, 379] width 274 height 36
type input "500"
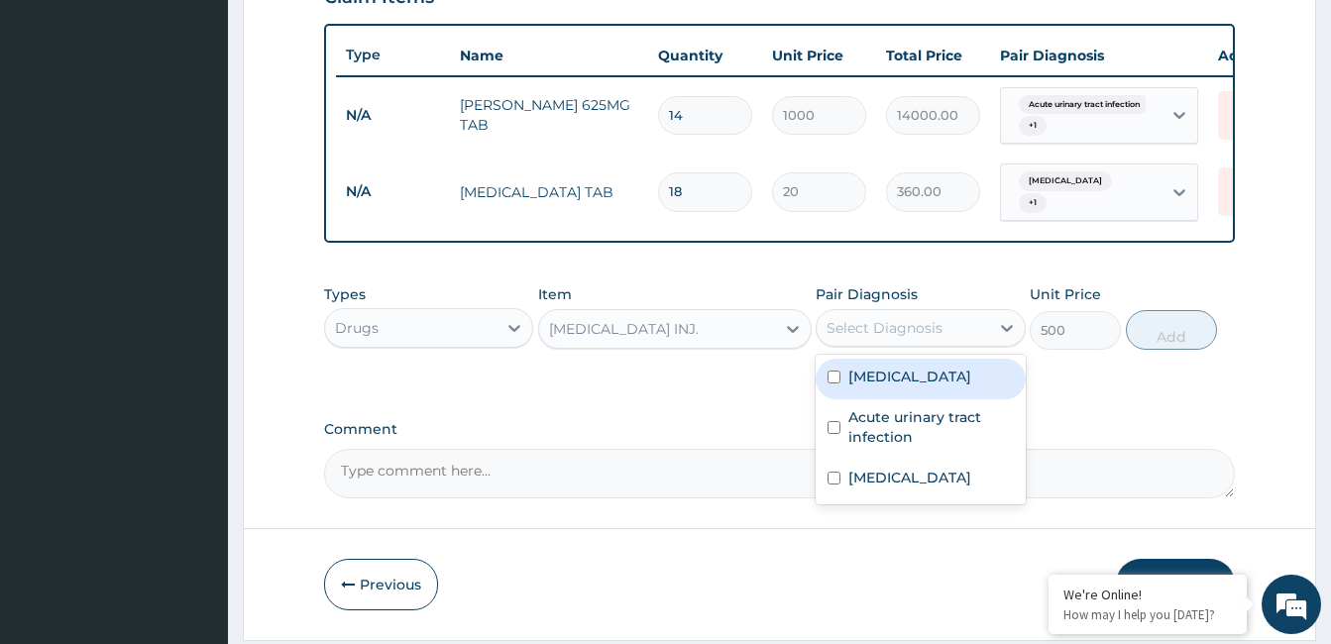
click at [875, 329] on div "Select Diagnosis" at bounding box center [885, 328] width 116 height 20
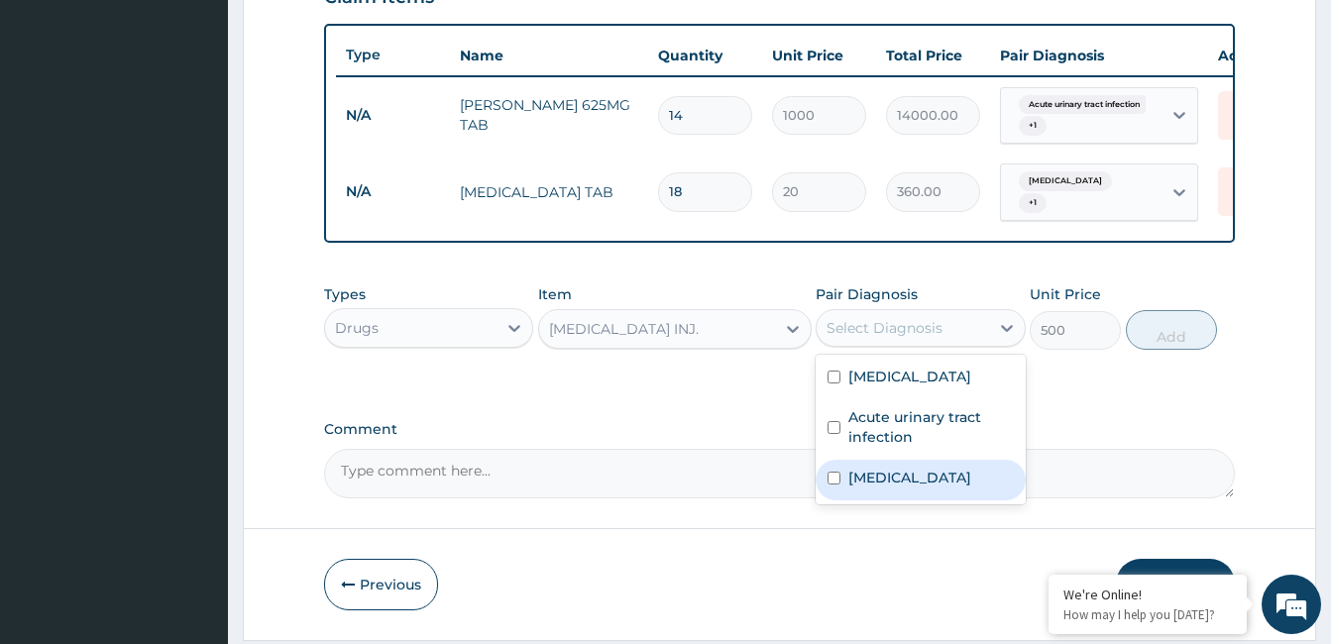
click at [890, 500] on div "Sepsis" at bounding box center [920, 480] width 209 height 41
checkbox input "true"
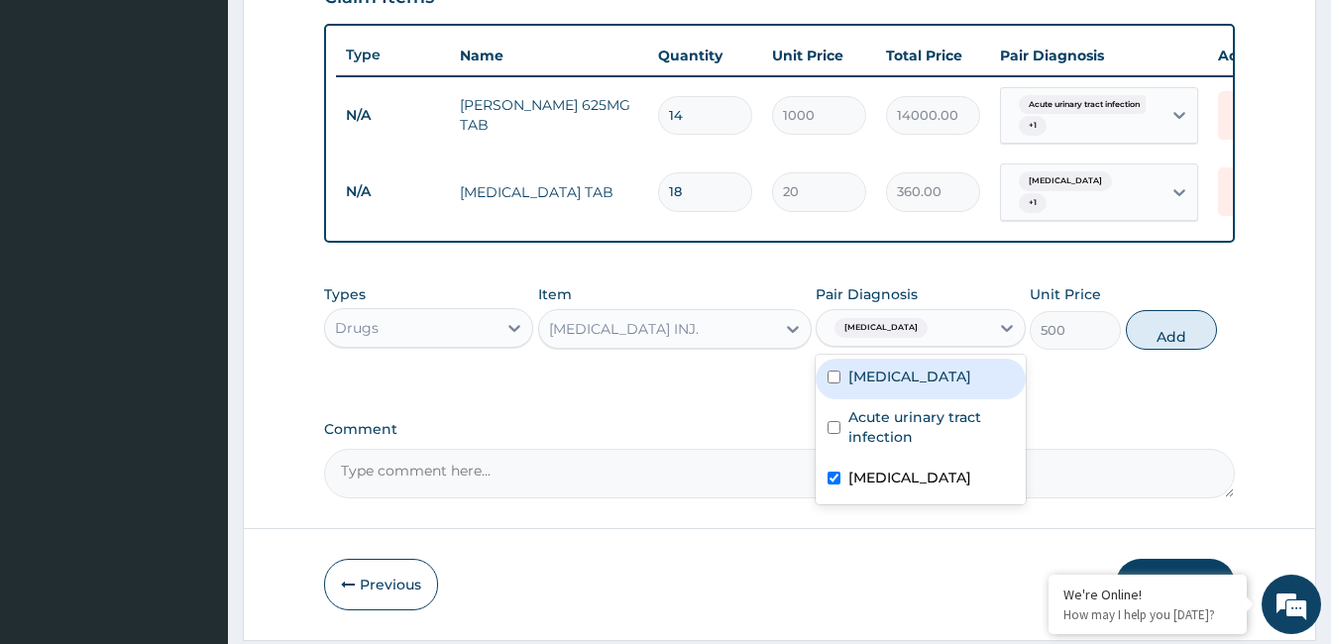
click at [881, 387] on label "Malaria" at bounding box center [909, 377] width 123 height 20
checkbox input "true"
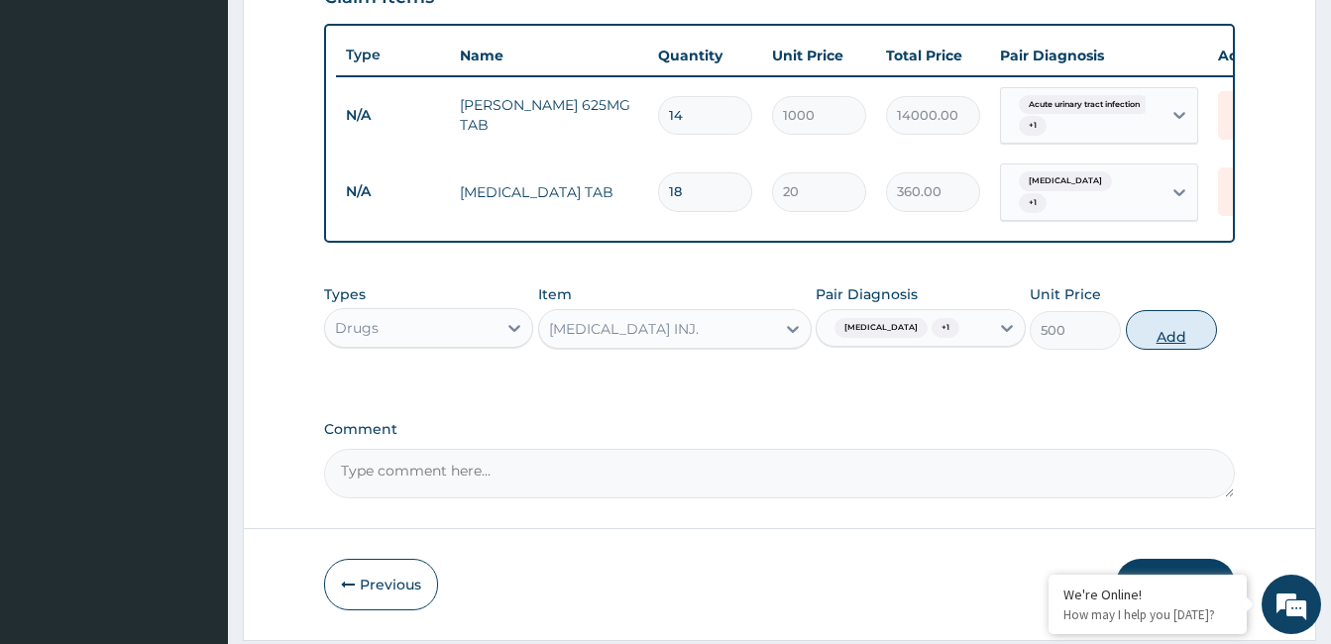
click at [1143, 336] on button "Add" at bounding box center [1171, 330] width 91 height 40
type input "0"
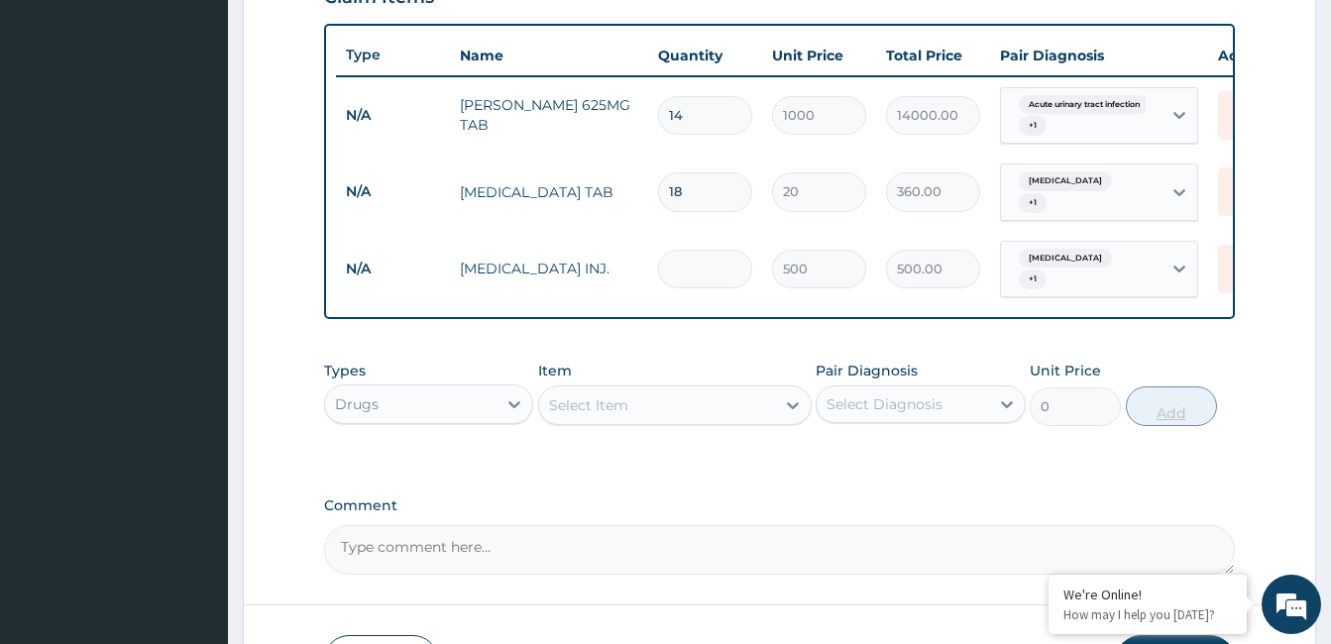
type input "0.00"
type input "2"
type input "1000.00"
type input "2"
click at [515, 401] on icon at bounding box center [514, 404] width 20 height 20
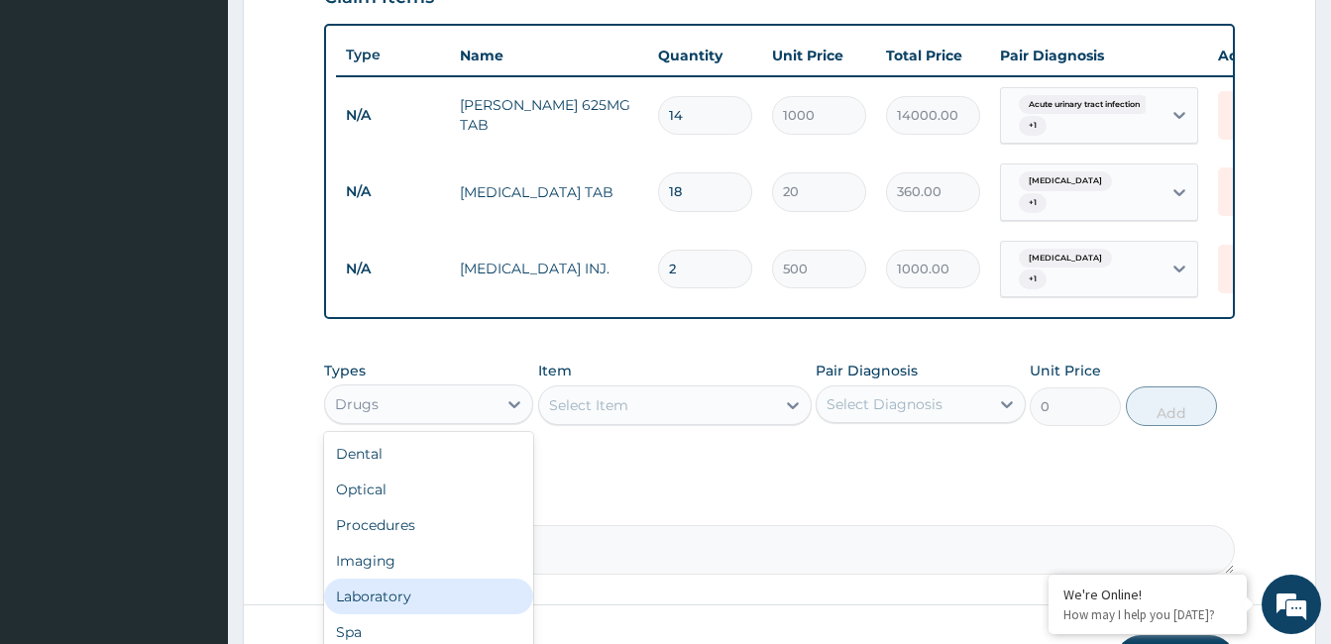
click at [452, 588] on div "Laboratory" at bounding box center [428, 597] width 209 height 36
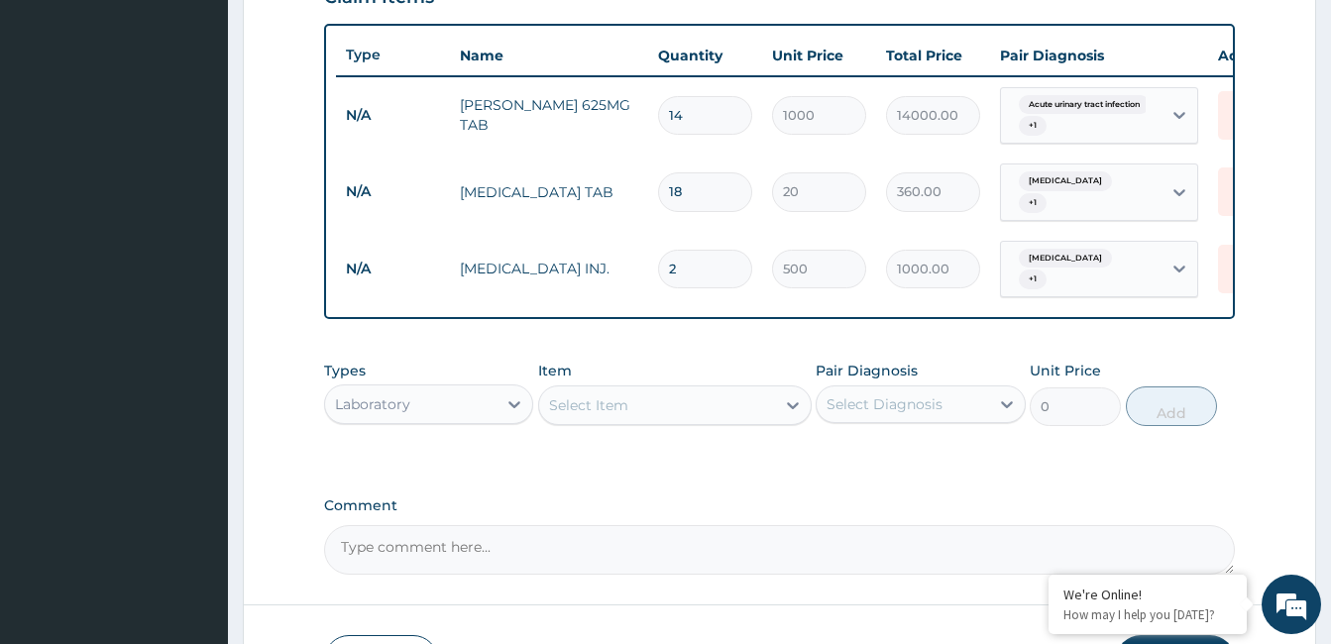
click at [670, 404] on div "Select Item" at bounding box center [657, 406] width 236 height 32
click at [670, 409] on div "Select Item" at bounding box center [657, 406] width 236 height 32
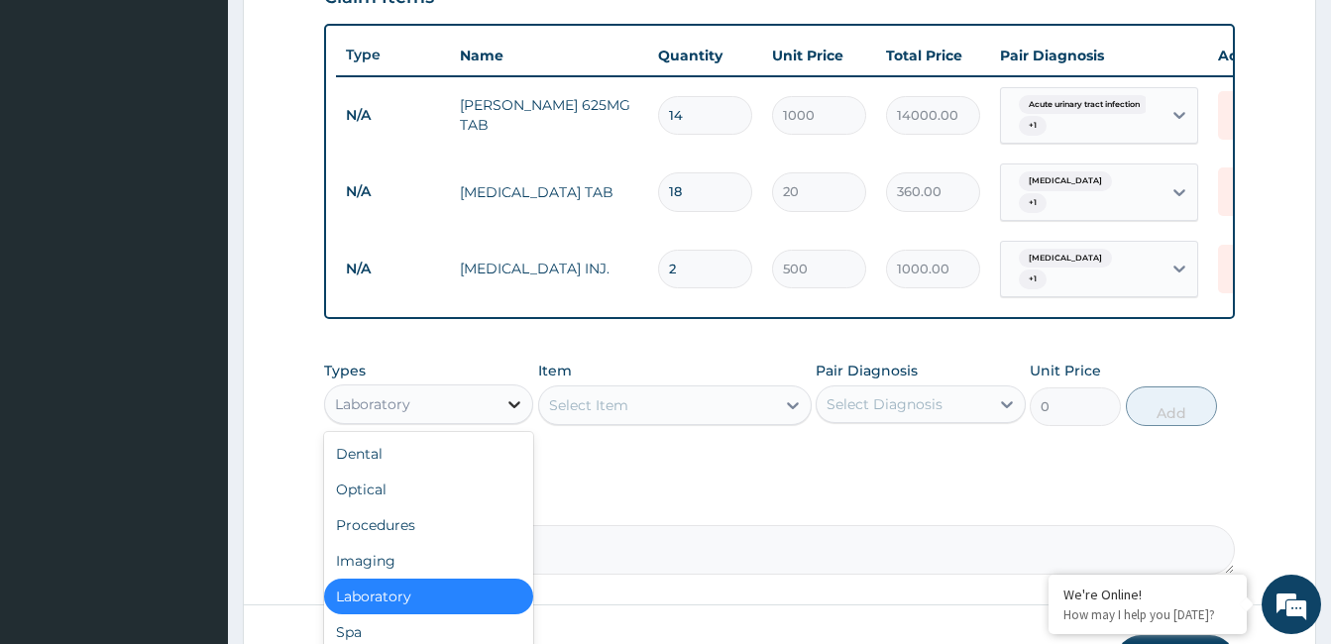
click at [514, 405] on icon at bounding box center [515, 404] width 12 height 7
click at [431, 596] on div "Laboratory" at bounding box center [428, 597] width 209 height 36
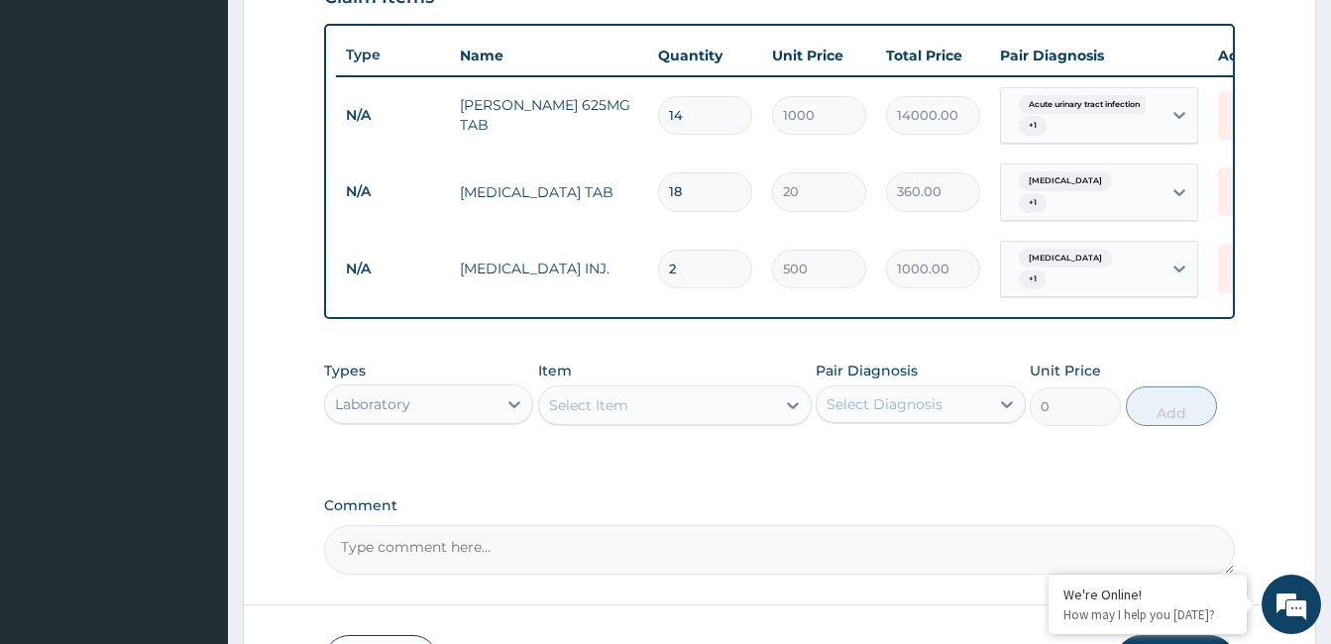
click at [705, 400] on div "Select Item" at bounding box center [657, 406] width 236 height 32
type input "fbc"
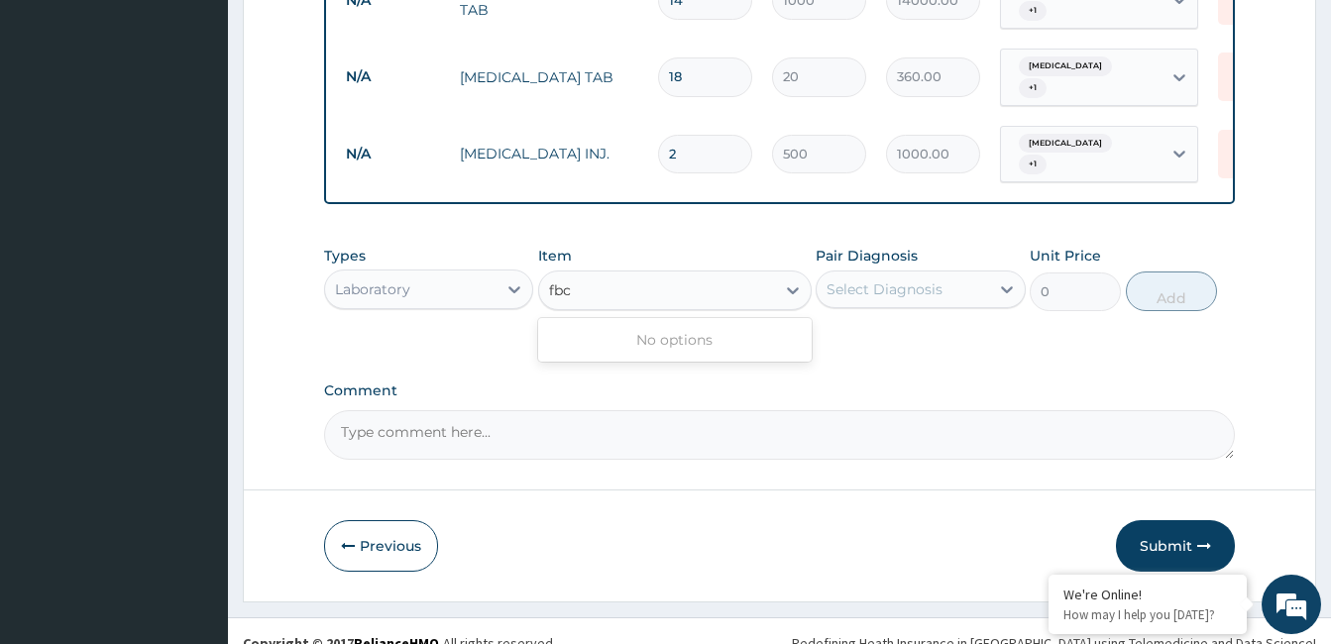
scroll to position [850, 0]
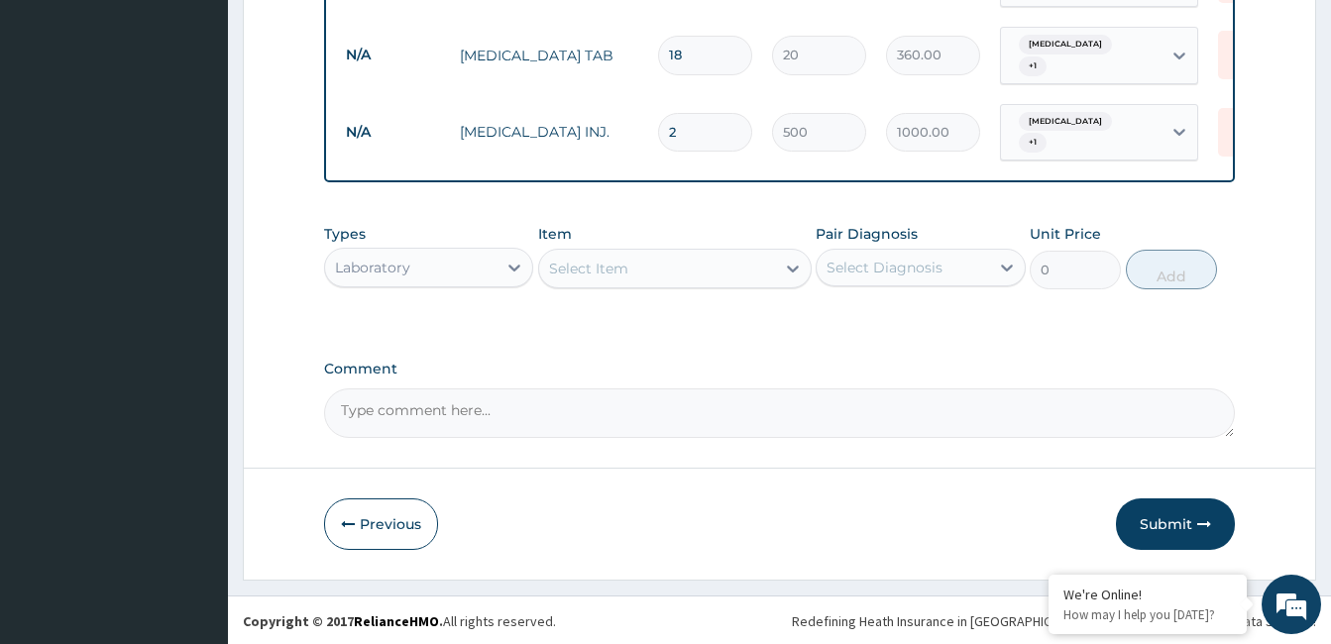
click at [616, 270] on div "Select Item" at bounding box center [657, 269] width 236 height 32
type input "fbc"
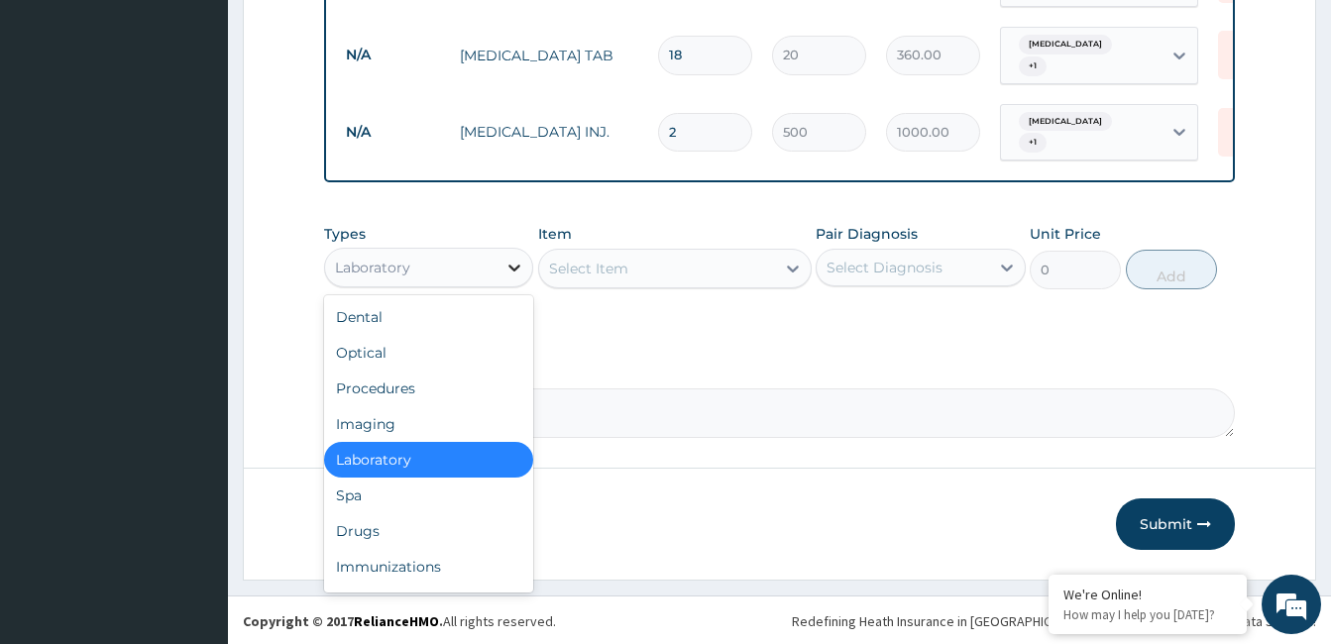
click at [518, 266] on icon at bounding box center [515, 268] width 12 height 7
click at [402, 458] on div "Laboratory" at bounding box center [428, 460] width 209 height 36
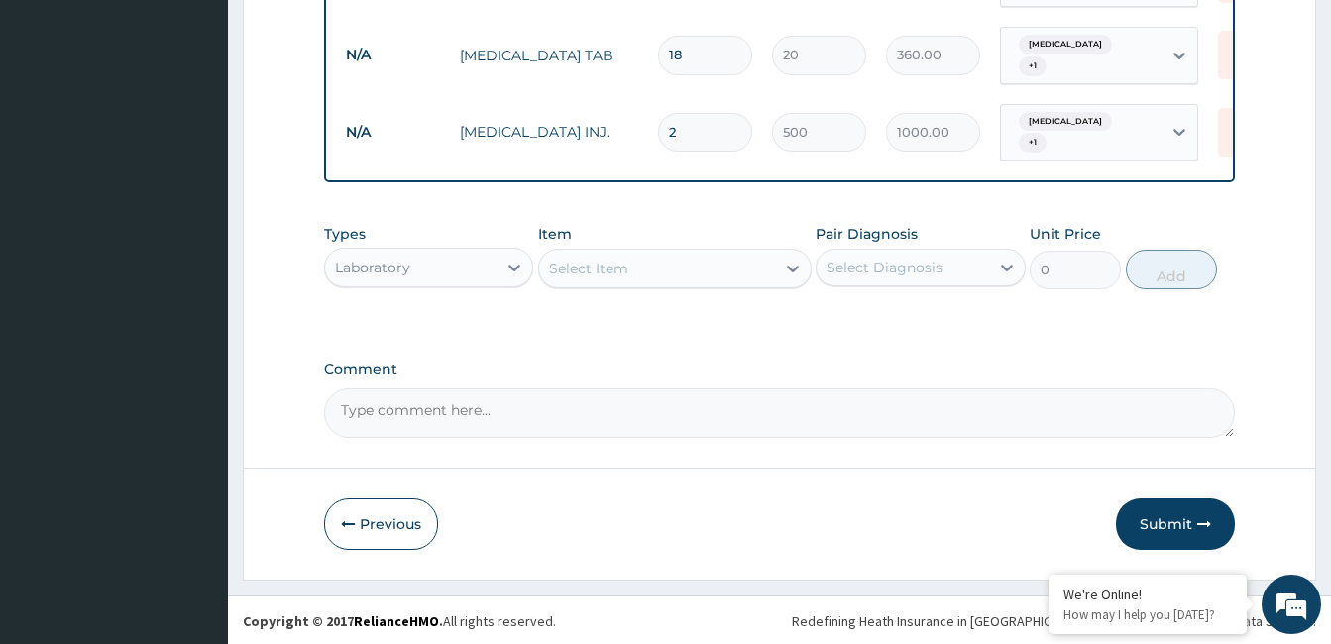
click at [652, 259] on div "Select Item" at bounding box center [657, 269] width 236 height 32
type input "fbc"
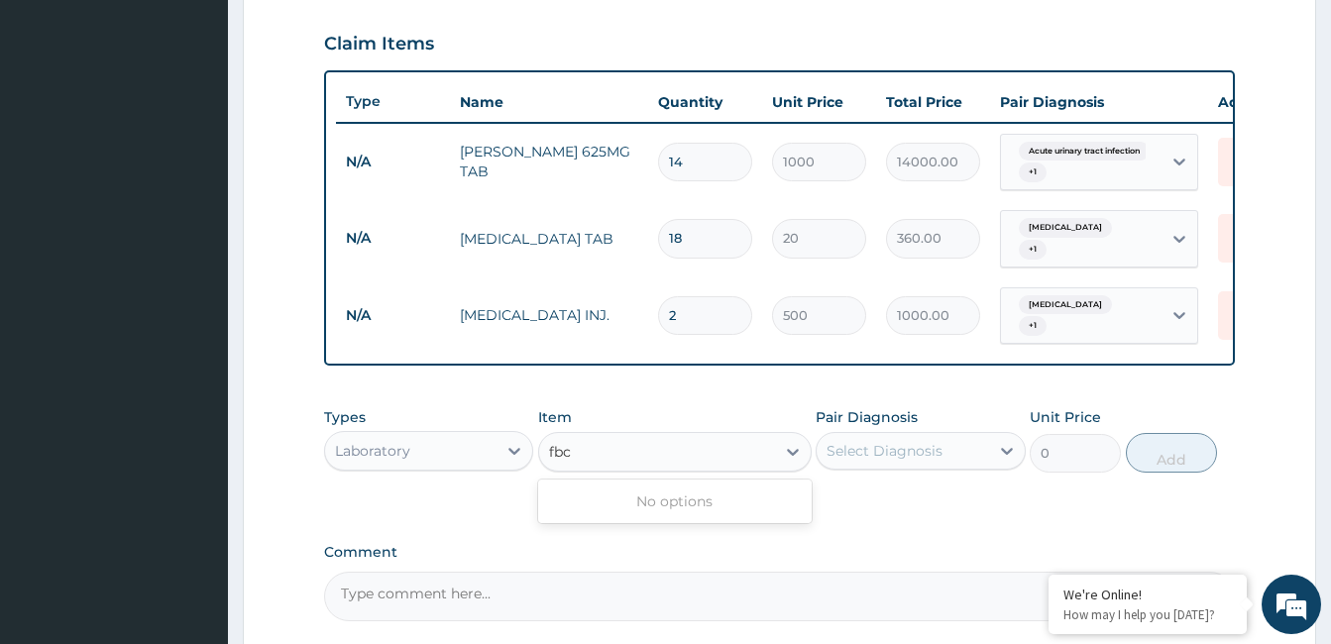
scroll to position [694, 0]
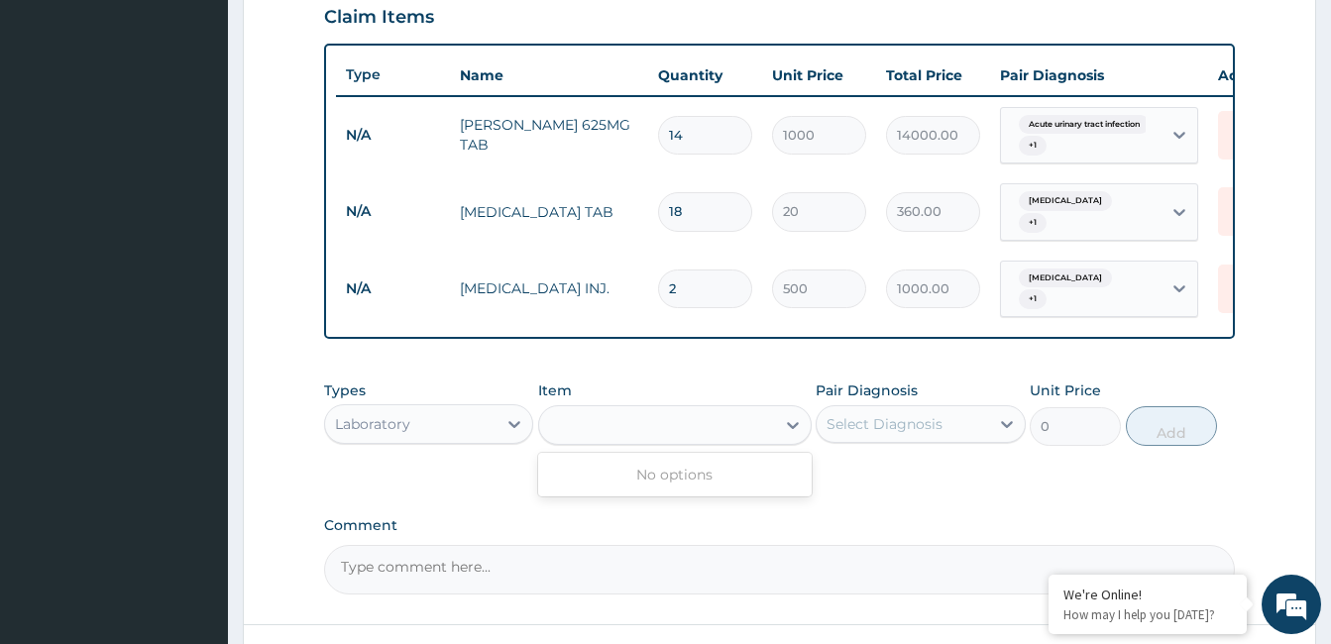
click at [619, 419] on div "fbc" at bounding box center [657, 425] width 236 height 32
click at [619, 419] on div "Select Item" at bounding box center [588, 425] width 79 height 20
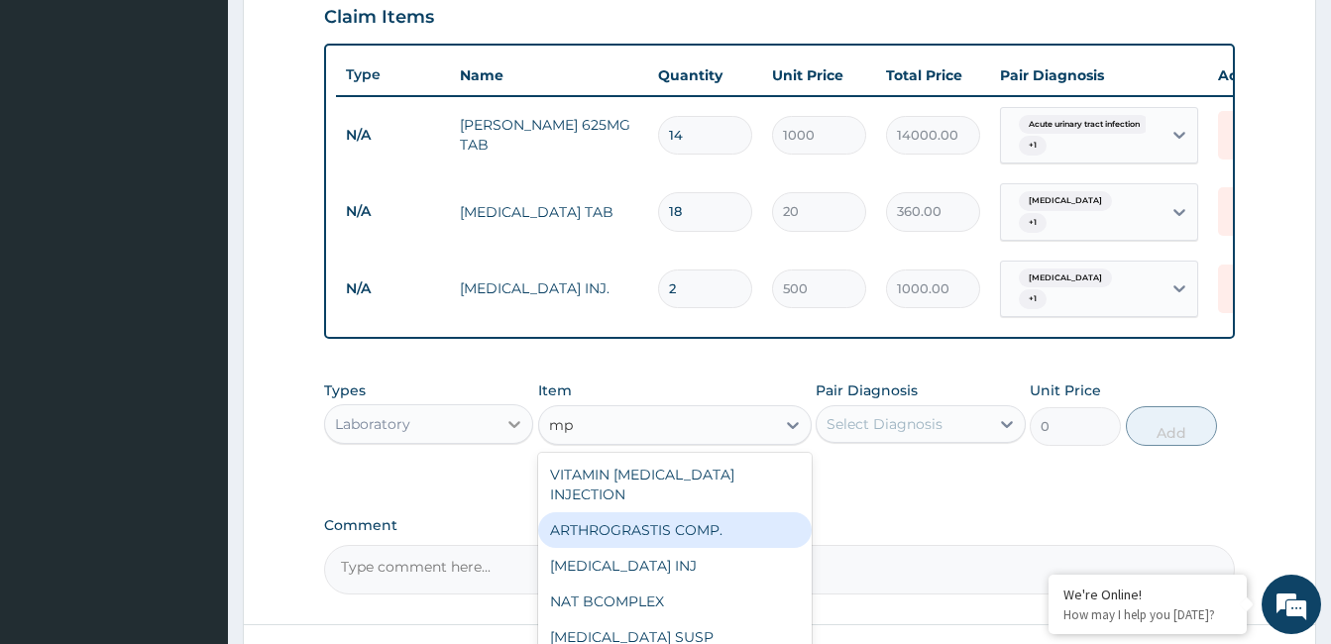
type input "mp"
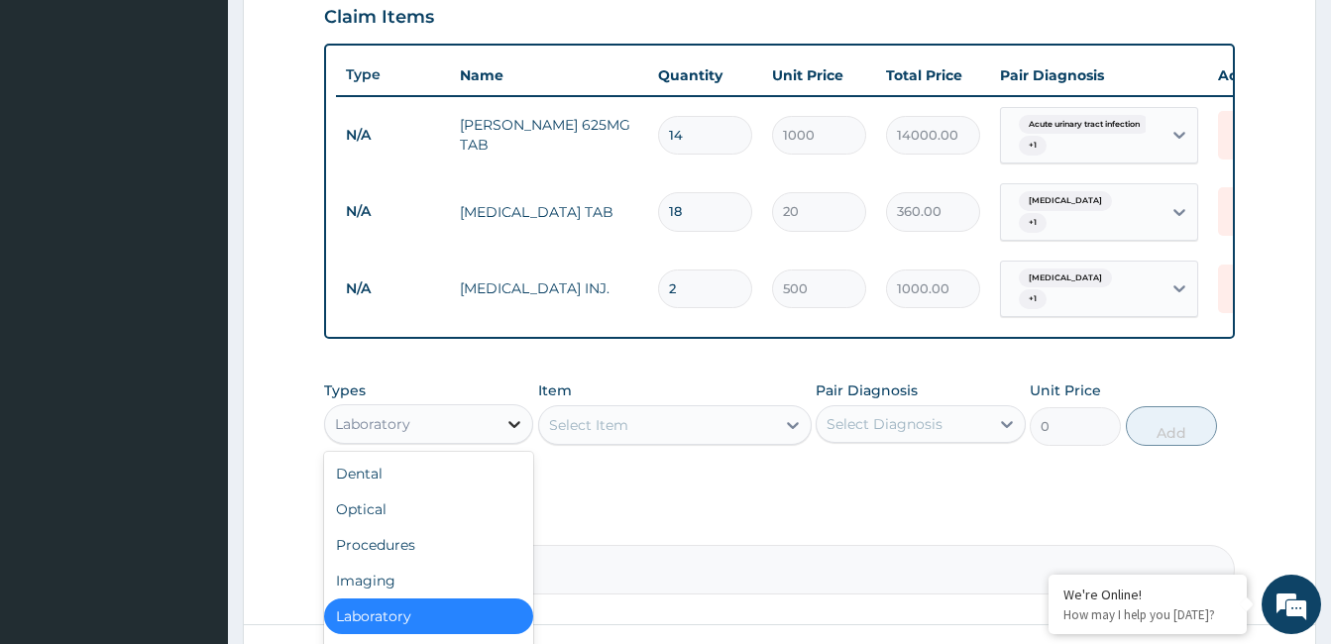
click at [516, 419] on icon at bounding box center [514, 424] width 20 height 20
click at [1163, 502] on div "PA Code / Prescription Code Enter Code(Secondary Care Only) Encounter Date 16-0…" at bounding box center [779, 45] width 911 height 1099
